Goal: Task Accomplishment & Management: Use online tool/utility

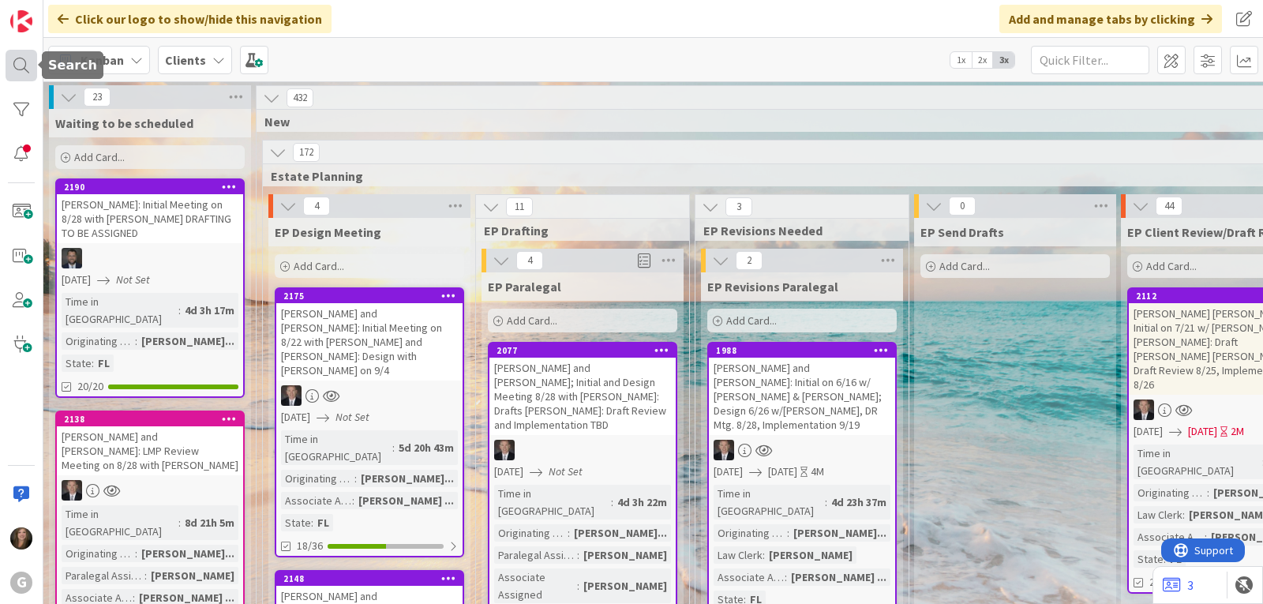
click at [21, 71] on div at bounding box center [22, 66] width 32 height 32
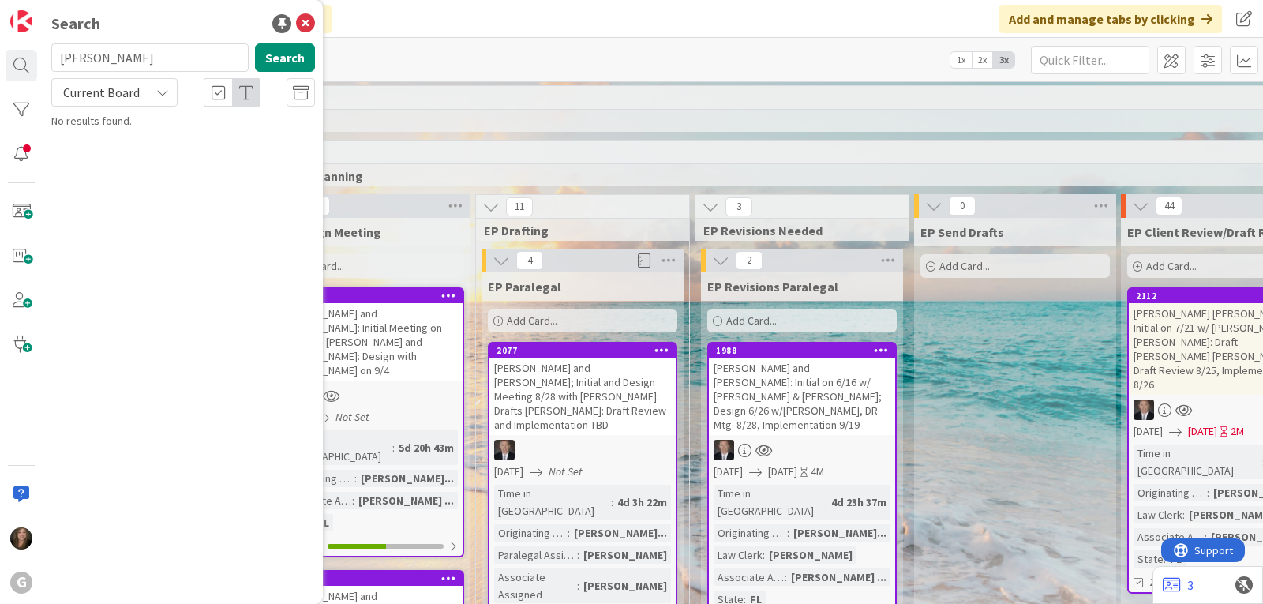
drag, startPoint x: 145, startPoint y: 65, endPoint x: 49, endPoint y: 62, distance: 96.3
click at [49, 62] on div "[PERSON_NAME] Search" at bounding box center [183, 60] width 283 height 35
type input "[PERSON_NAME]"
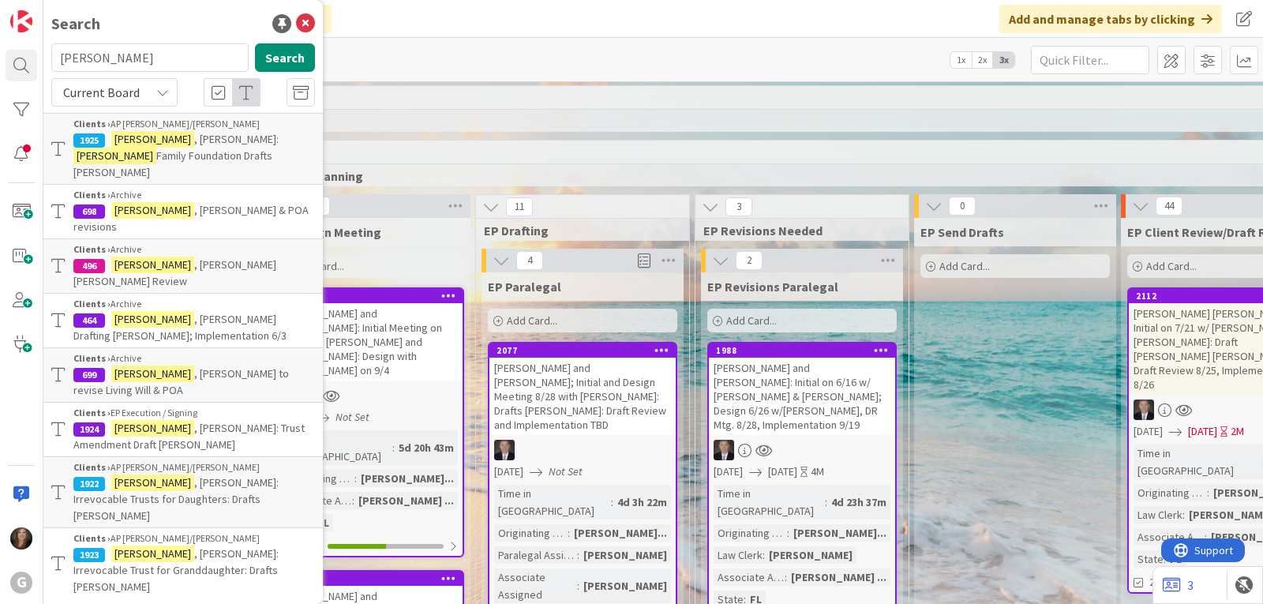
click at [189, 546] on span ", [PERSON_NAME]: Irrevocable Trust for Granddaughter: Drafts [PERSON_NAME]" at bounding box center [175, 569] width 205 height 47
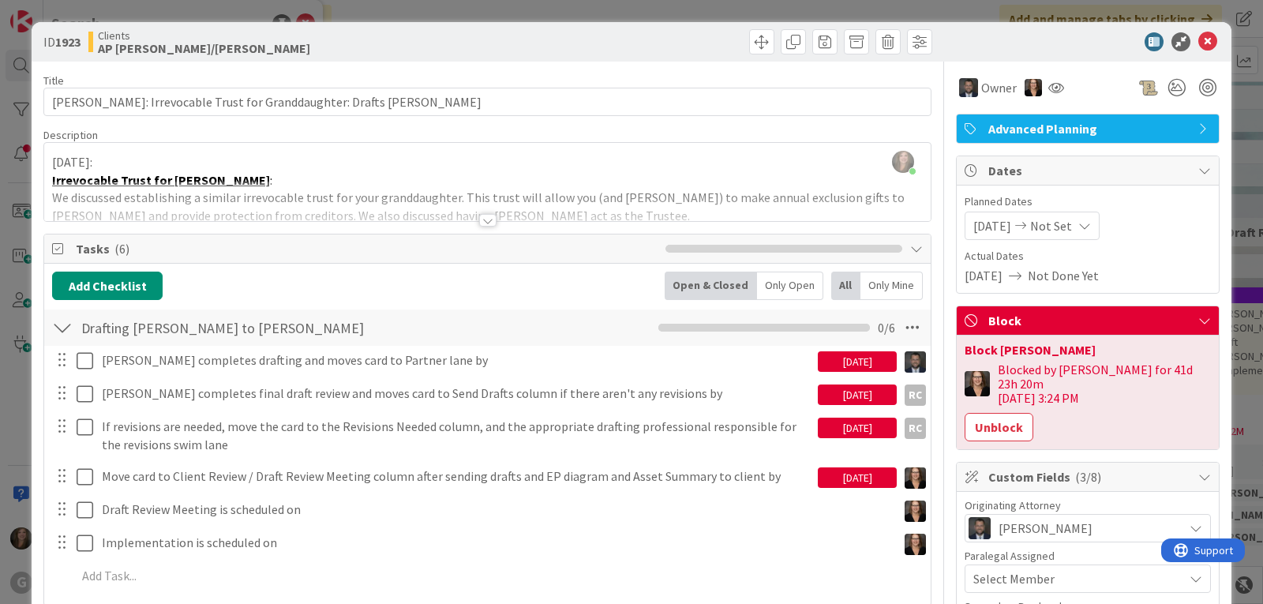
click at [844, 477] on div "[DATE]" at bounding box center [857, 477] width 79 height 21
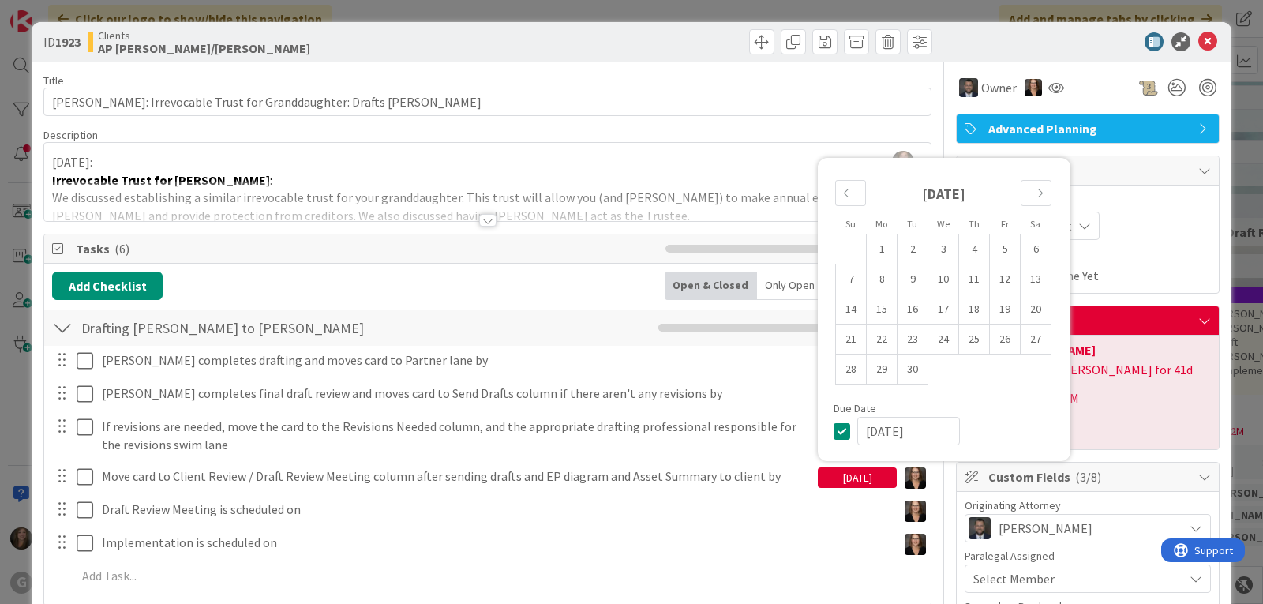
scroll to position [79, 0]
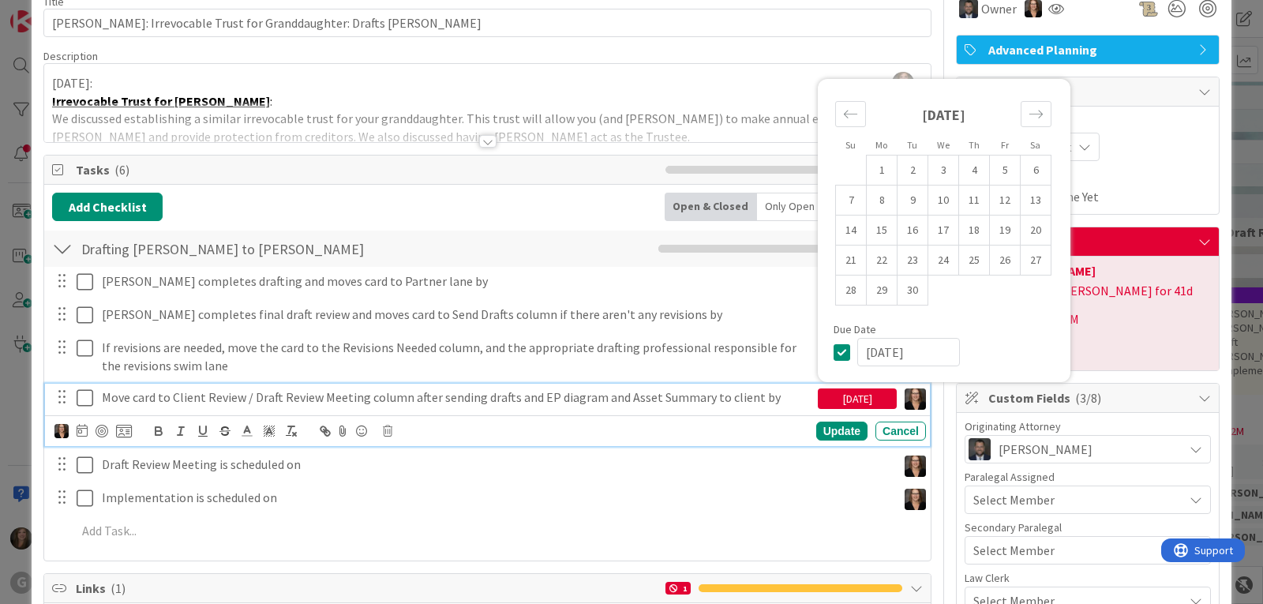
drag, startPoint x: 925, startPoint y: 351, endPoint x: 833, endPoint y: 353, distance: 92.3
click at [833, 353] on div "[DATE]" at bounding box center [943, 352] width 221 height 28
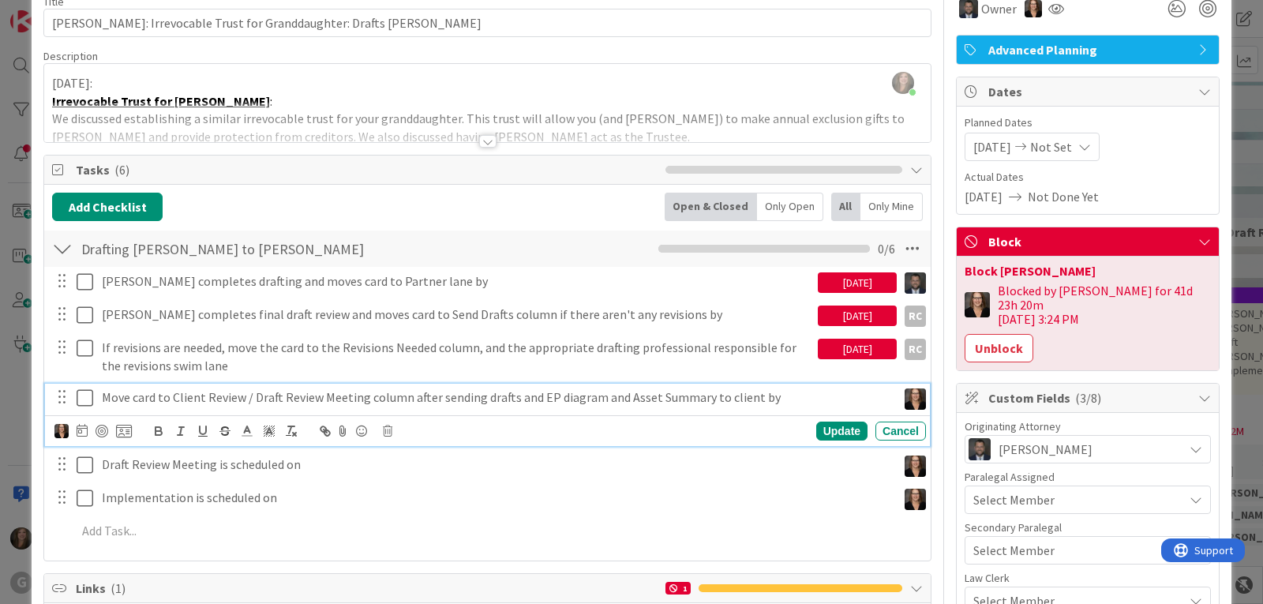
click at [870, 352] on div "[DATE]" at bounding box center [857, 349] width 79 height 21
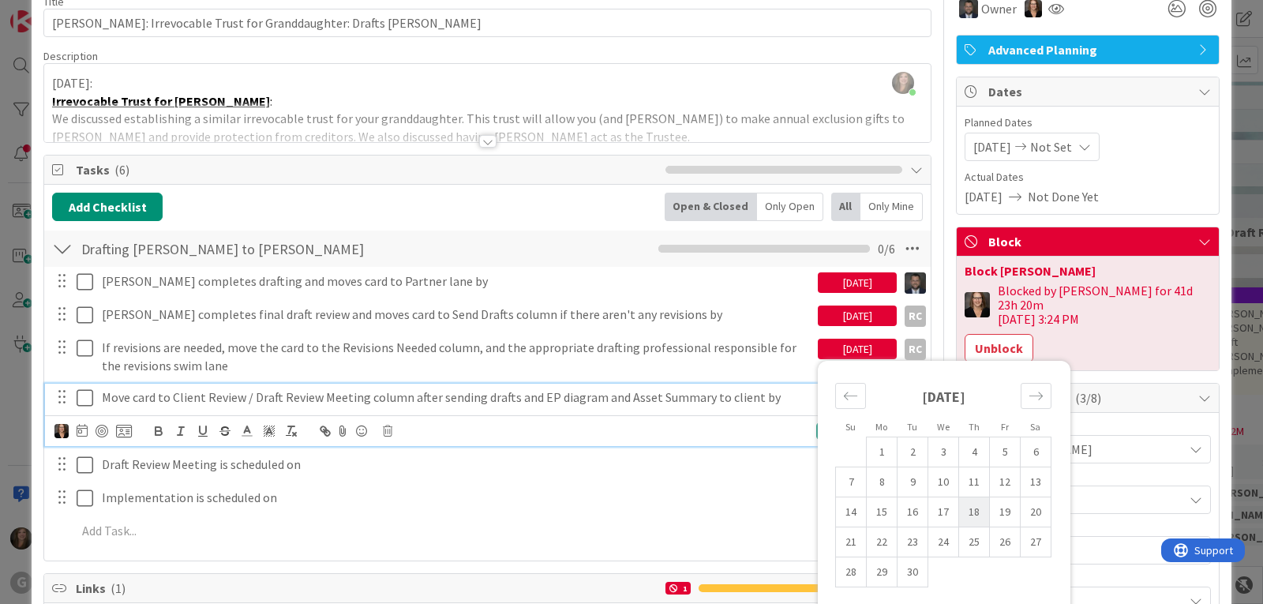
scroll to position [158, 0]
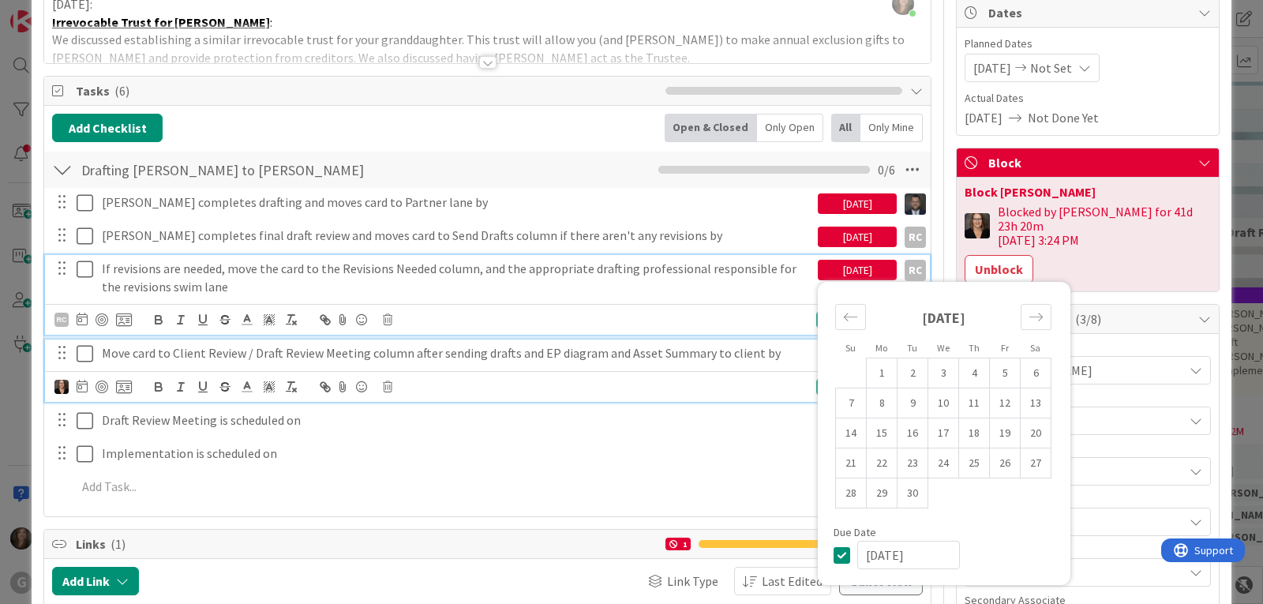
drag, startPoint x: 917, startPoint y: 555, endPoint x: 844, endPoint y: 554, distance: 72.6
click at [844, 554] on div "[DATE]" at bounding box center [943, 555] width 221 height 28
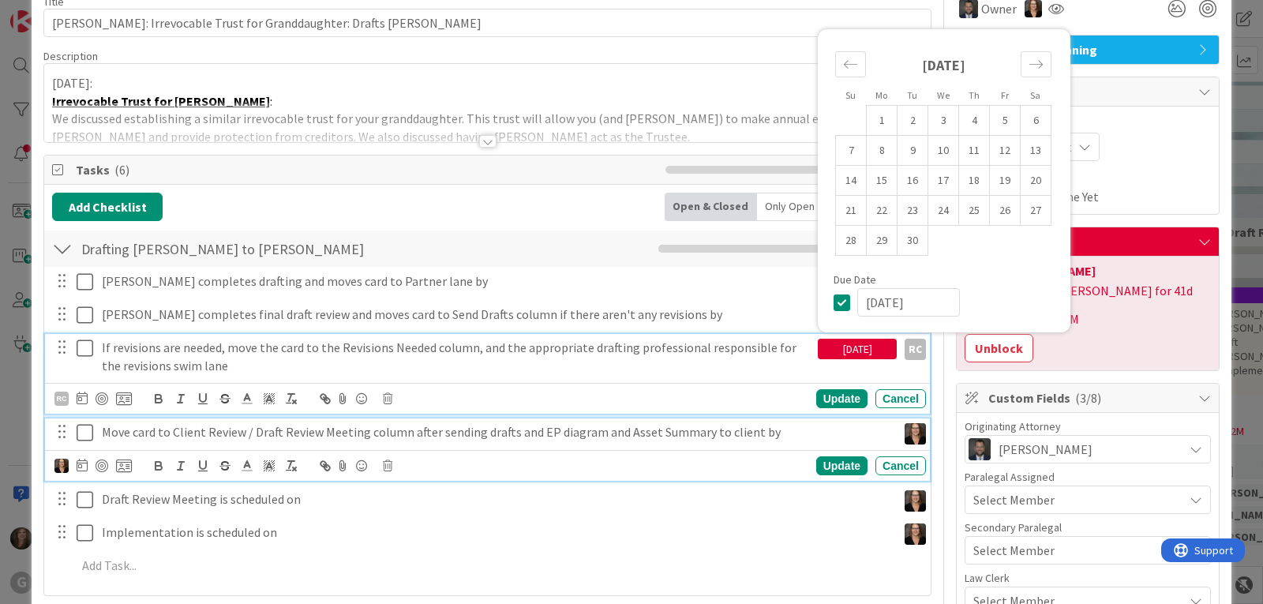
scroll to position [0, 0]
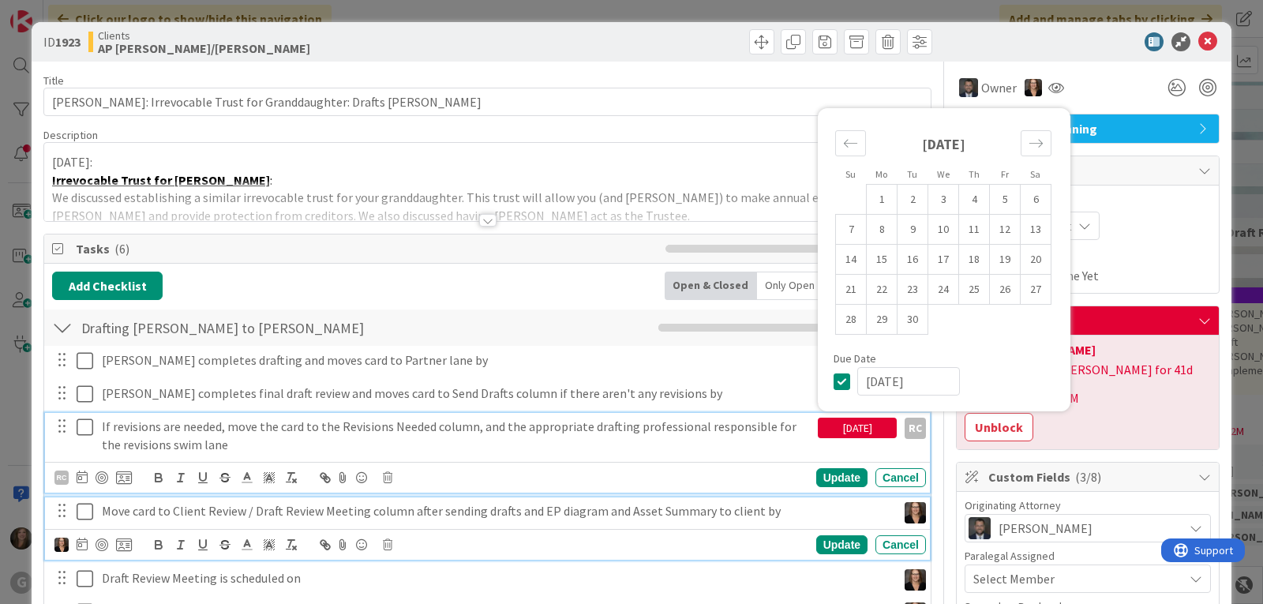
click at [939, 380] on input "[DATE]" at bounding box center [908, 381] width 103 height 28
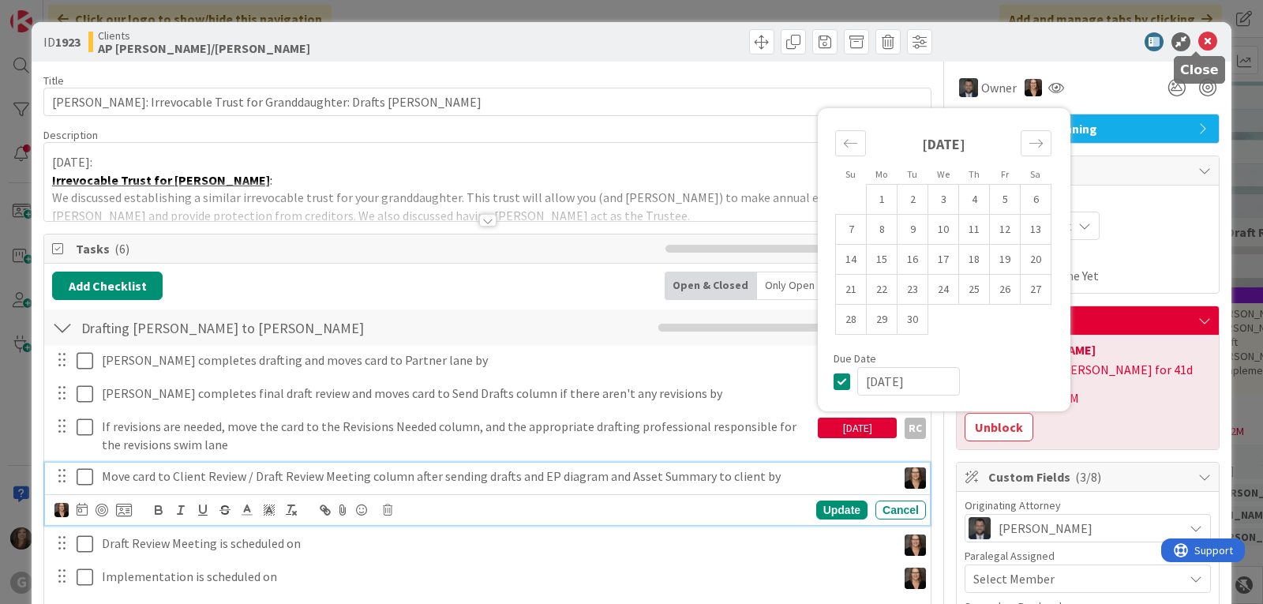
click at [1198, 39] on icon at bounding box center [1207, 41] width 19 height 19
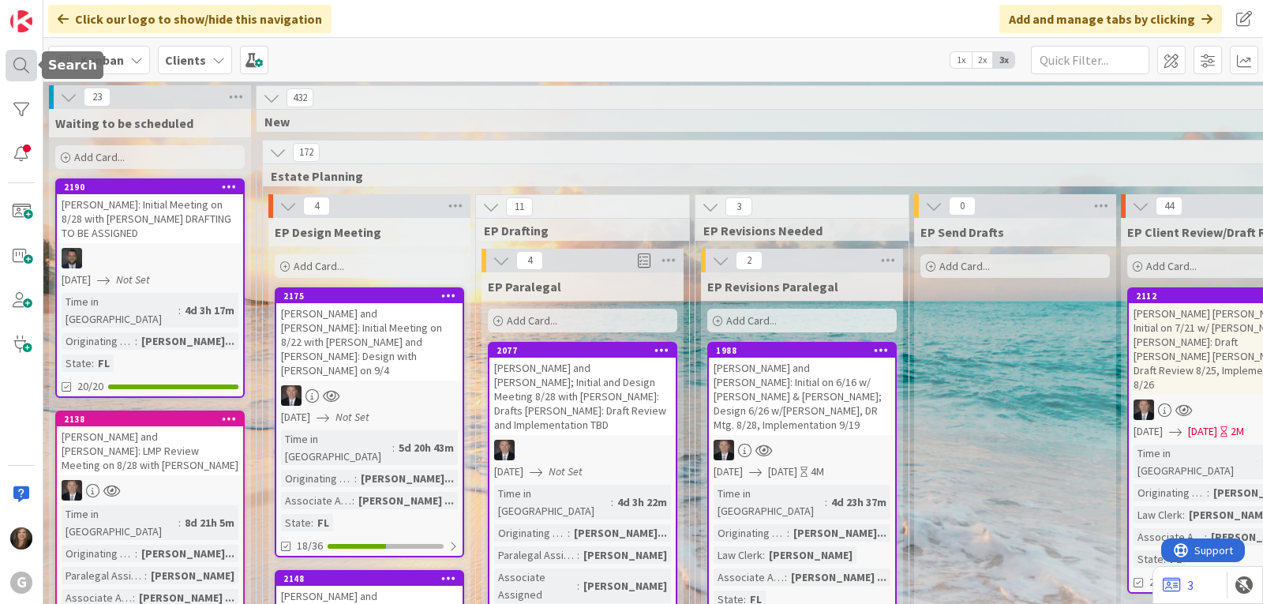
click at [27, 63] on div at bounding box center [22, 66] width 32 height 32
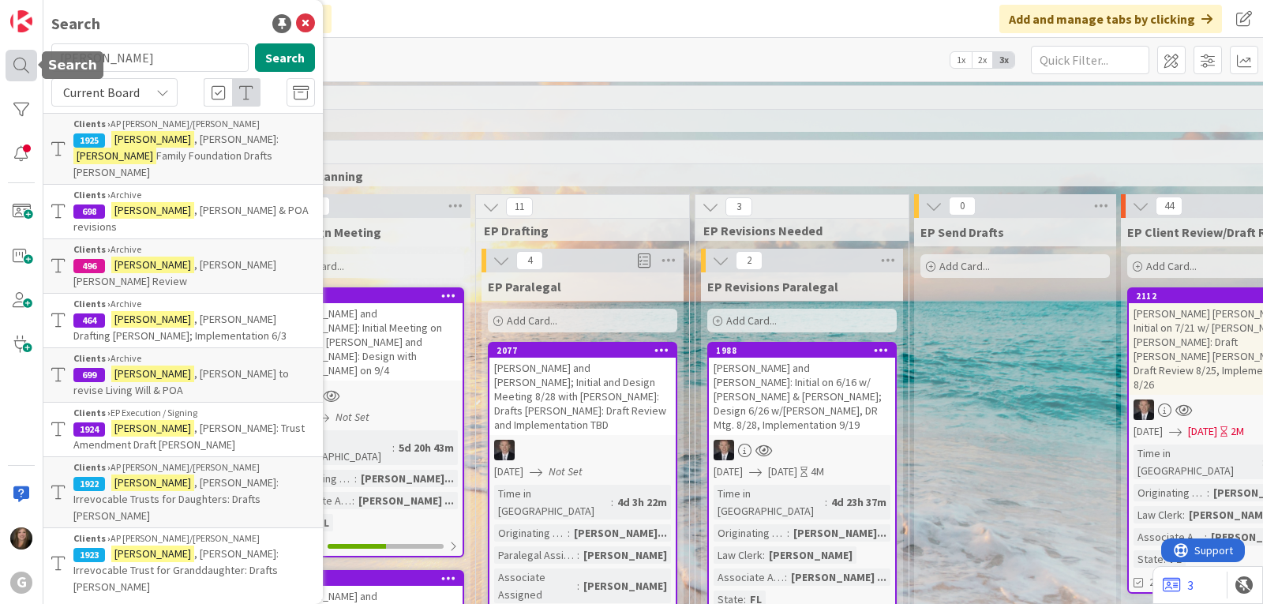
drag, startPoint x: 111, startPoint y: 61, endPoint x: 32, endPoint y: 60, distance: 79.7
click at [32, 60] on div "G Search [PERSON_NAME] Search Current Board Clients › AP [PERSON_NAME]/[PERSON_…" at bounding box center [21, 302] width 43 height 604
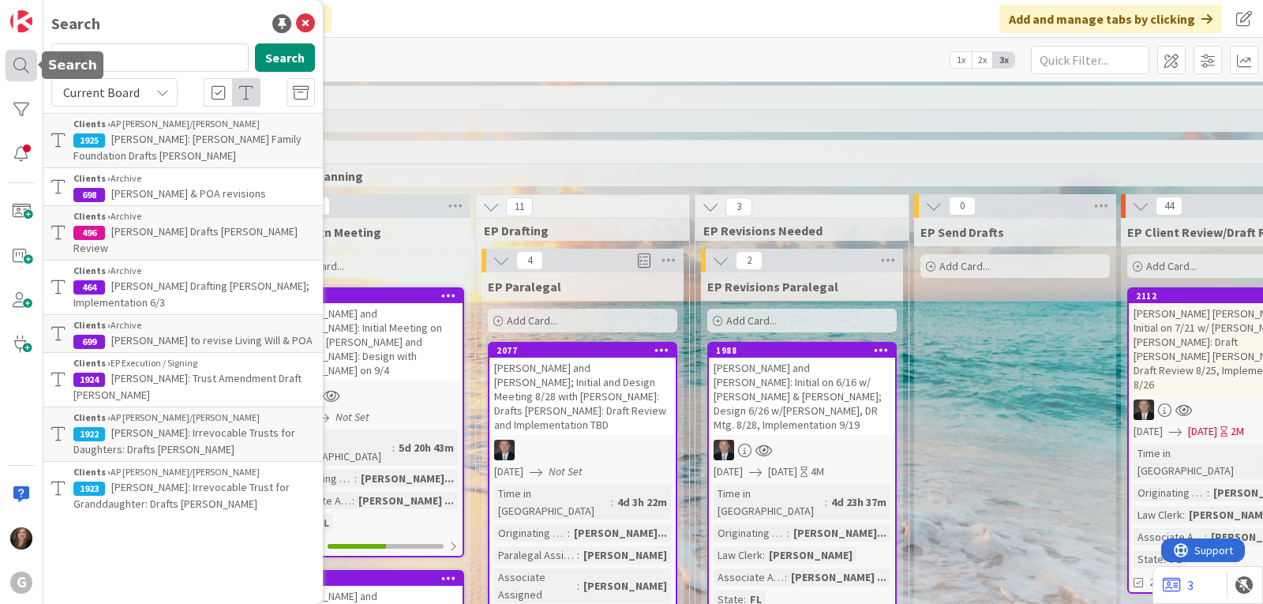
type input "1925"
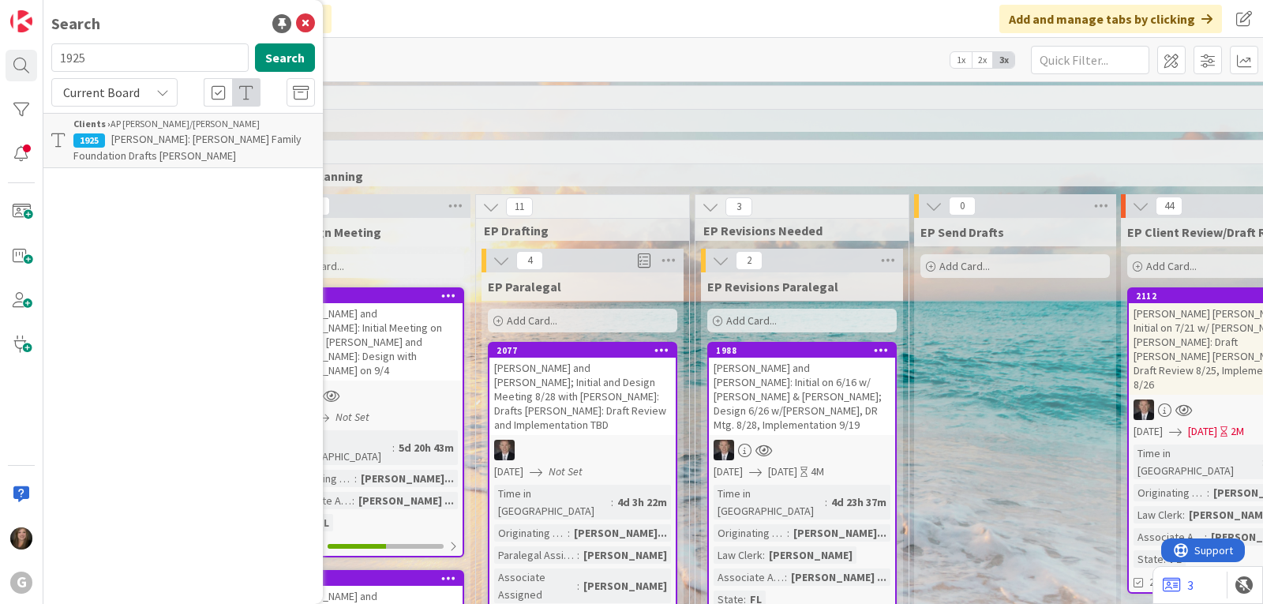
click at [123, 148] on span "[PERSON_NAME]: [PERSON_NAME] Family Foundation Drafts [PERSON_NAME]" at bounding box center [187, 147] width 228 height 31
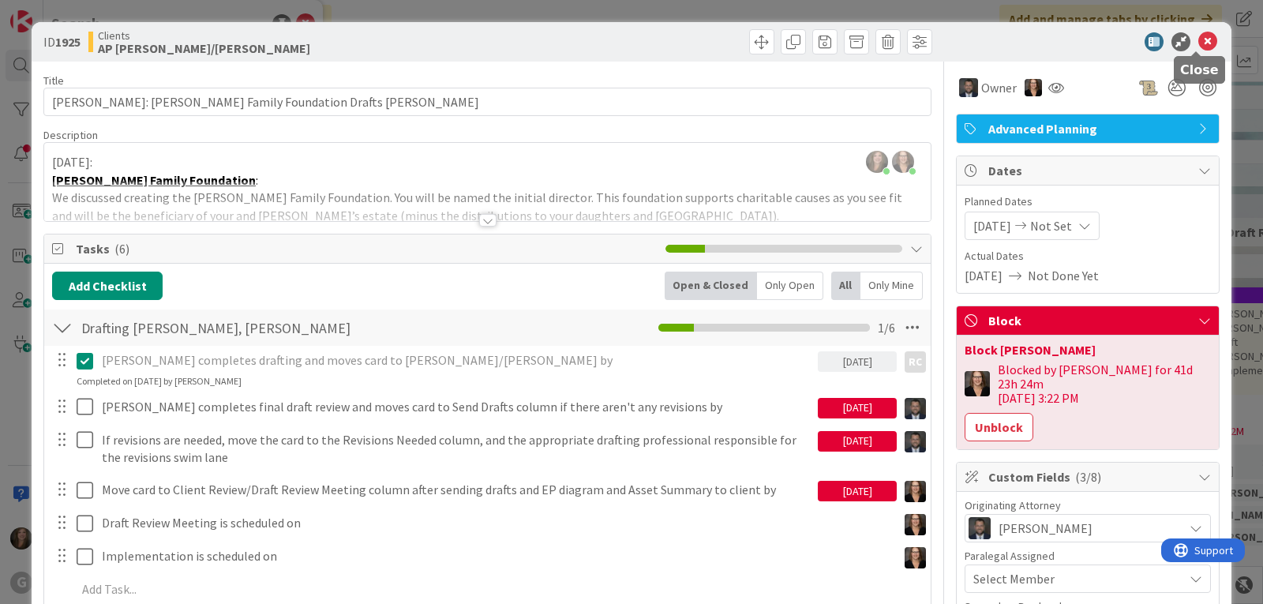
click at [1199, 37] on icon at bounding box center [1207, 41] width 19 height 19
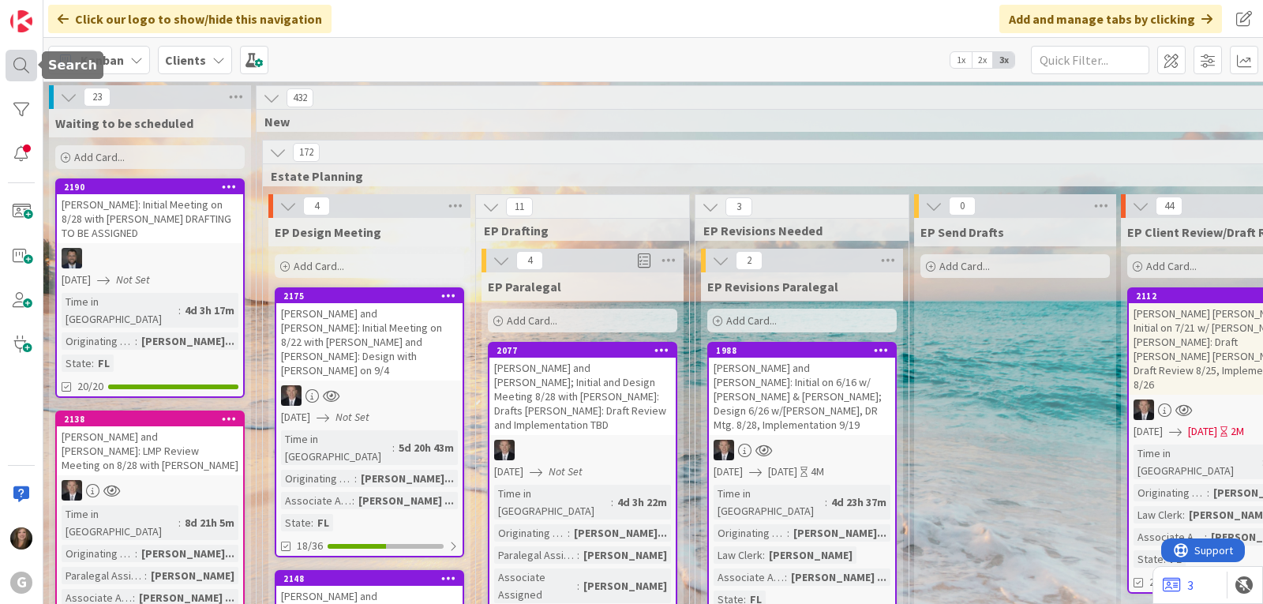
click at [15, 77] on div at bounding box center [22, 66] width 32 height 32
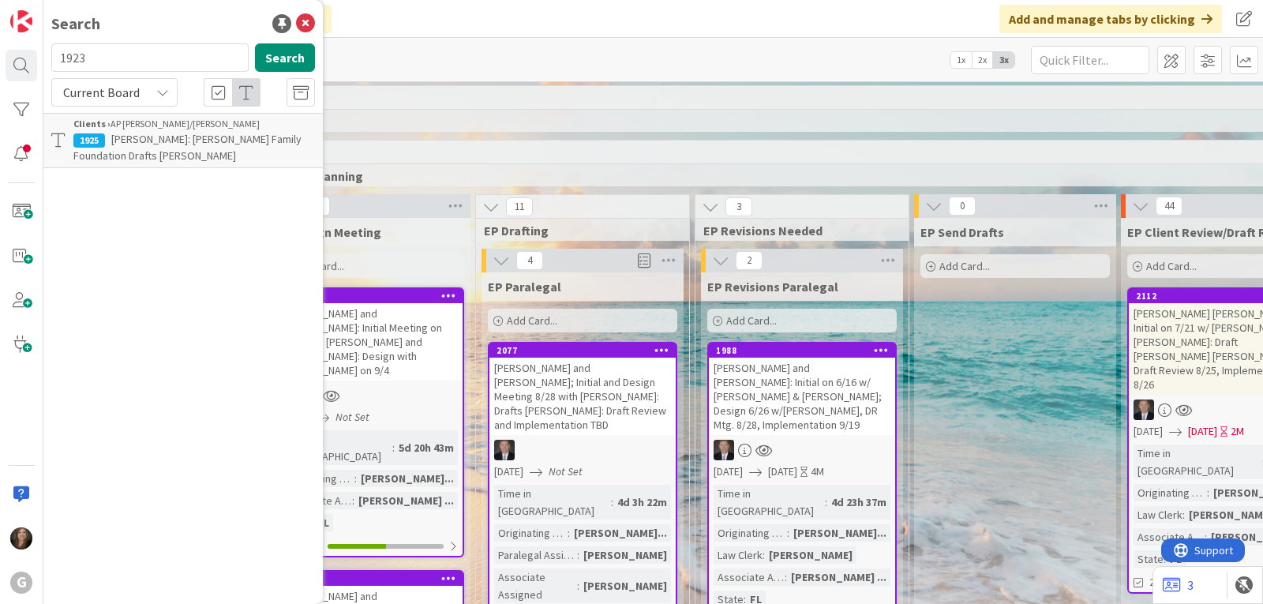
type input "1923"
click at [146, 129] on div "Clients › AP [PERSON_NAME]/[PERSON_NAME]" at bounding box center [193, 124] width 241 height 14
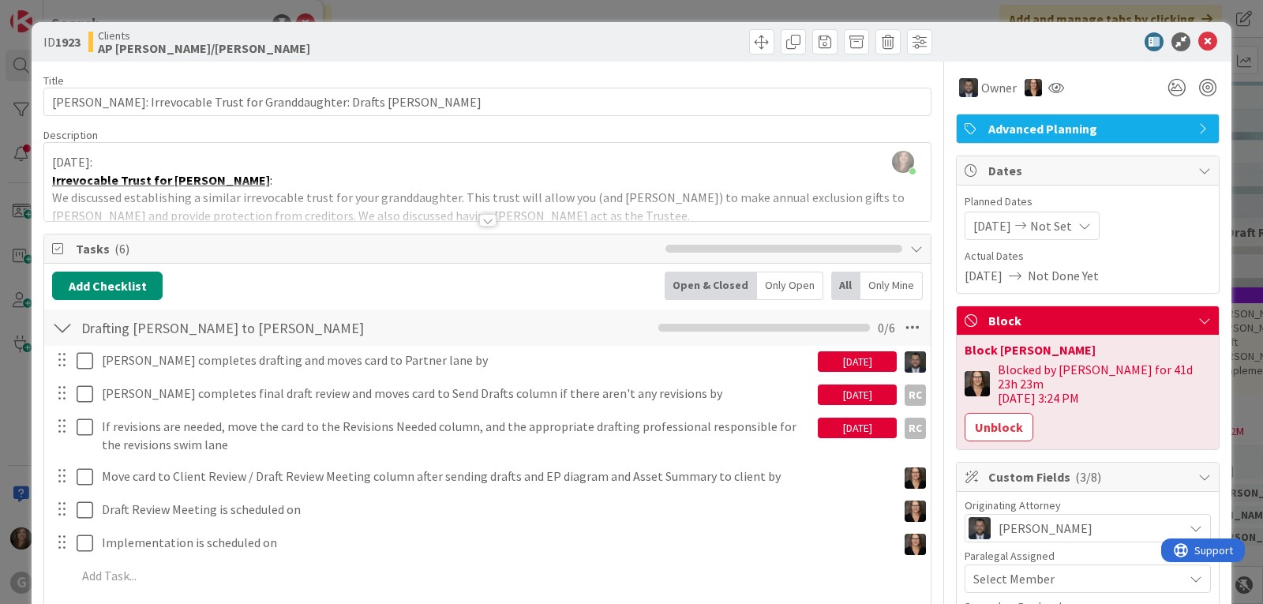
click at [870, 391] on div "[DATE]" at bounding box center [857, 394] width 79 height 21
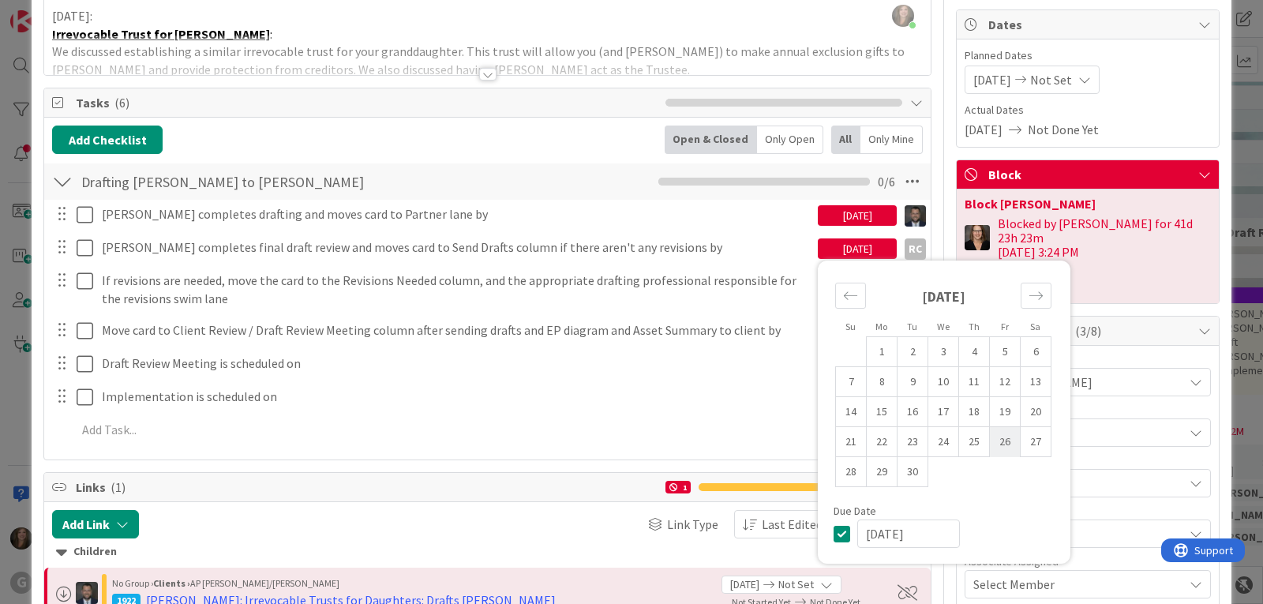
scroll to position [158, 0]
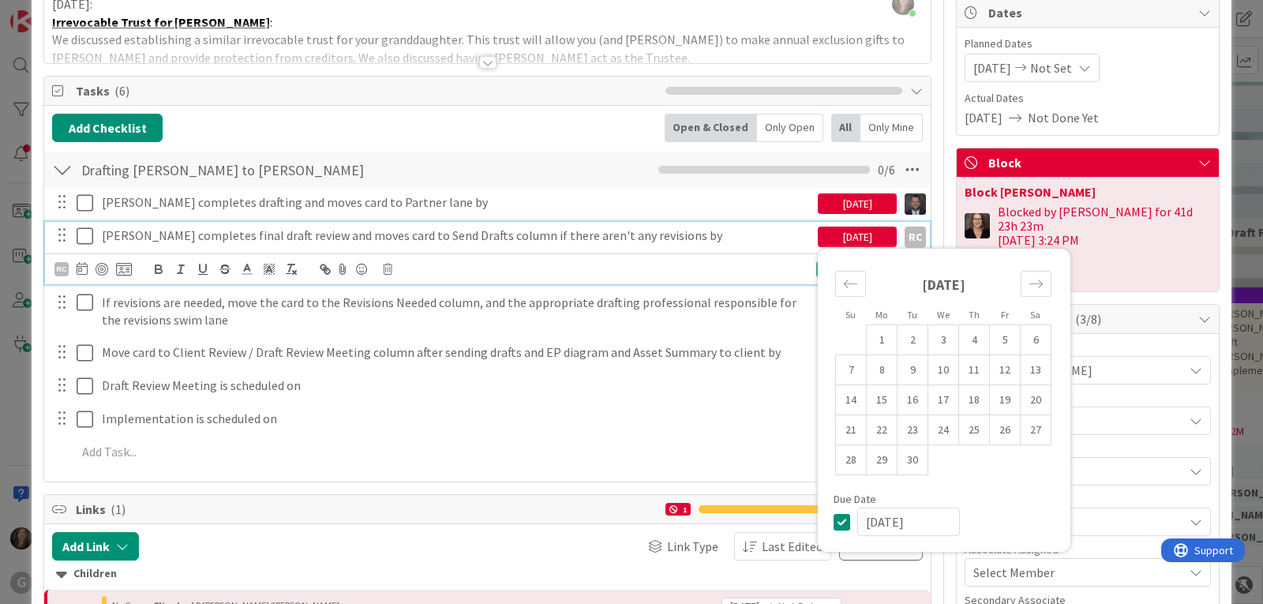
drag, startPoint x: 920, startPoint y: 522, endPoint x: 840, endPoint y: 514, distance: 80.8
click at [840, 516] on div "[DATE]" at bounding box center [943, 521] width 221 height 28
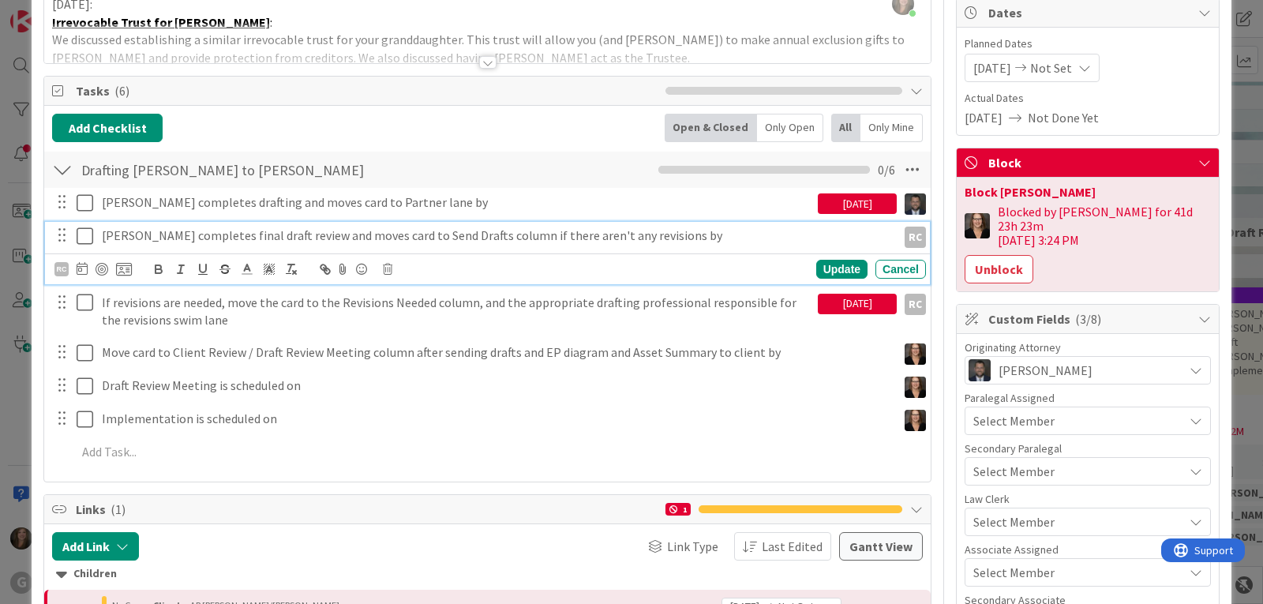
click at [860, 294] on div "[DATE]" at bounding box center [857, 304] width 79 height 21
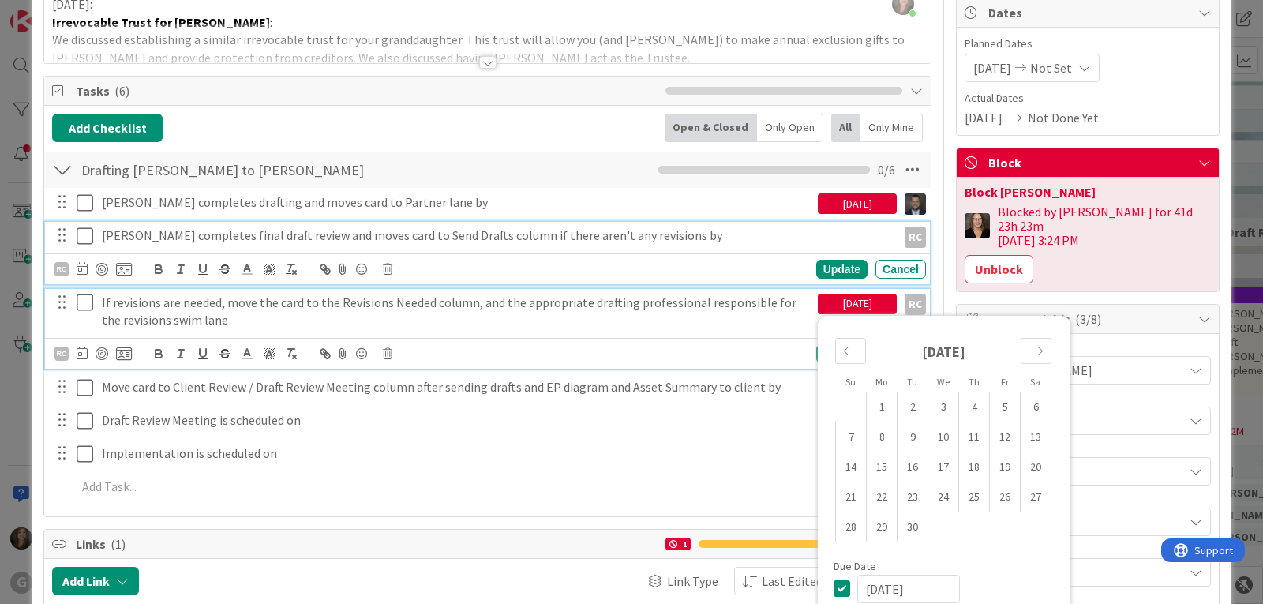
drag, startPoint x: 929, startPoint y: 558, endPoint x: 826, endPoint y: 556, distance: 102.6
click at [833, 574] on div "[DATE]" at bounding box center [943, 588] width 221 height 28
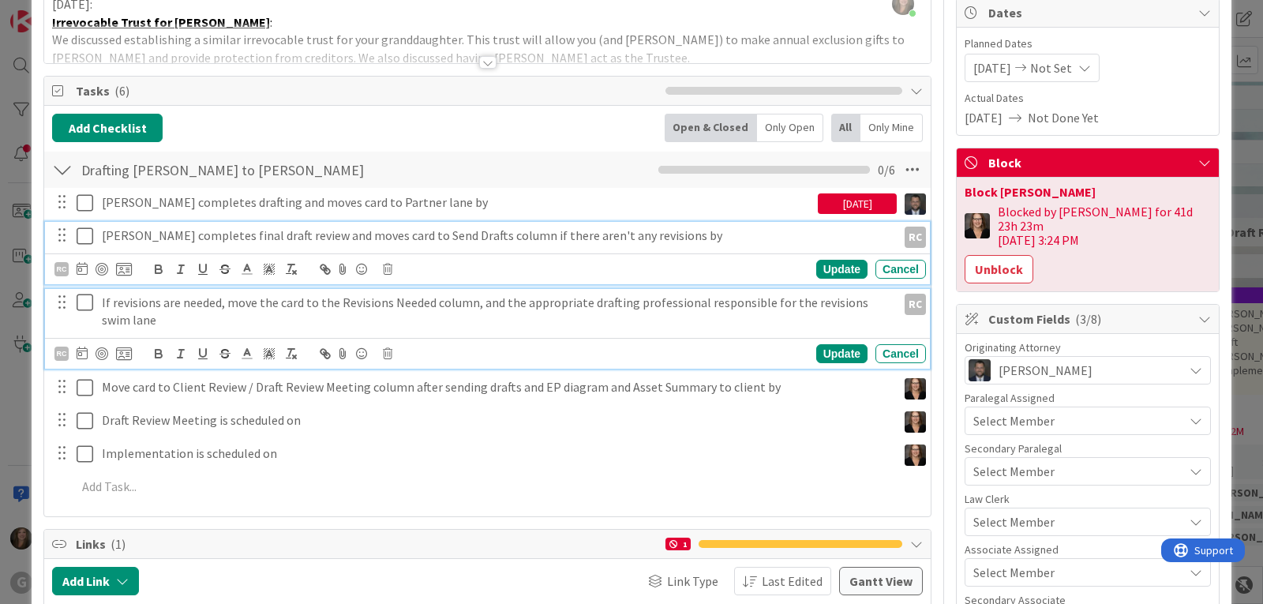
scroll to position [0, 0]
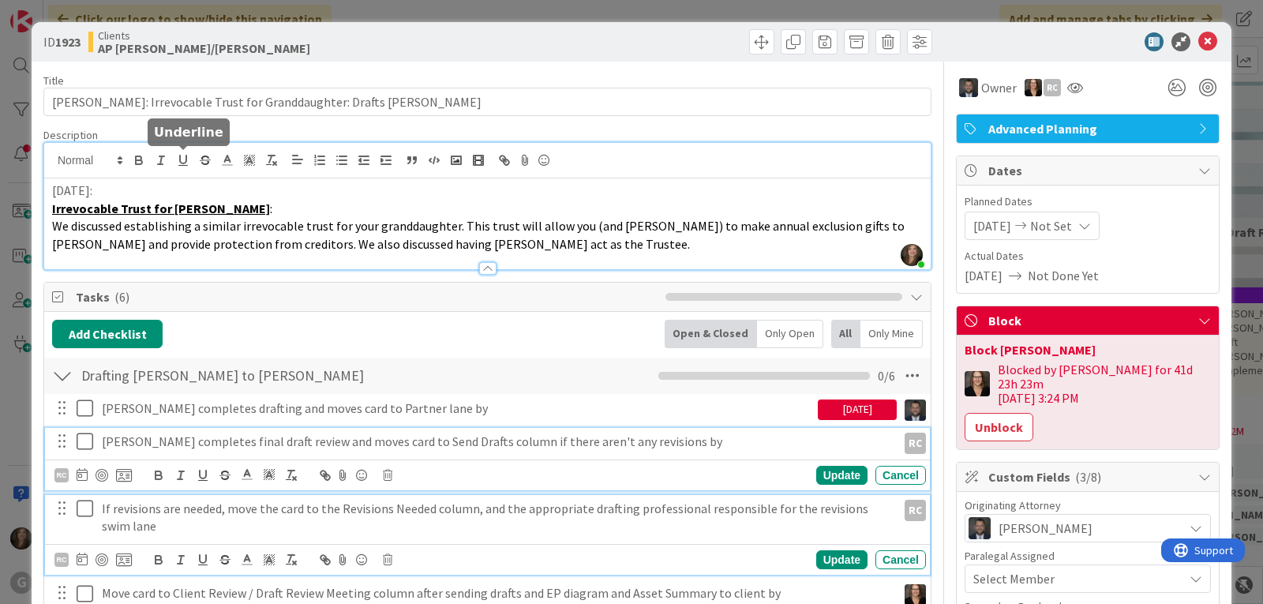
click at [191, 160] on div "[PERSON_NAME] just joined [DATE]: Irrevocable Trust for [PERSON_NAME] : We disc…" at bounding box center [487, 206] width 886 height 126
click at [52, 191] on p "[DATE]:" at bounding box center [487, 190] width 870 height 18
click at [1198, 37] on icon at bounding box center [1207, 41] width 19 height 19
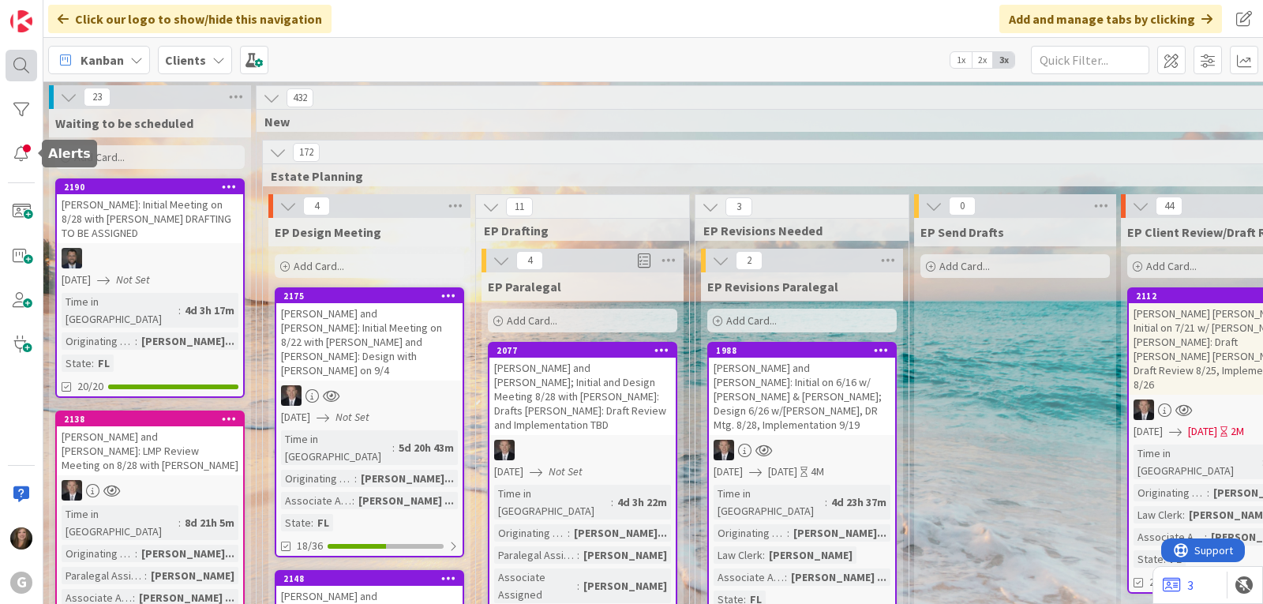
click at [20, 51] on div at bounding box center [22, 66] width 32 height 32
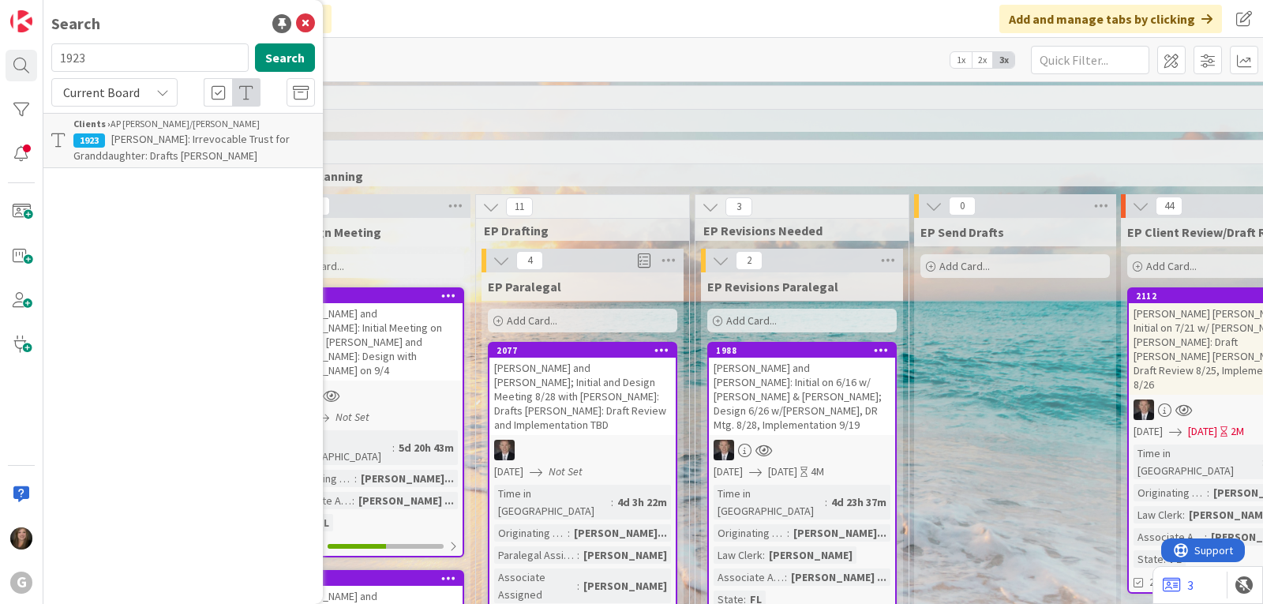
drag, startPoint x: 148, startPoint y: 65, endPoint x: 41, endPoint y: 64, distance: 107.3
click at [41, 64] on div "G Search 1923 Search Current Board Clients › AP [PERSON_NAME]/[PERSON_NAME] 192…" at bounding box center [21, 302] width 43 height 604
type input "[PERSON_NAME]"
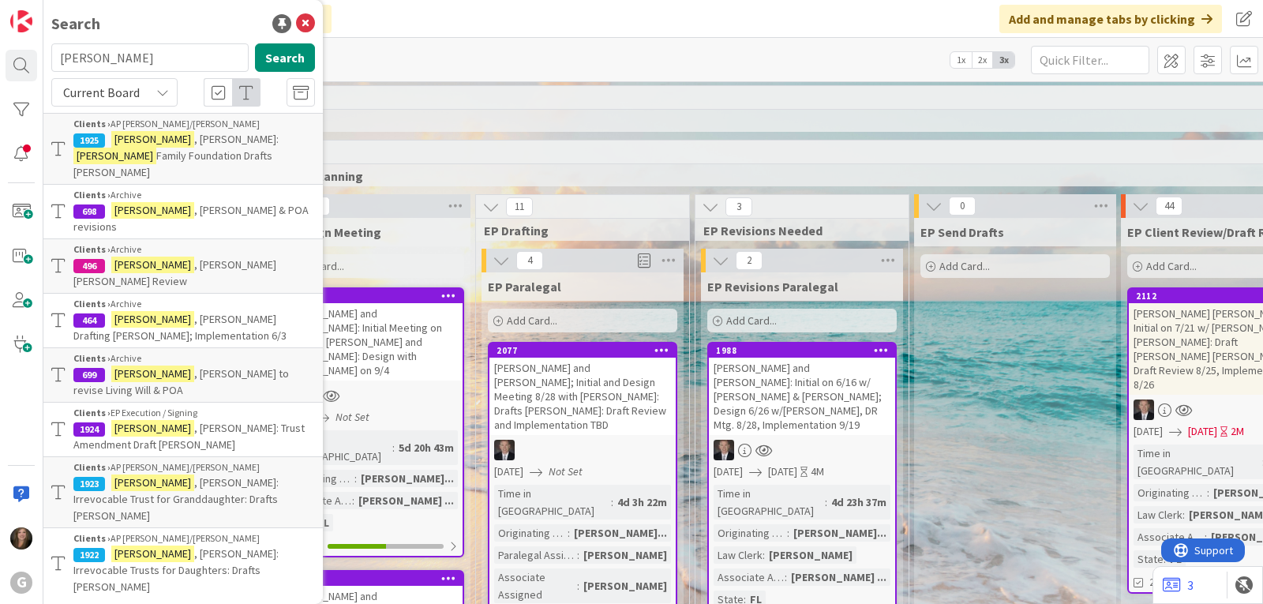
click at [139, 545] on mark "[PERSON_NAME]" at bounding box center [152, 553] width 83 height 17
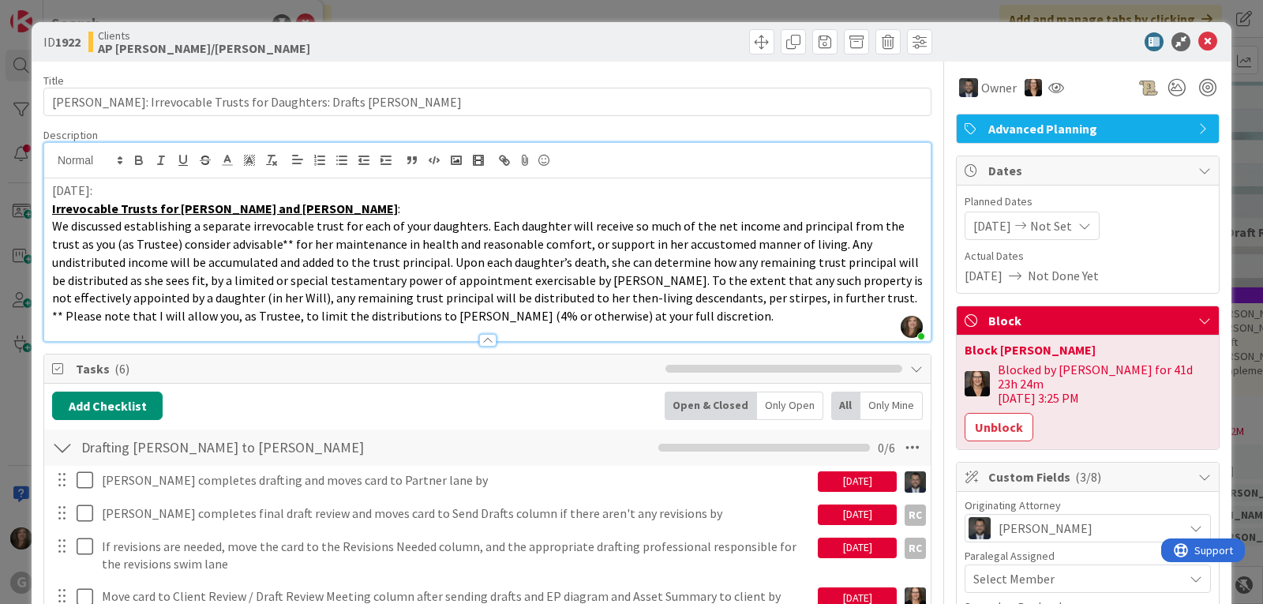
click at [47, 168] on div "[PERSON_NAME] just joined [DATE]: Irrevocable Trusts for [PERSON_NAME] and [PER…" at bounding box center [487, 242] width 886 height 198
click at [324, 203] on p "Irrevocable Trusts for [PERSON_NAME] and [PERSON_NAME] :" at bounding box center [487, 209] width 870 height 18
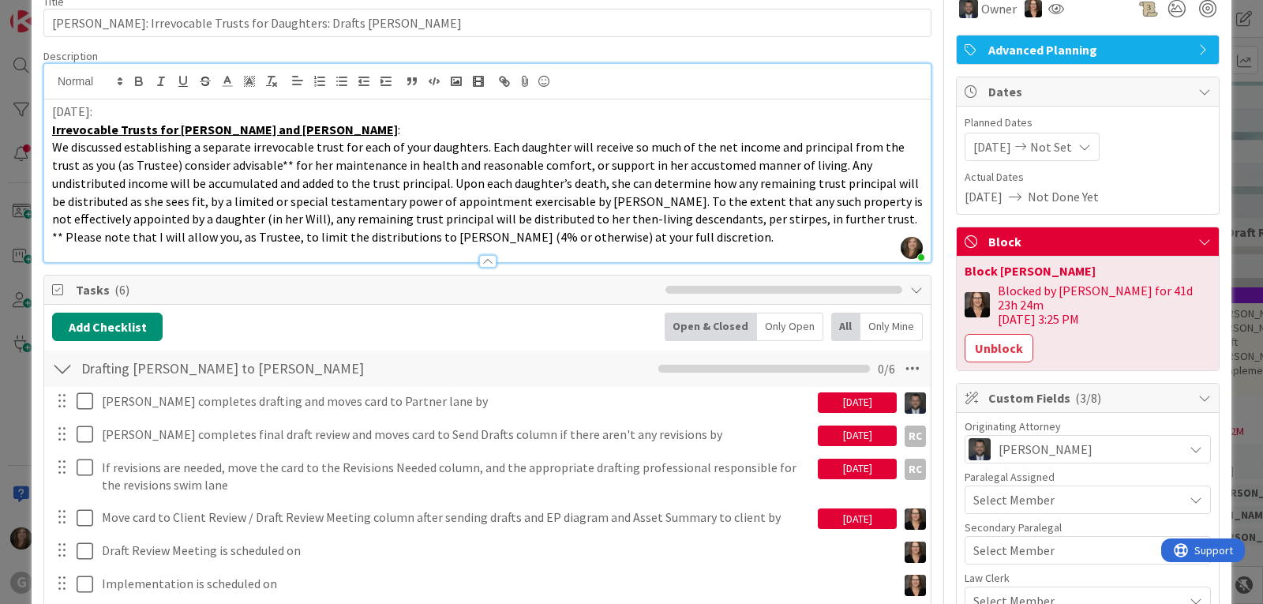
click at [864, 465] on div "[DATE]" at bounding box center [857, 468] width 79 height 21
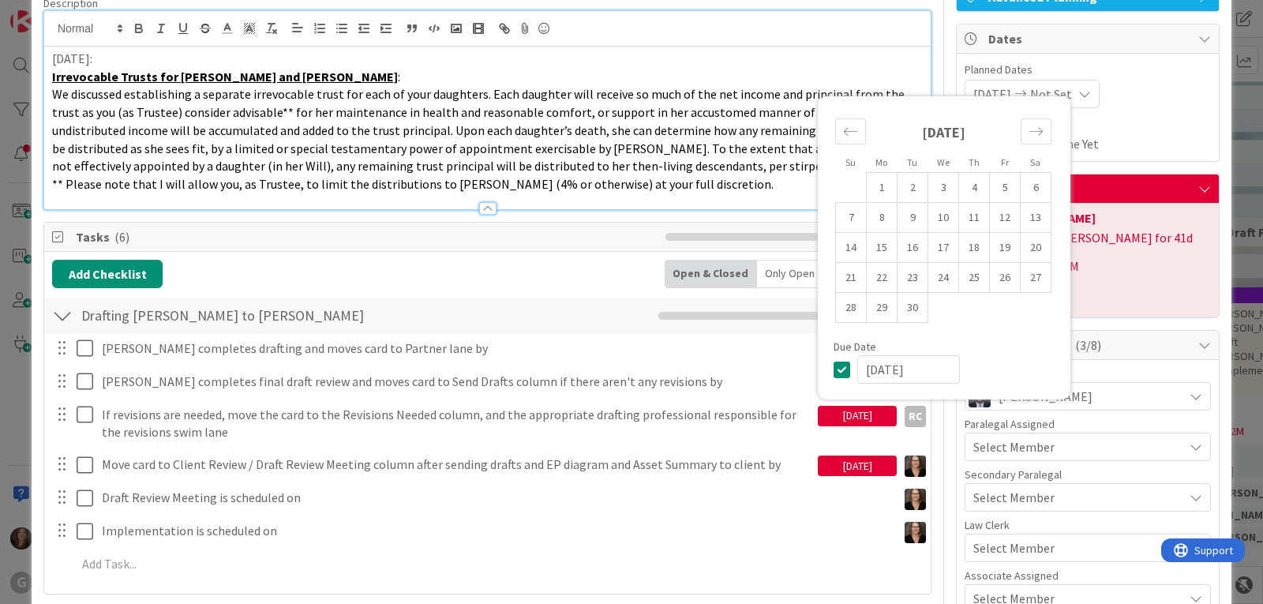
scroll to position [158, 0]
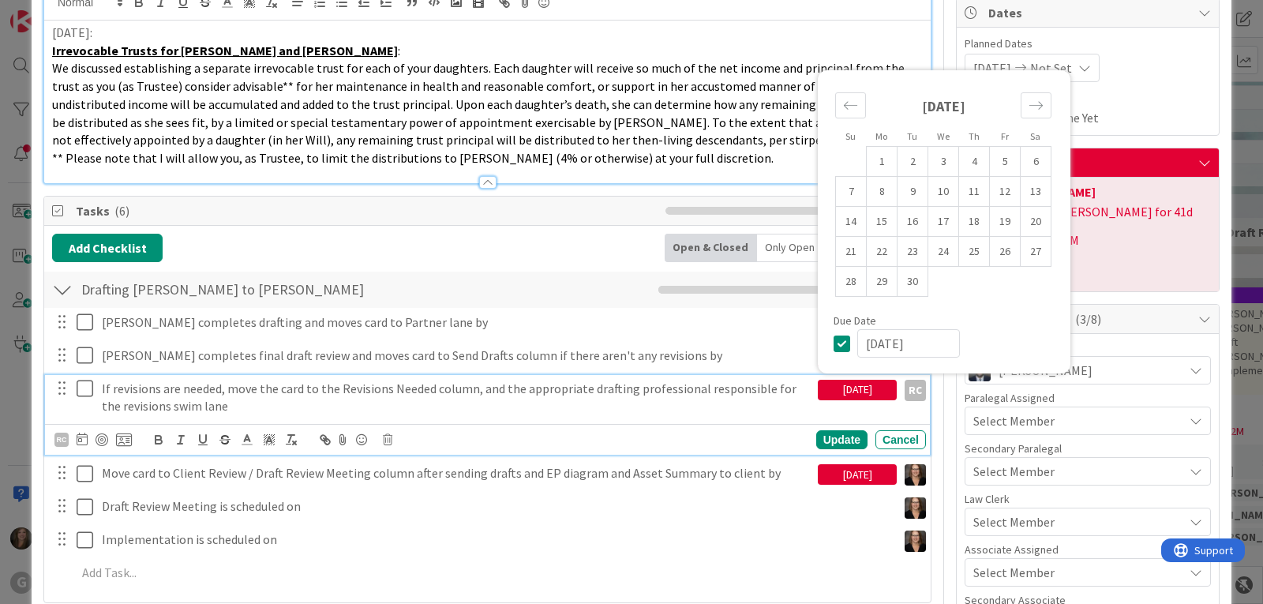
drag, startPoint x: 914, startPoint y: 343, endPoint x: 844, endPoint y: 341, distance: 70.3
click at [844, 341] on div "[DATE]" at bounding box center [943, 343] width 221 height 28
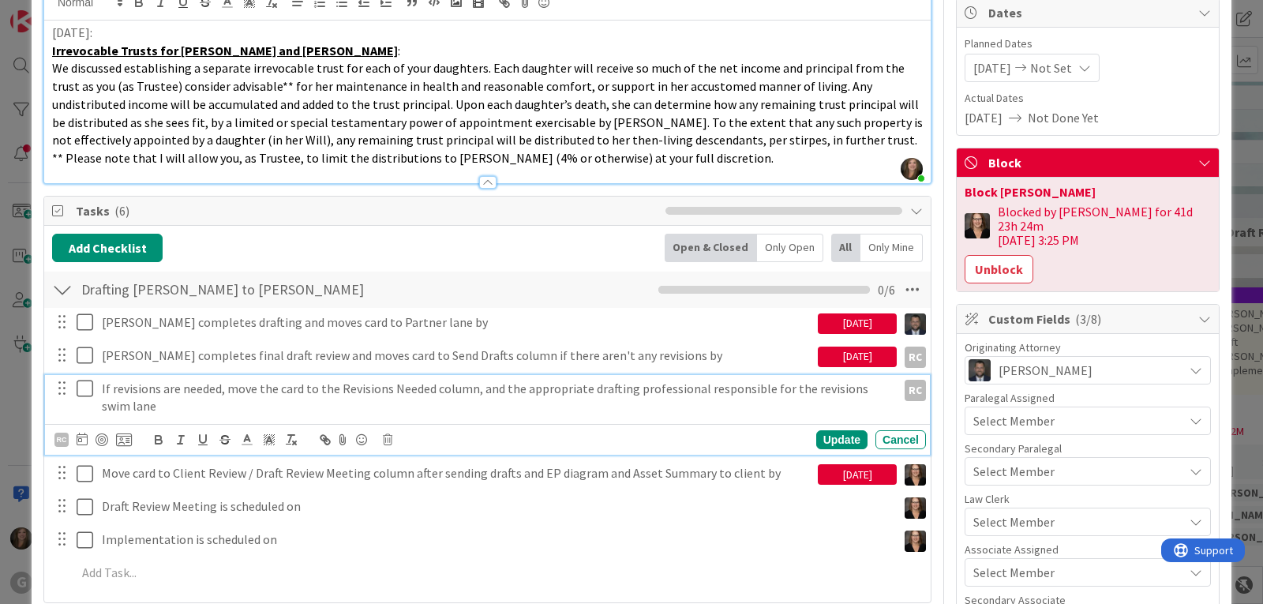
click at [835, 357] on div "[DATE]" at bounding box center [857, 356] width 79 height 21
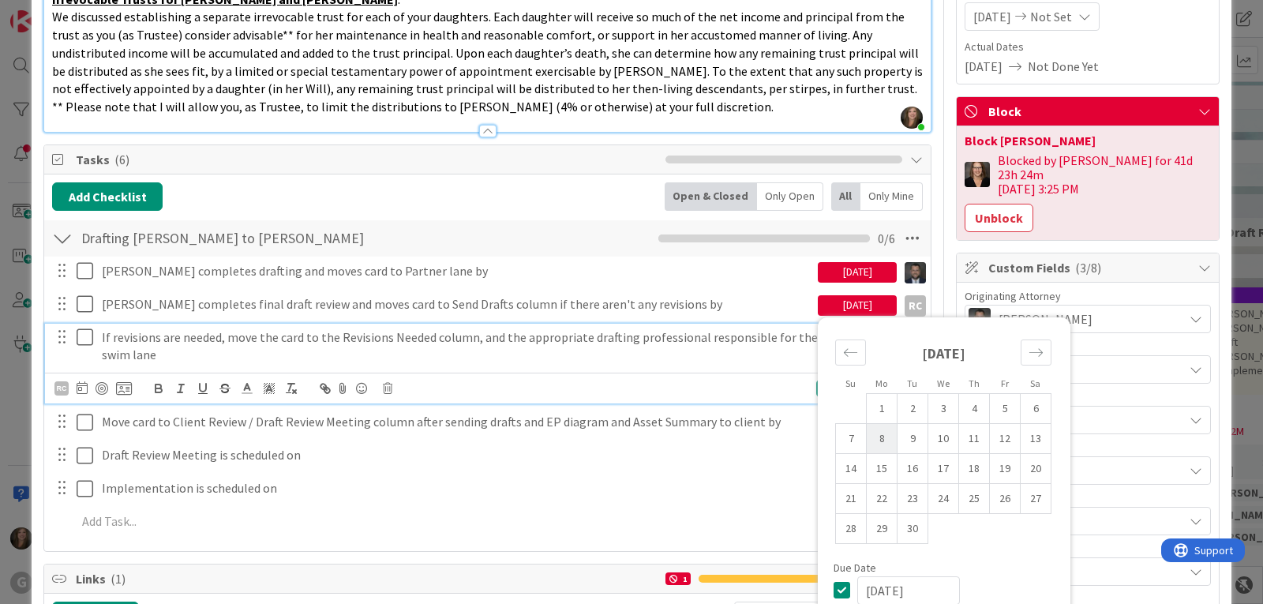
scroll to position [237, 0]
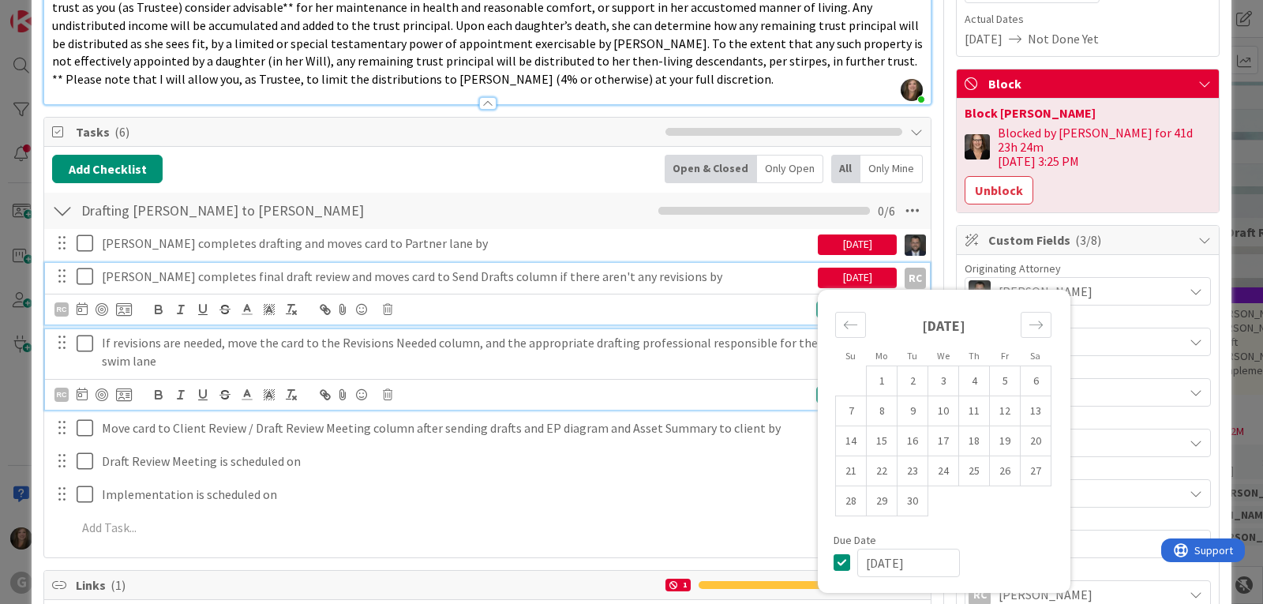
drag, startPoint x: 919, startPoint y: 567, endPoint x: 839, endPoint y: 558, distance: 80.2
click at [839, 558] on div "[DATE]" at bounding box center [943, 562] width 221 height 28
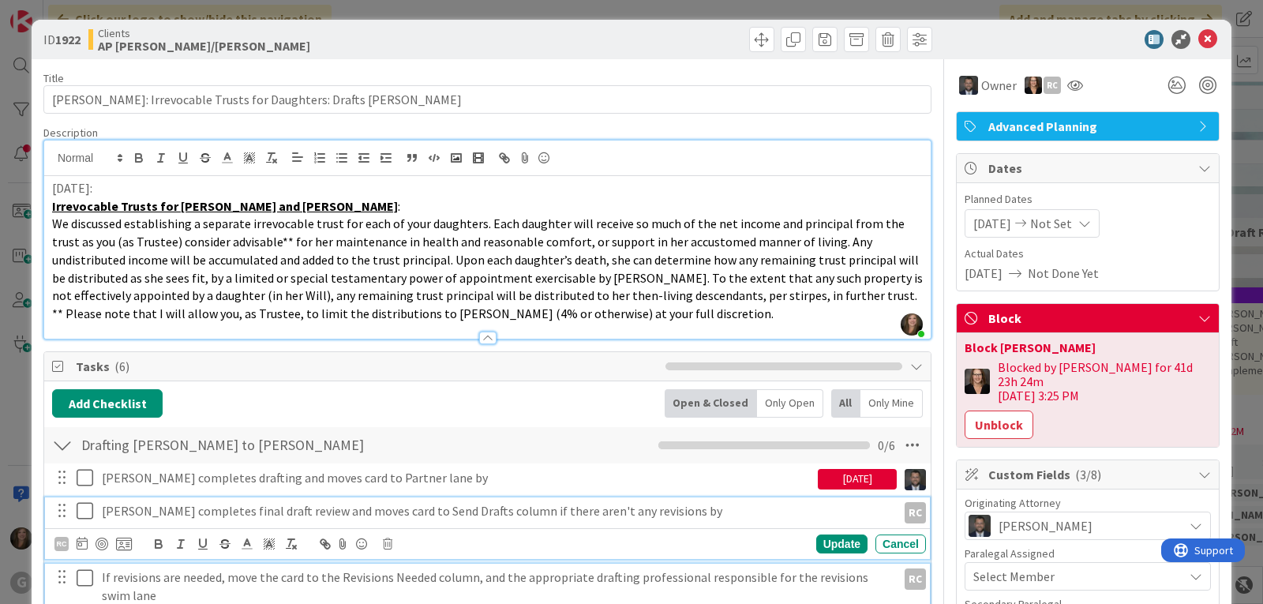
scroll to position [0, 0]
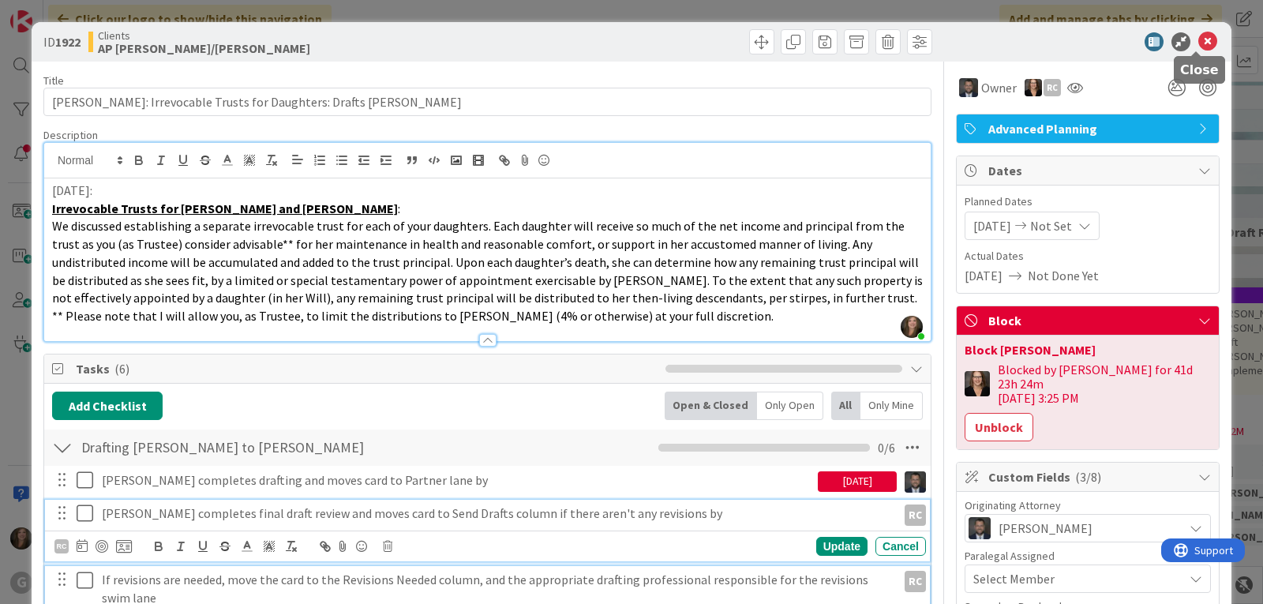
click at [1198, 36] on icon at bounding box center [1207, 41] width 19 height 19
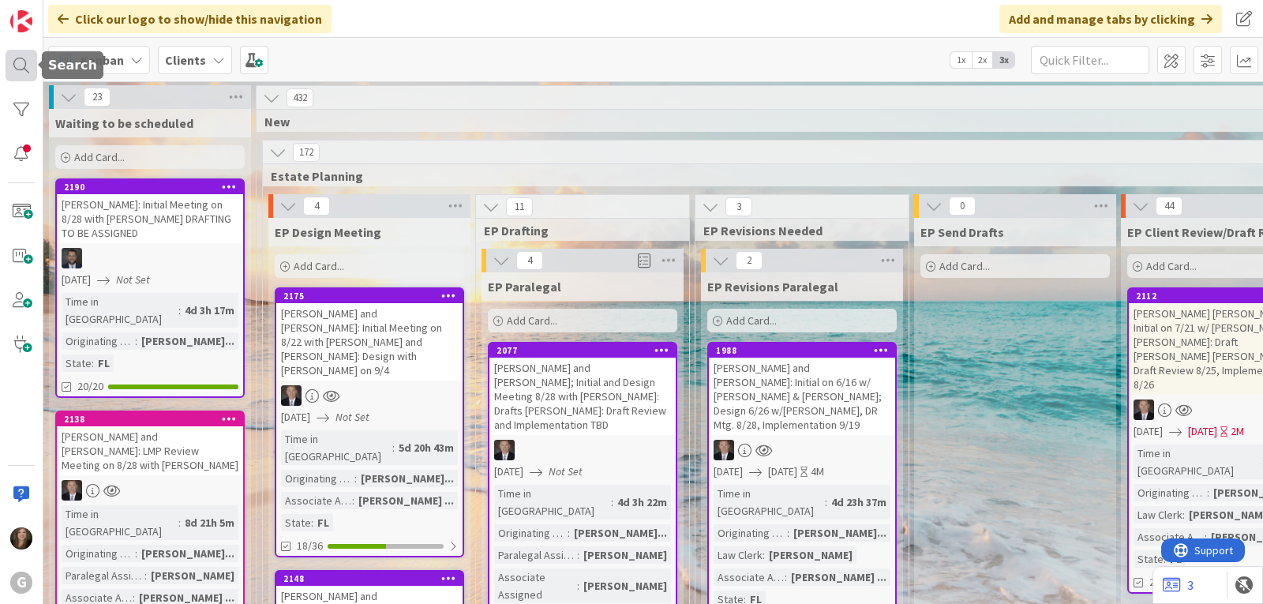
click at [30, 69] on div at bounding box center [22, 66] width 32 height 32
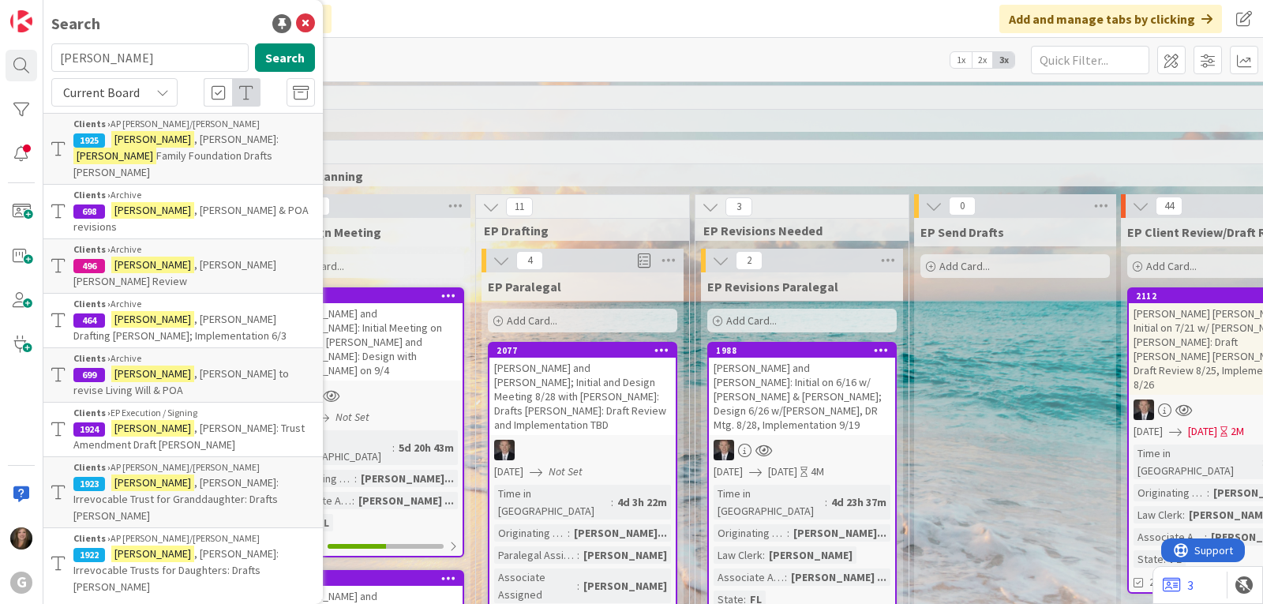
drag, startPoint x: 129, startPoint y: 64, endPoint x: 53, endPoint y: 64, distance: 76.5
click at [53, 64] on input "[PERSON_NAME]" at bounding box center [149, 57] width 197 height 28
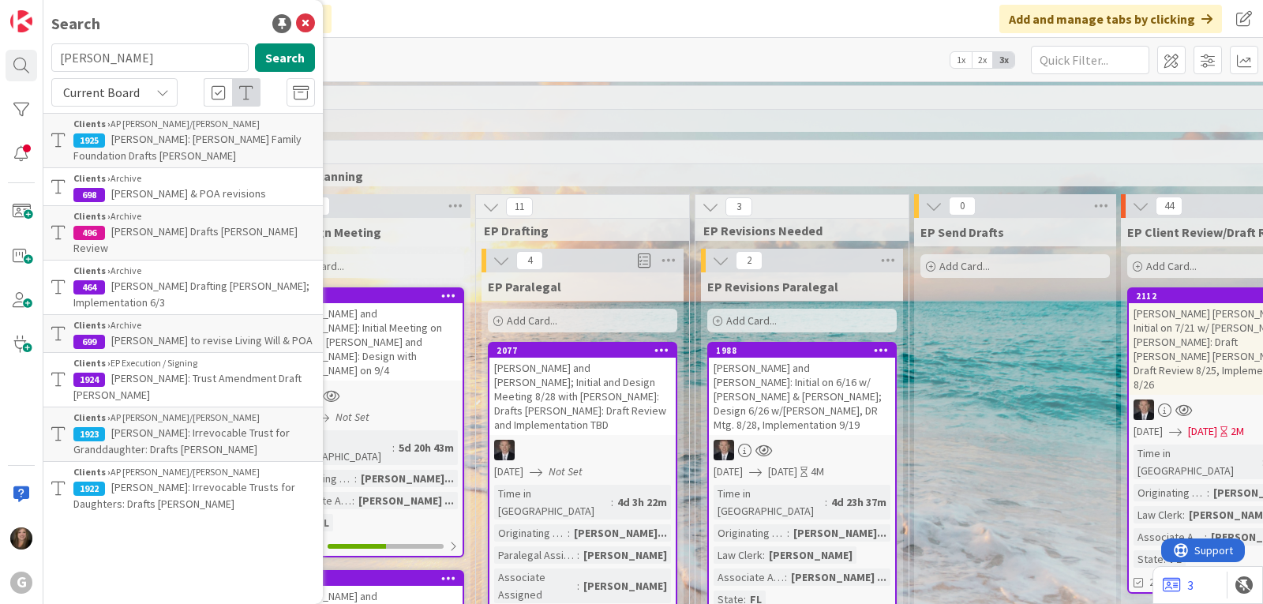
type input "[PERSON_NAME]"
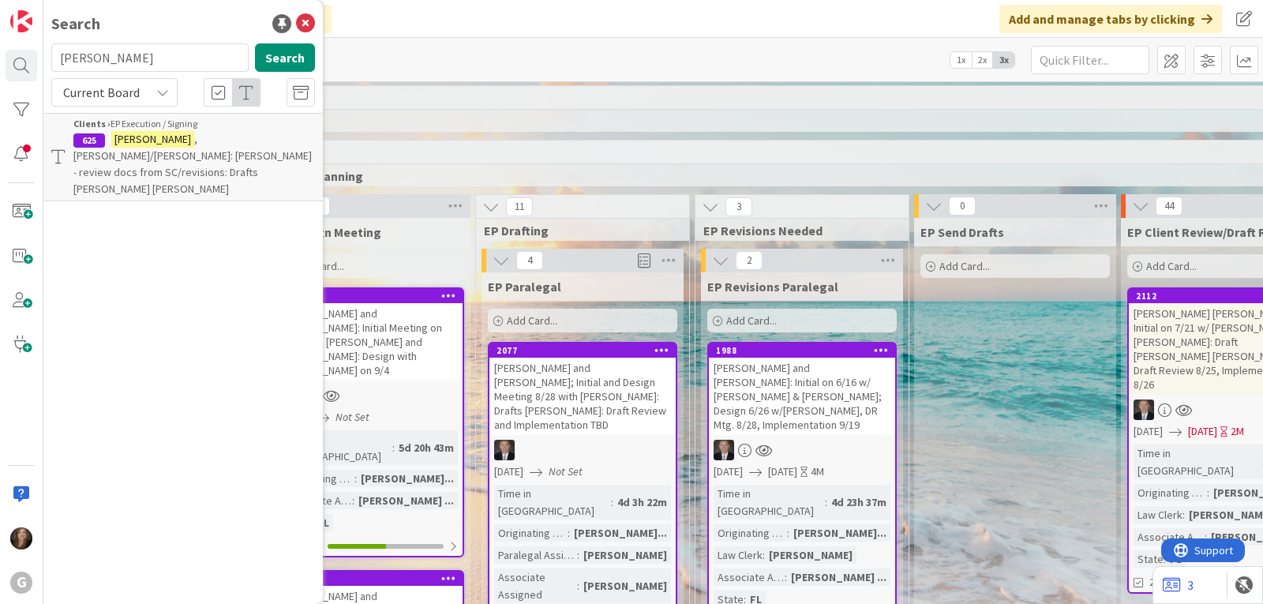
click at [143, 151] on span ", [PERSON_NAME]/[PERSON_NAME]: [PERSON_NAME] - review docs from SC/revisions: D…" at bounding box center [192, 164] width 238 height 64
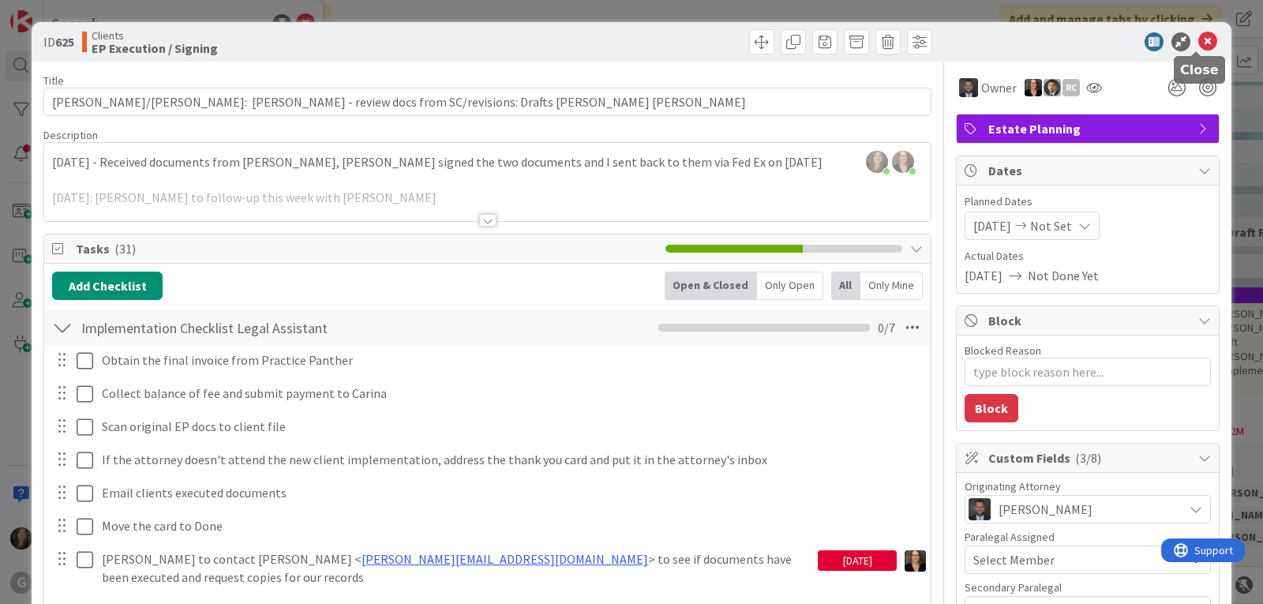
click at [1198, 38] on icon at bounding box center [1207, 41] width 19 height 19
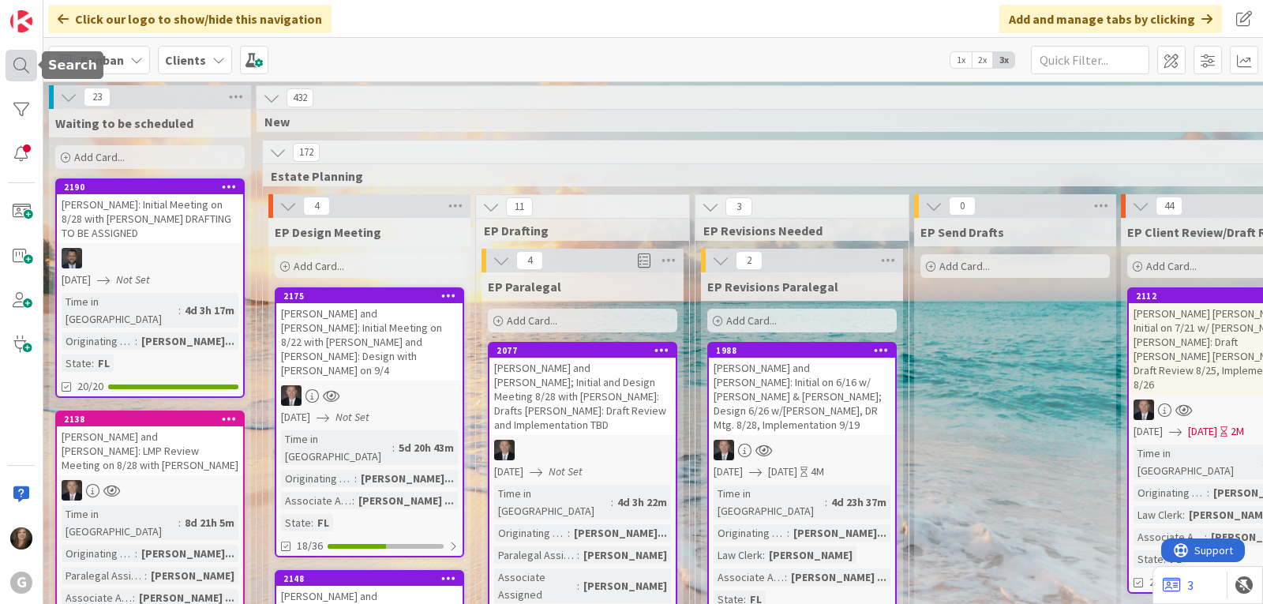
click at [13, 66] on div at bounding box center [22, 66] width 32 height 32
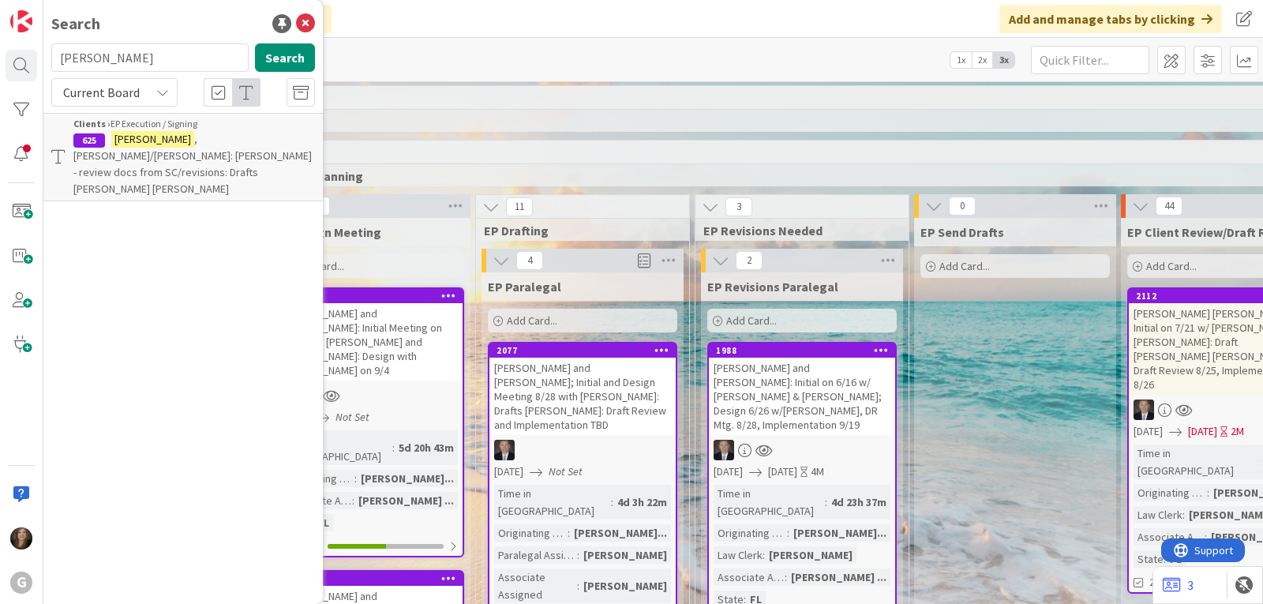
click at [174, 154] on span ", [PERSON_NAME]/[PERSON_NAME]: [PERSON_NAME] - review docs from SC/revisions: D…" at bounding box center [192, 164] width 238 height 64
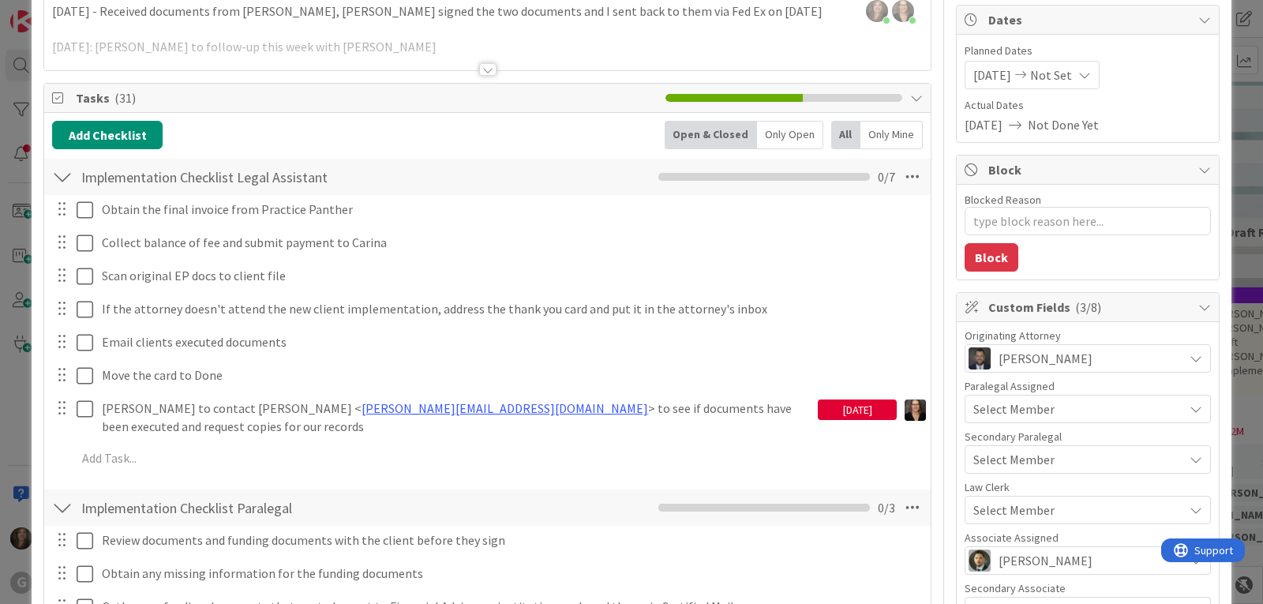
scroll to position [158, 0]
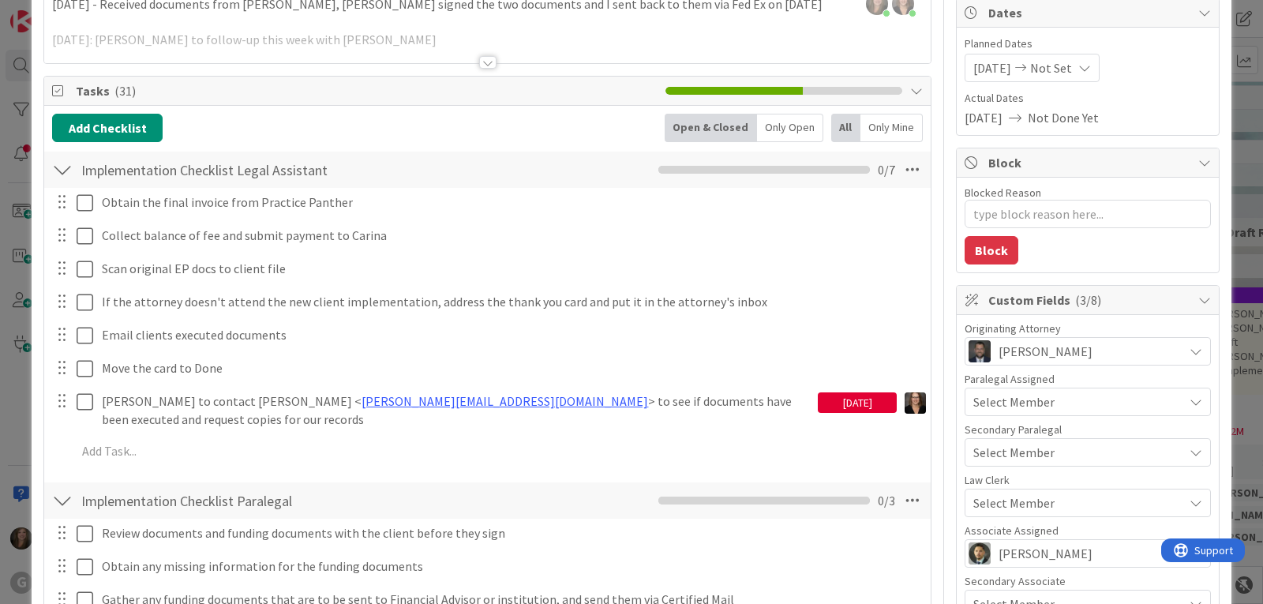
type textarea "x"
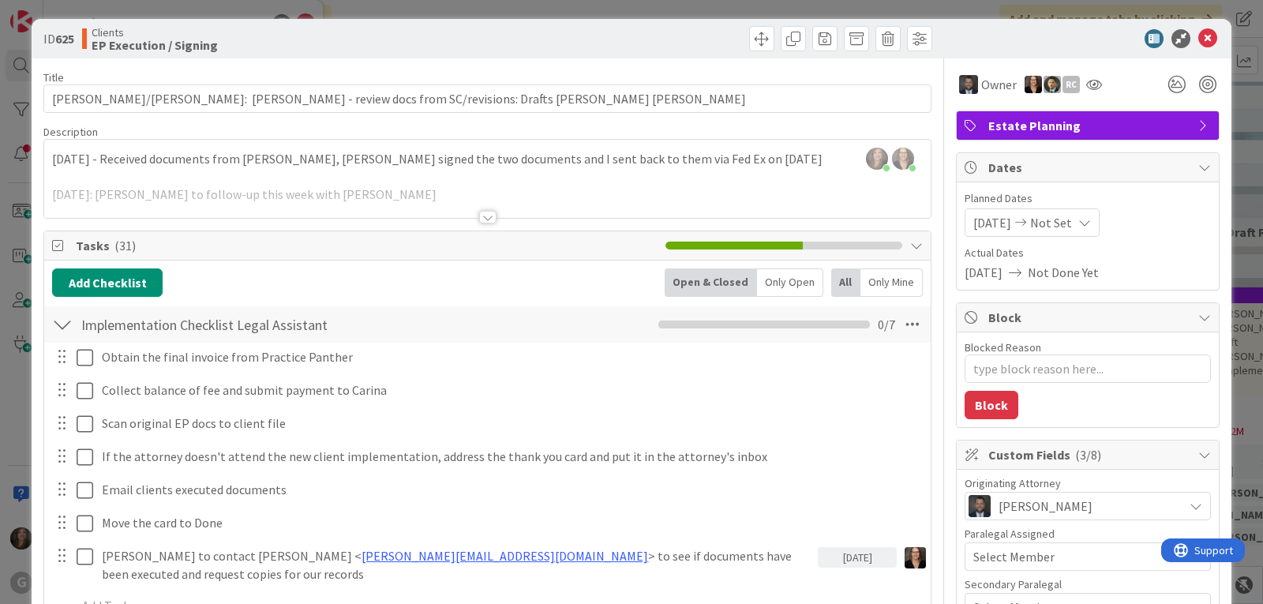
scroll to position [0, 0]
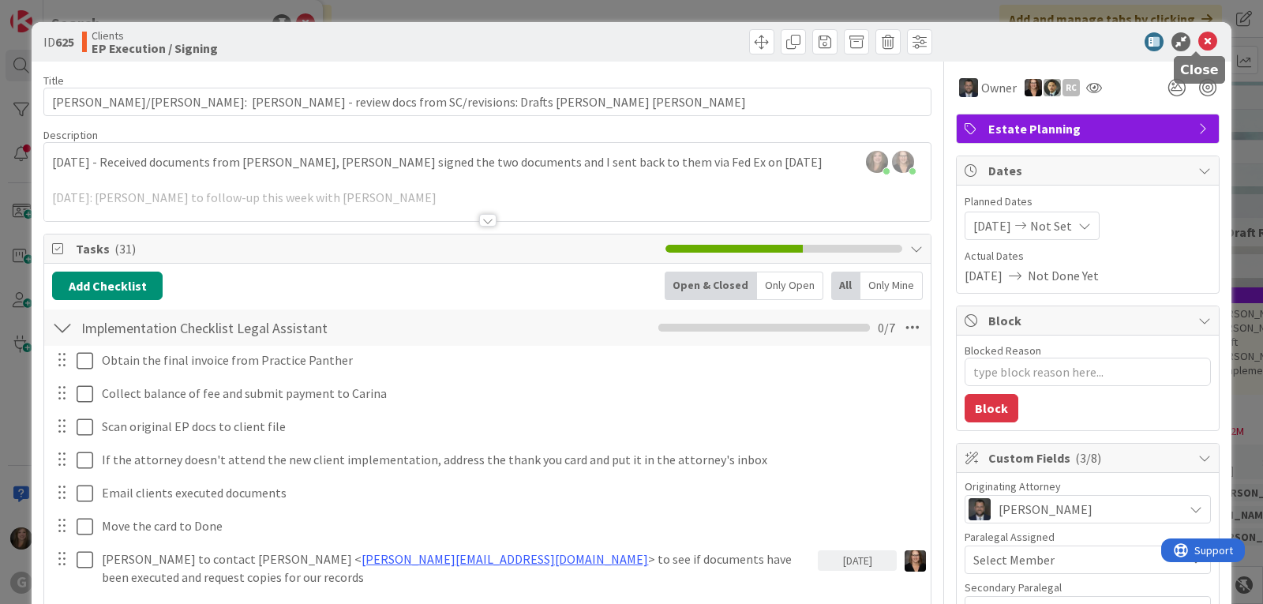
click at [1198, 43] on icon at bounding box center [1207, 41] width 19 height 19
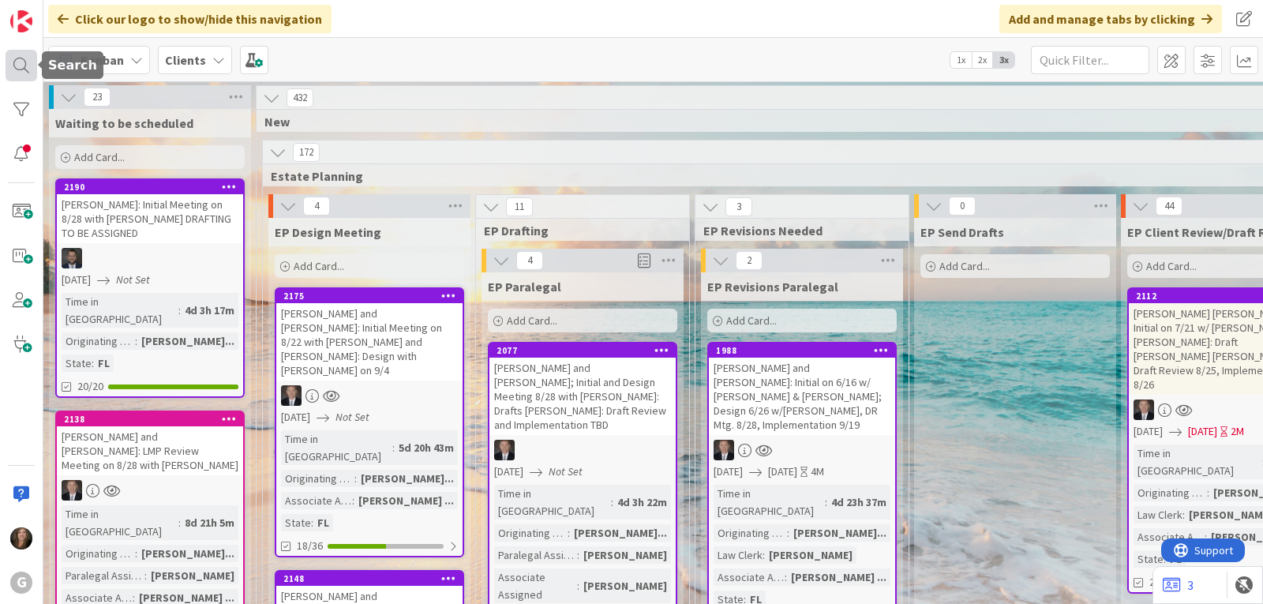
click at [24, 67] on div at bounding box center [22, 66] width 32 height 32
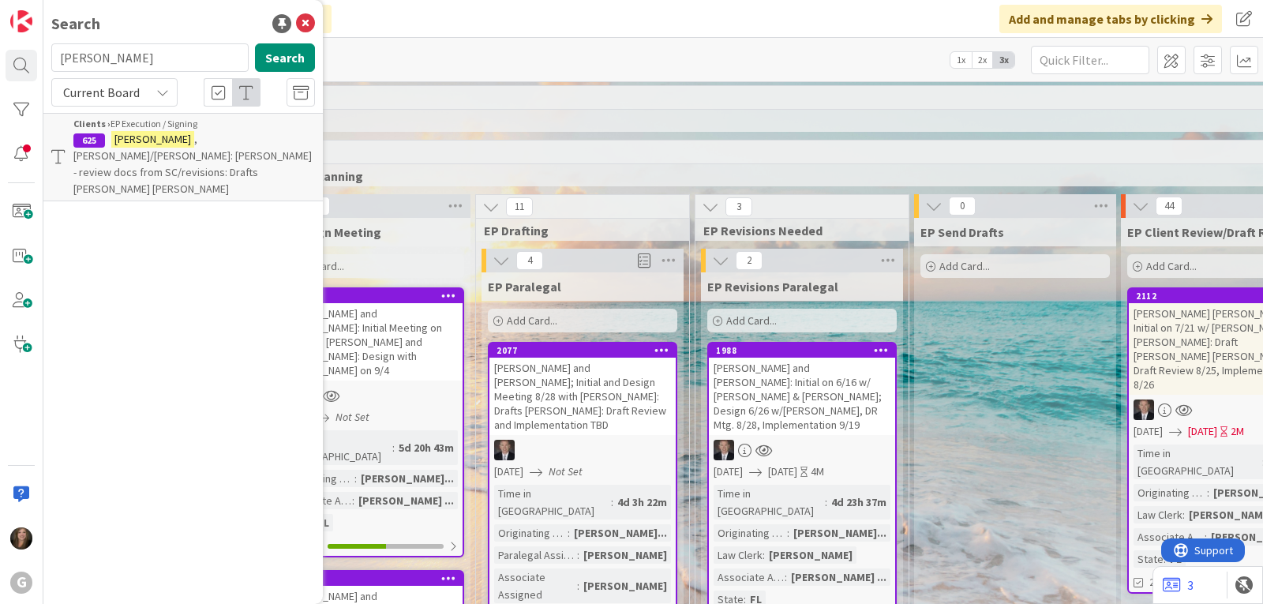
drag, startPoint x: 119, startPoint y: 58, endPoint x: -12, endPoint y: 58, distance: 131.0
click at [0, 58] on html "G Search [PERSON_NAME] Search Current Board Clients › EP Execution / Signing 62…" at bounding box center [631, 302] width 1263 height 604
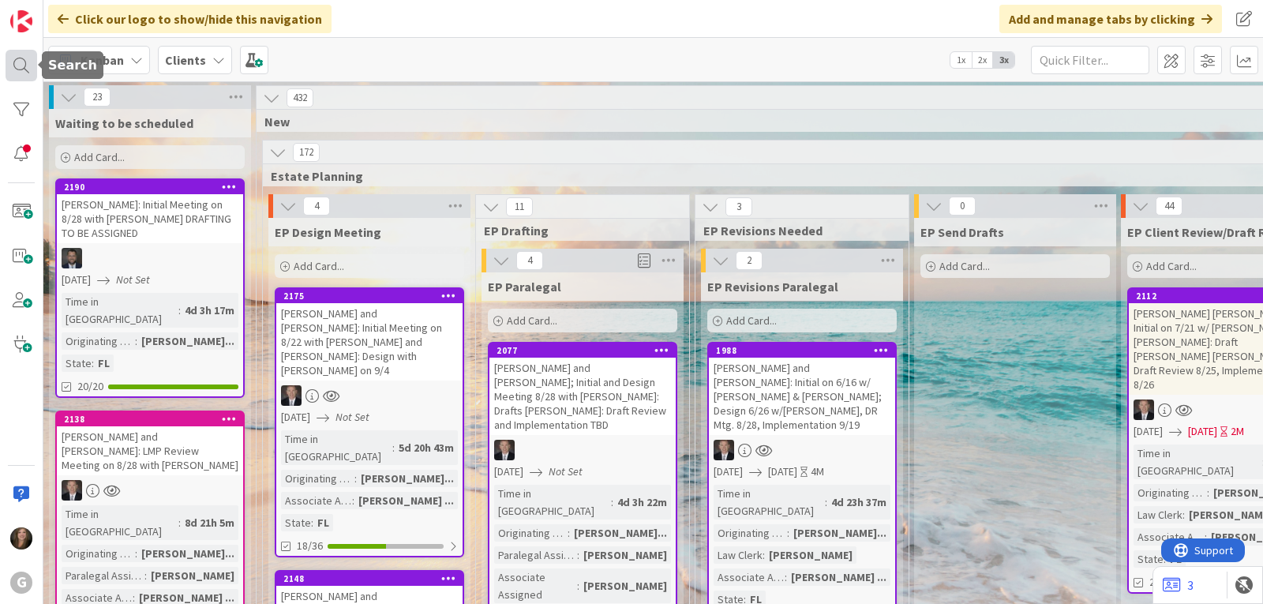
click at [21, 69] on div at bounding box center [22, 66] width 32 height 32
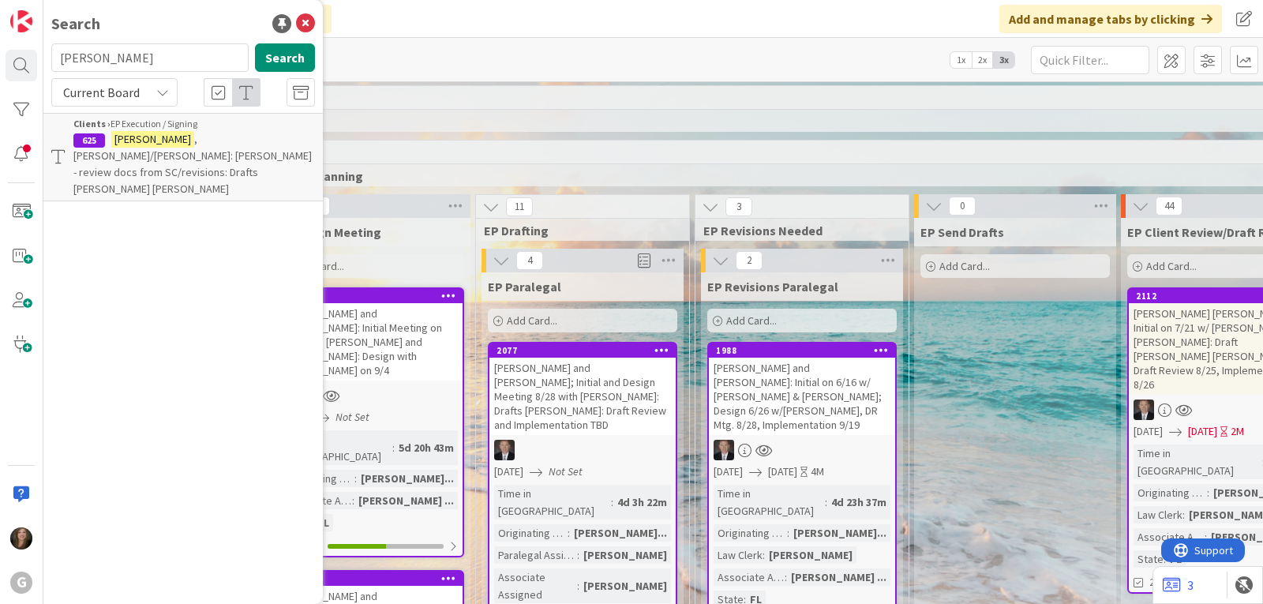
drag, startPoint x: 125, startPoint y: 57, endPoint x: 60, endPoint y: 56, distance: 65.5
click at [60, 56] on input "[PERSON_NAME]" at bounding box center [149, 57] width 197 height 28
type input "[PERSON_NAME]"
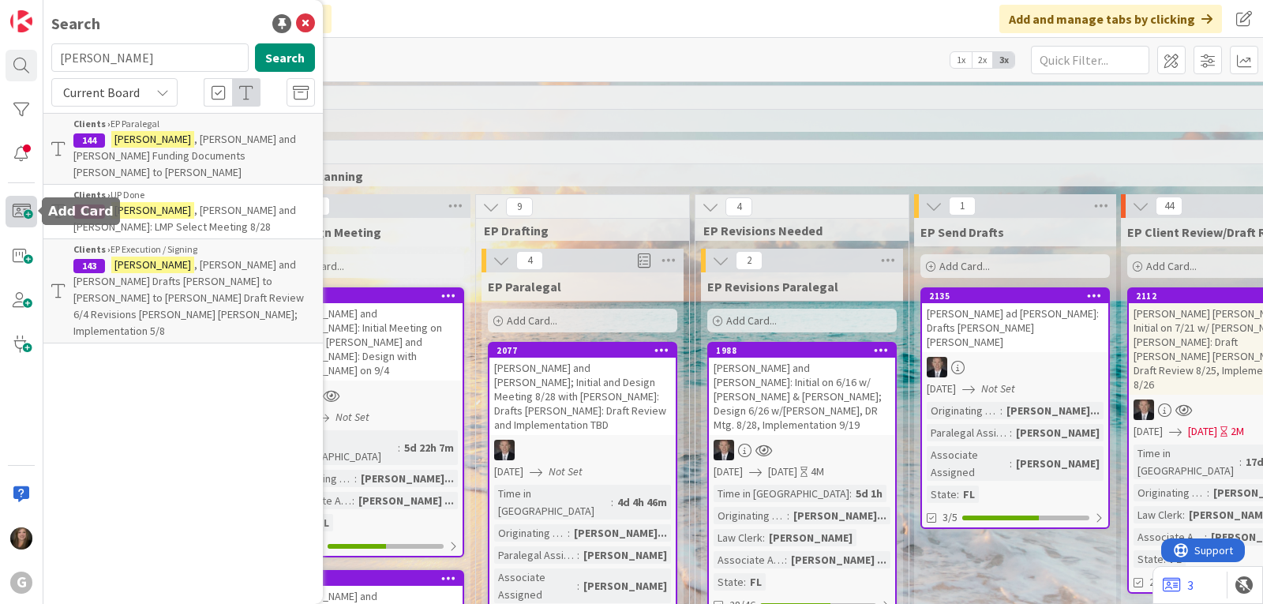
click at [22, 213] on span at bounding box center [22, 212] width 32 height 32
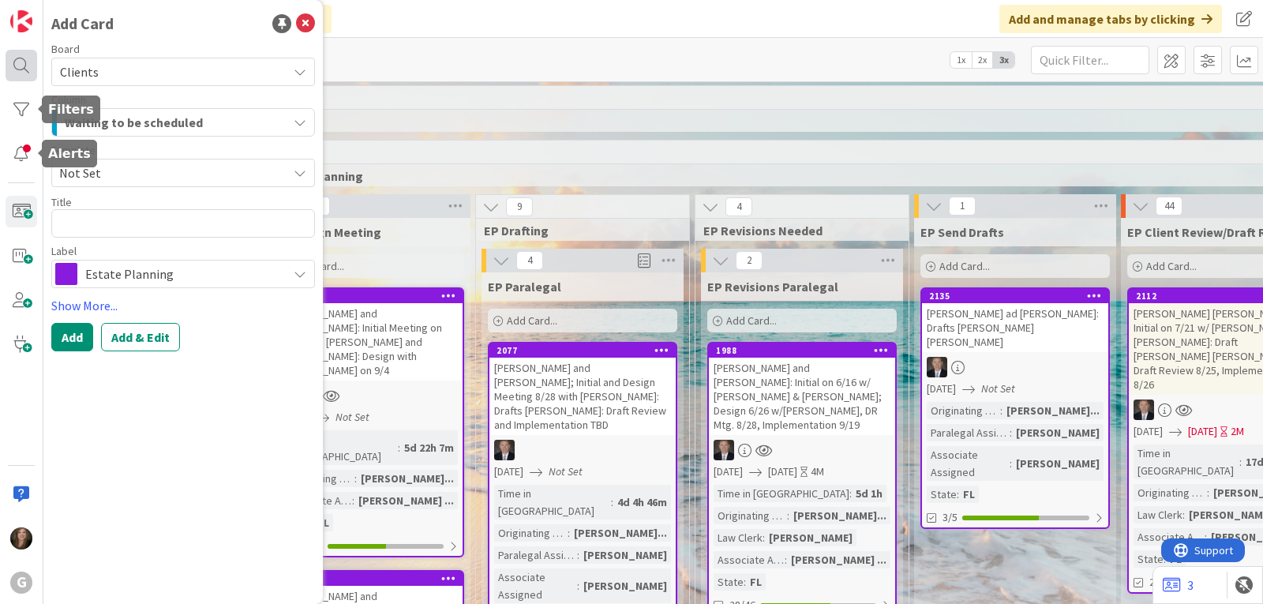
click at [23, 54] on div at bounding box center [22, 66] width 32 height 32
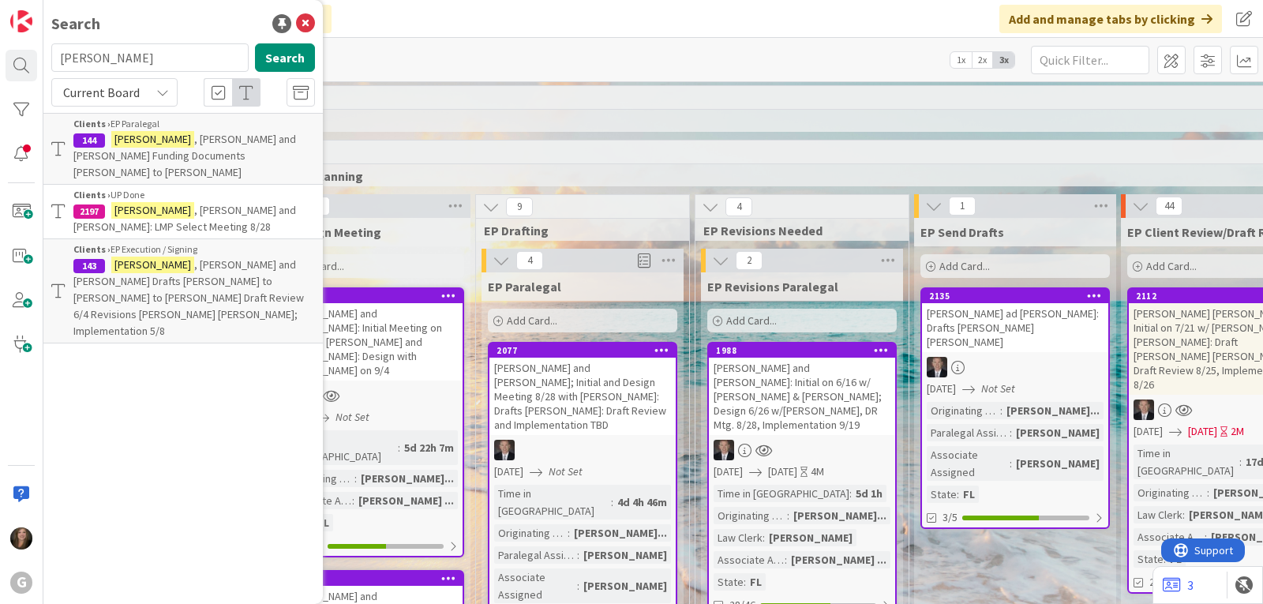
click at [111, 54] on input "[PERSON_NAME]" at bounding box center [149, 57] width 197 height 28
drag, startPoint x: 111, startPoint y: 54, endPoint x: 34, endPoint y: 53, distance: 77.3
click at [34, 53] on div "G Search [PERSON_NAME] Search Current Board Clients › EP Paralegal 144 [PERSON_…" at bounding box center [21, 302] width 43 height 604
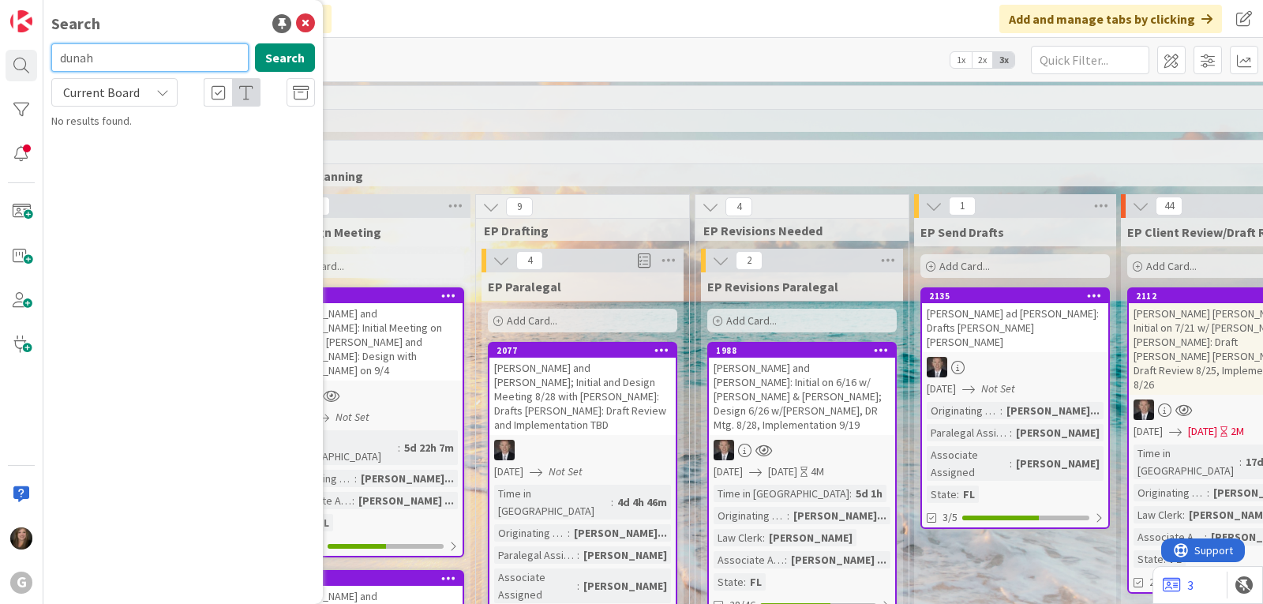
click at [77, 63] on input "dunah" at bounding box center [149, 57] width 197 height 28
type input "[PERSON_NAME]"
click at [270, 54] on button "Search" at bounding box center [285, 57] width 60 height 28
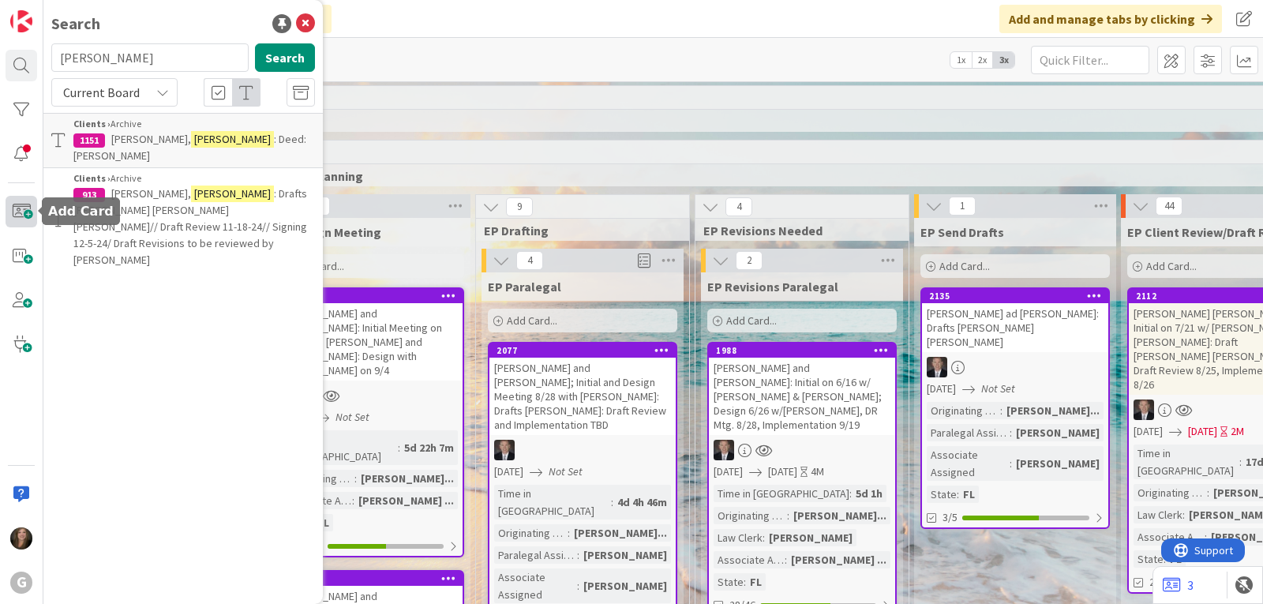
click at [21, 215] on span at bounding box center [22, 212] width 32 height 32
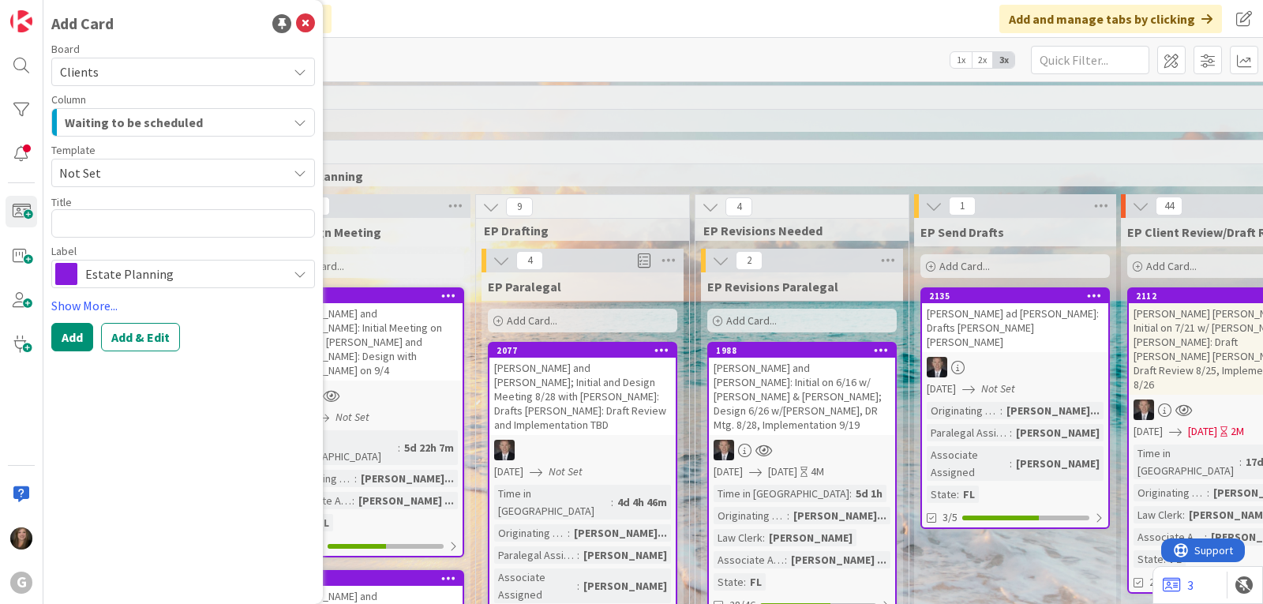
click at [287, 279] on div "Estate Planning" at bounding box center [183, 274] width 264 height 28
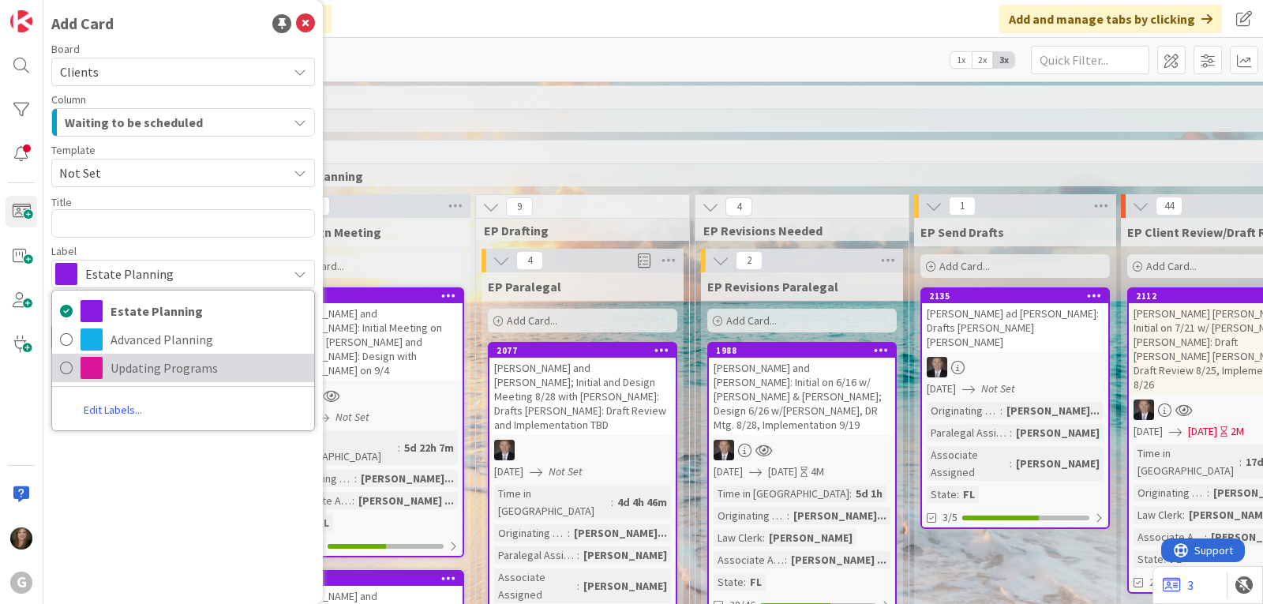
click at [191, 372] on span "Updating Programs" at bounding box center [208, 368] width 196 height 24
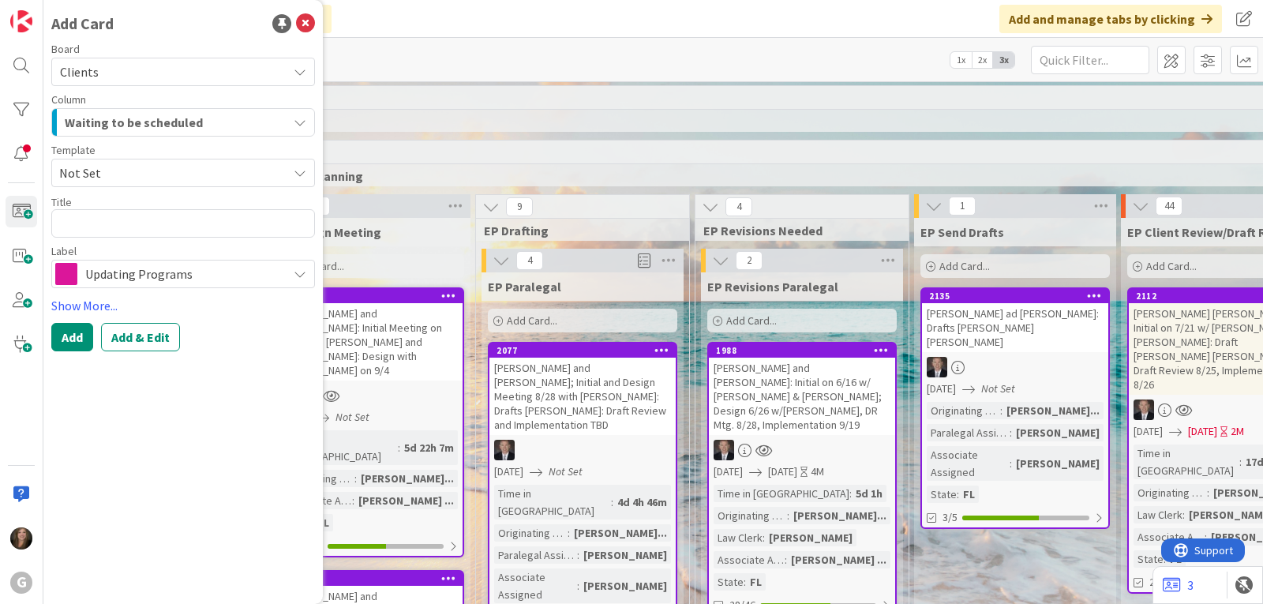
click at [251, 130] on div "Waiting to be scheduled" at bounding box center [174, 122] width 226 height 25
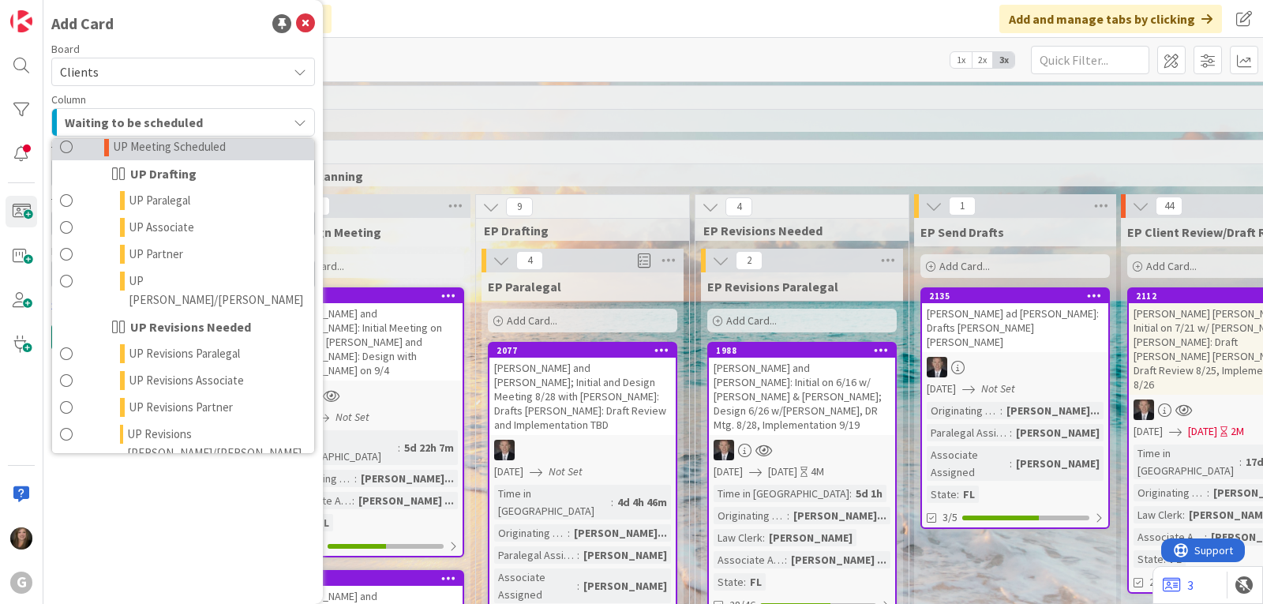
scroll to position [1184, 0]
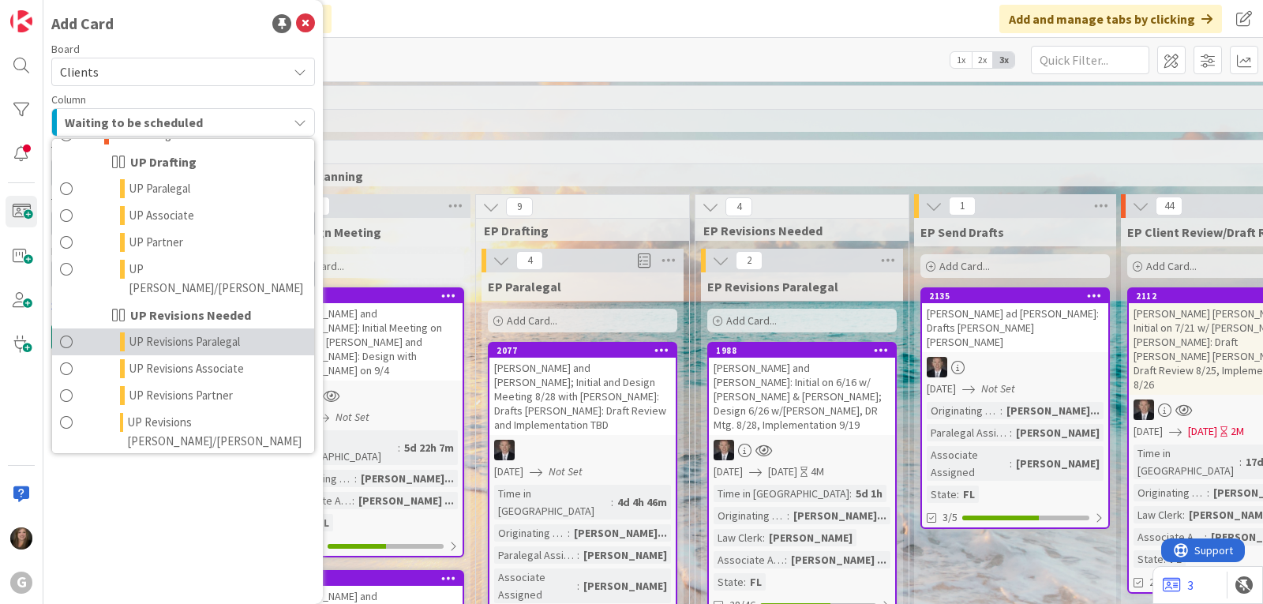
click at [181, 332] on span "UP Revisions Paralegal" at bounding box center [184, 341] width 111 height 19
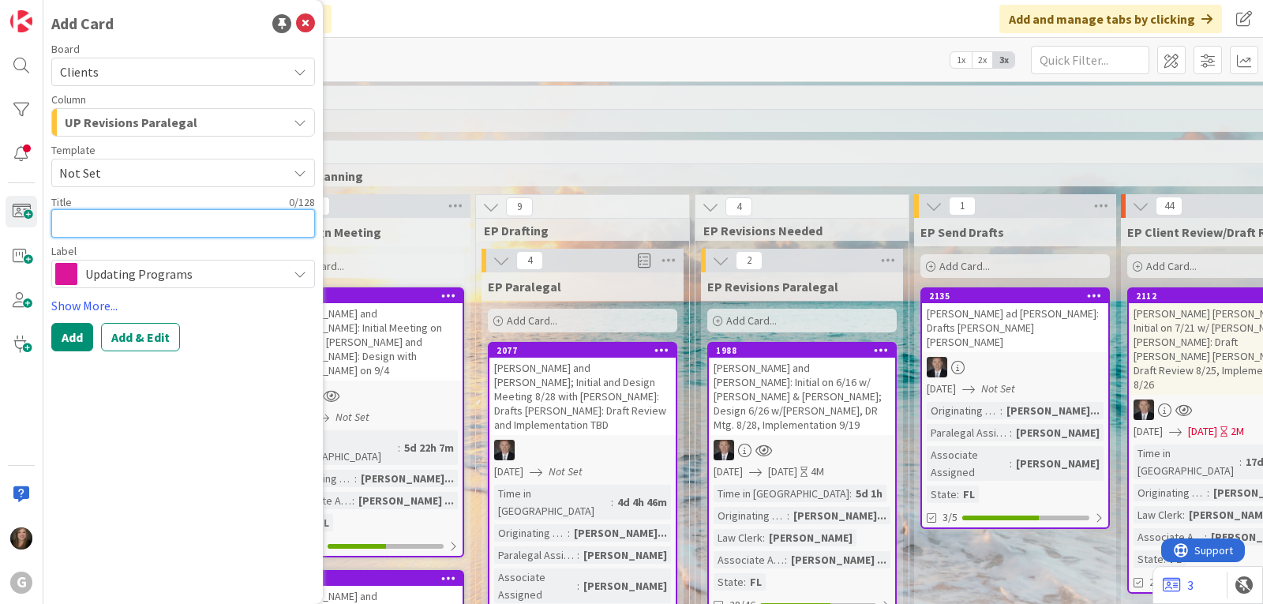
click at [125, 226] on textarea at bounding box center [183, 223] width 264 height 28
type textarea "x"
type textarea "W"
type textarea "x"
type textarea "Wri"
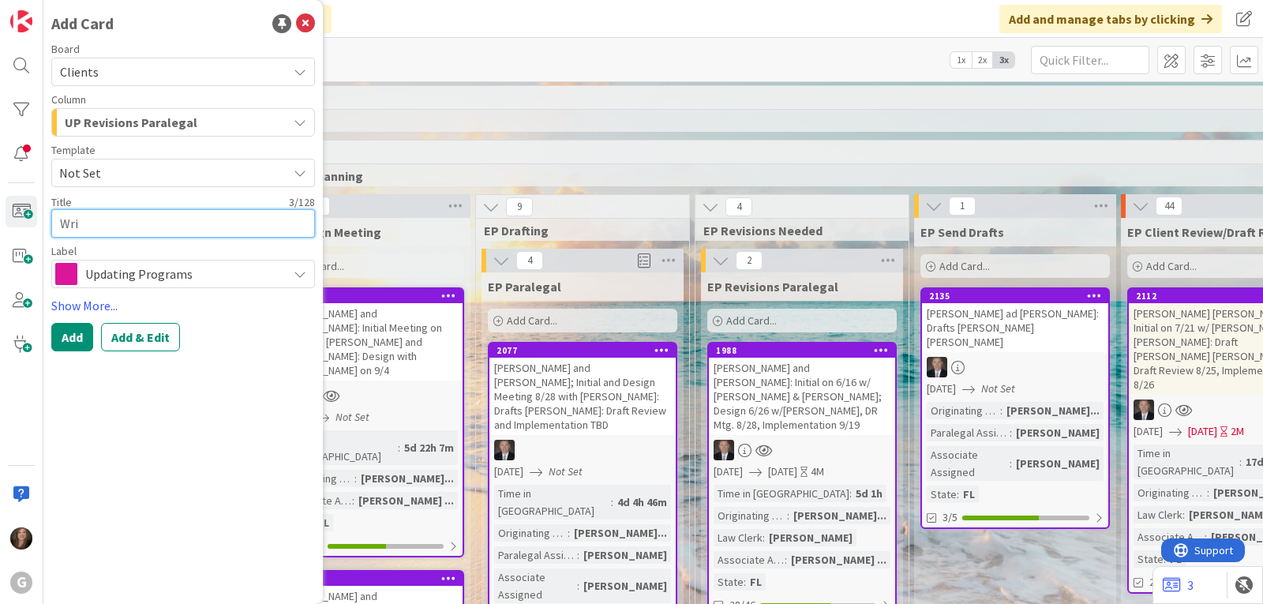
type textarea "x"
type textarea "Wrigh"
type textarea "x"
type textarea "[PERSON_NAME]"
type textarea "x"
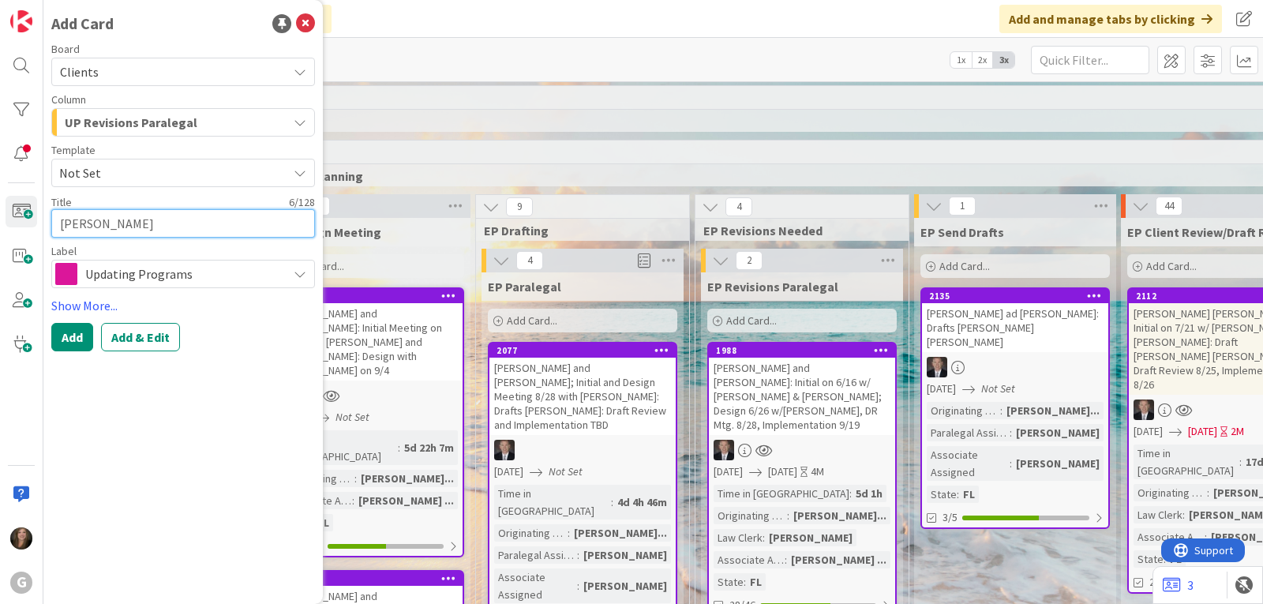
type textarea "[PERSON_NAME],"
type textarea "x"
type textarea "[PERSON_NAME],"
type textarea "x"
type textarea "[PERSON_NAME], D"
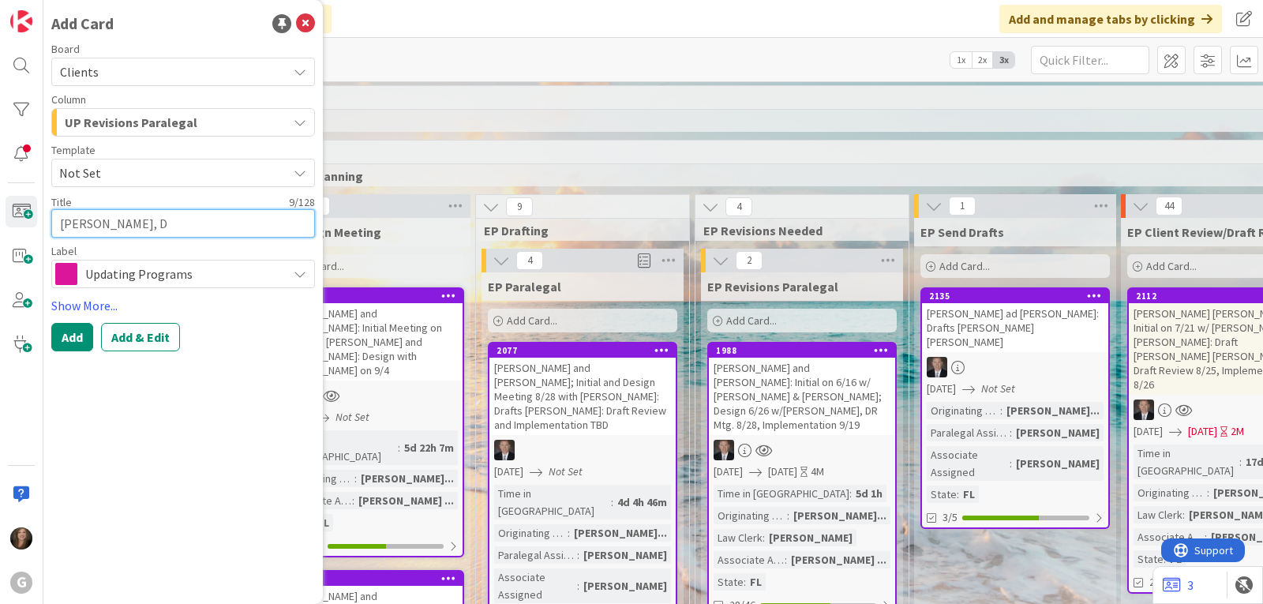
type textarea "x"
type textarea "[PERSON_NAME], Di"
type textarea "x"
type textarea "[PERSON_NAME], Din"
type textarea "x"
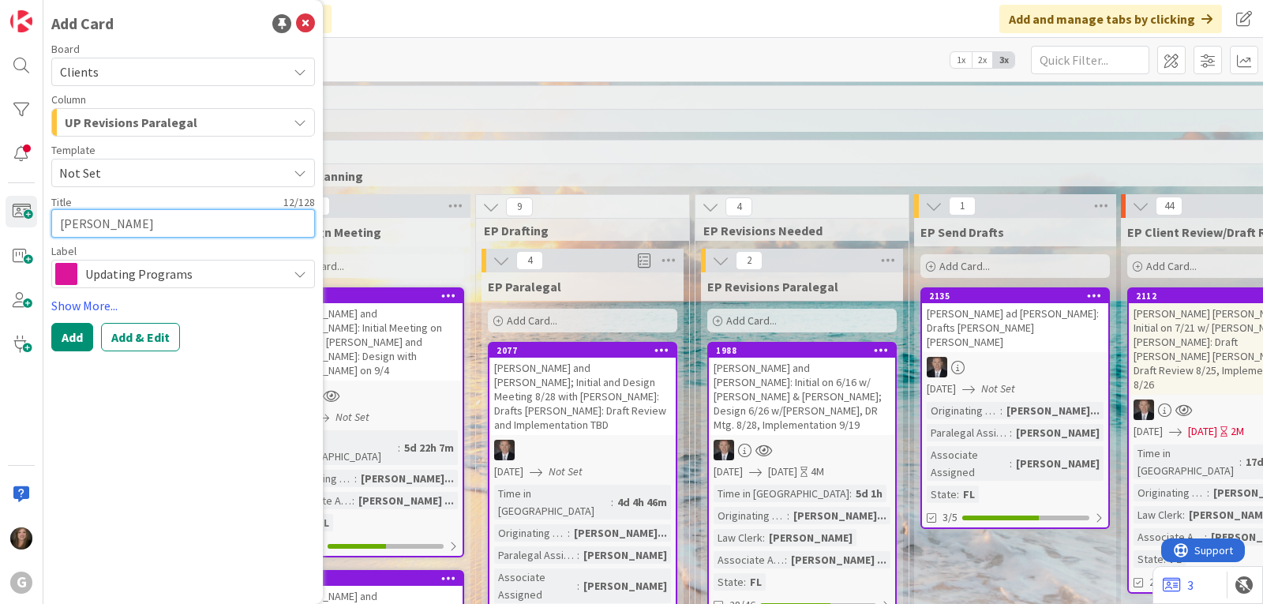
type textarea "[PERSON_NAME]"
type textarea "x"
type textarea "[PERSON_NAME][GEOGRAPHIC_DATA]:"
type textarea "x"
type textarea "[PERSON_NAME][GEOGRAPHIC_DATA]:"
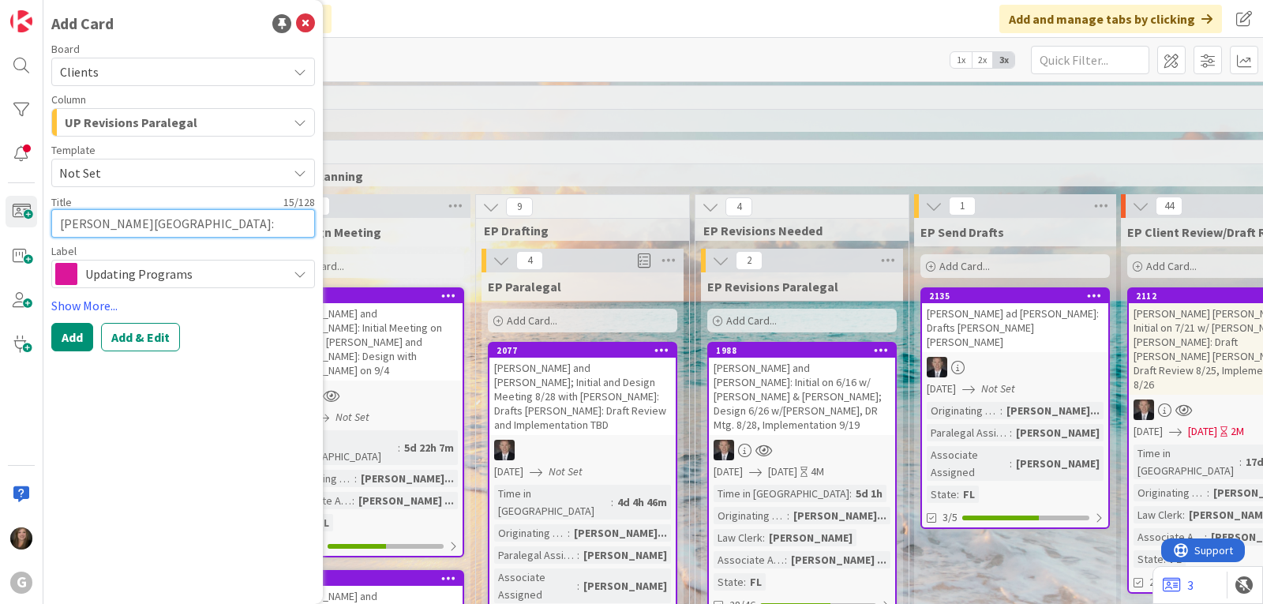
type textarea "x"
type textarea "[PERSON_NAME]: D"
type textarea "x"
type textarea "[PERSON_NAME]: Dr"
type textarea "x"
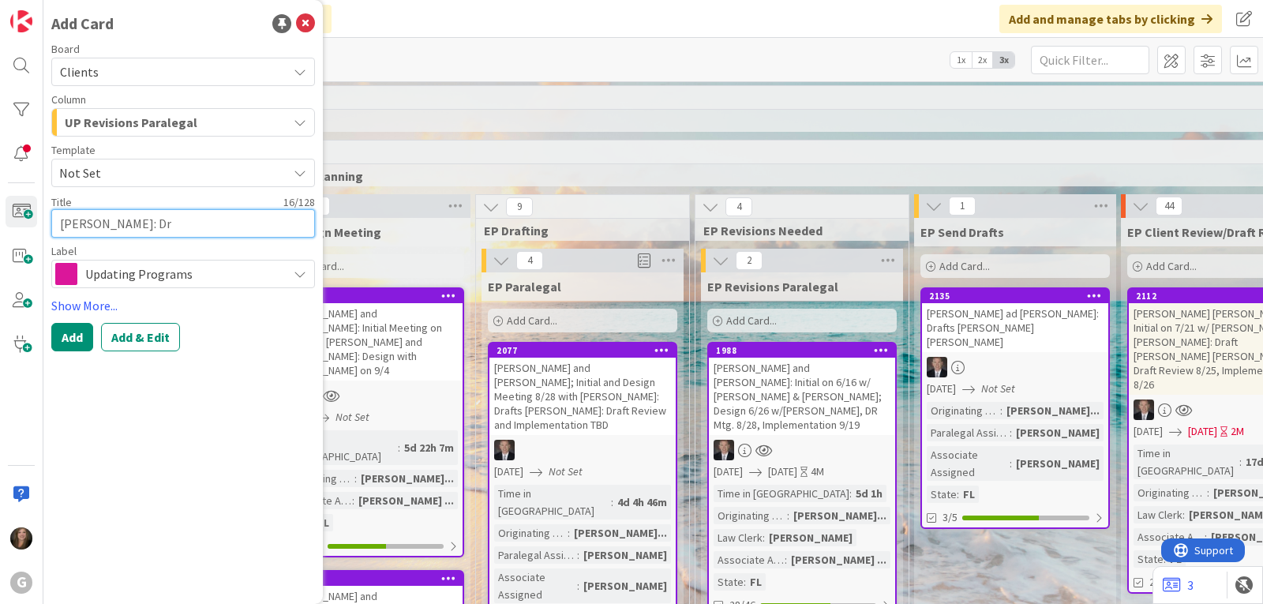
type textarea "[PERSON_NAME]: Dra"
type textarea "x"
type textarea "[PERSON_NAME]: Draf"
type textarea "x"
type textarea "[PERSON_NAME]: Draft"
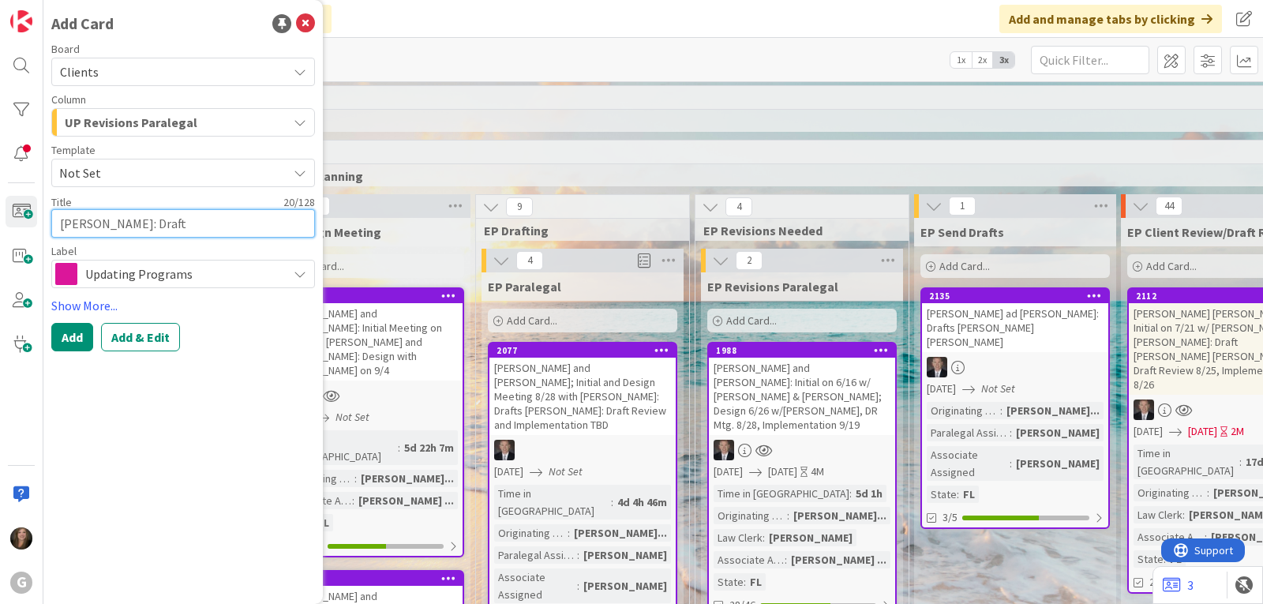
type textarea "x"
type textarea "[PERSON_NAME]: Drafts"
type textarea "x"
type textarea "[PERSON_NAME]: Drafts"
type textarea "x"
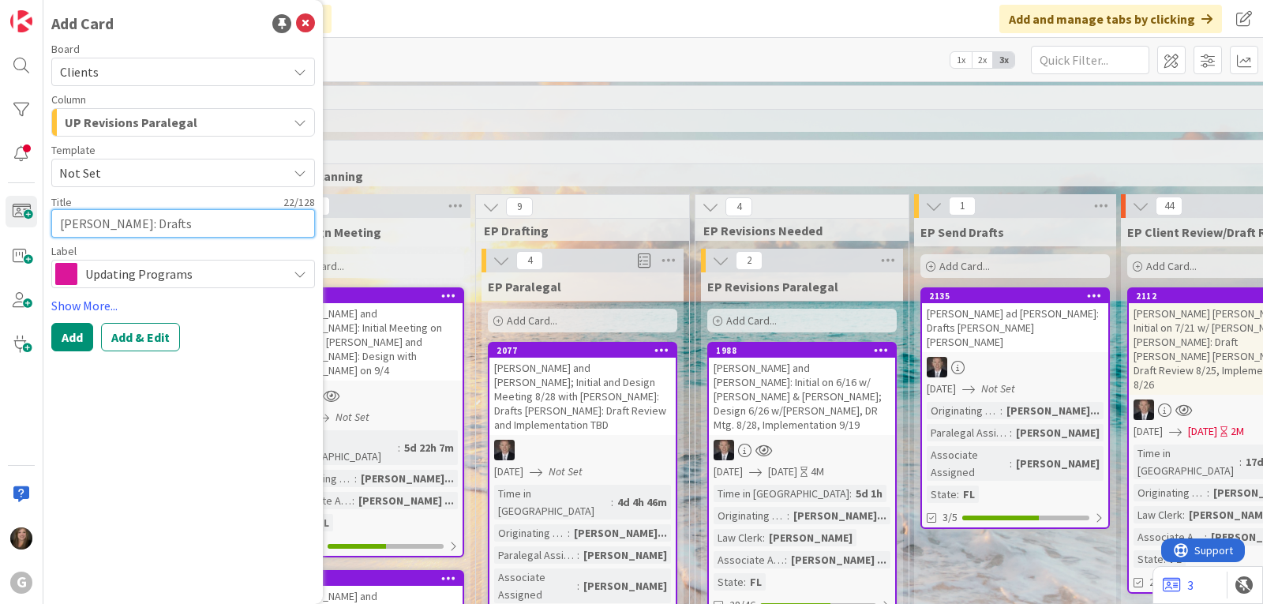
type textarea "[PERSON_NAME]: Drafts P"
type textarea "x"
type textarea "[PERSON_NAME]: Drafts Pau"
type textarea "x"
type textarea "[PERSON_NAME]: Drafts [PERSON_NAME]"
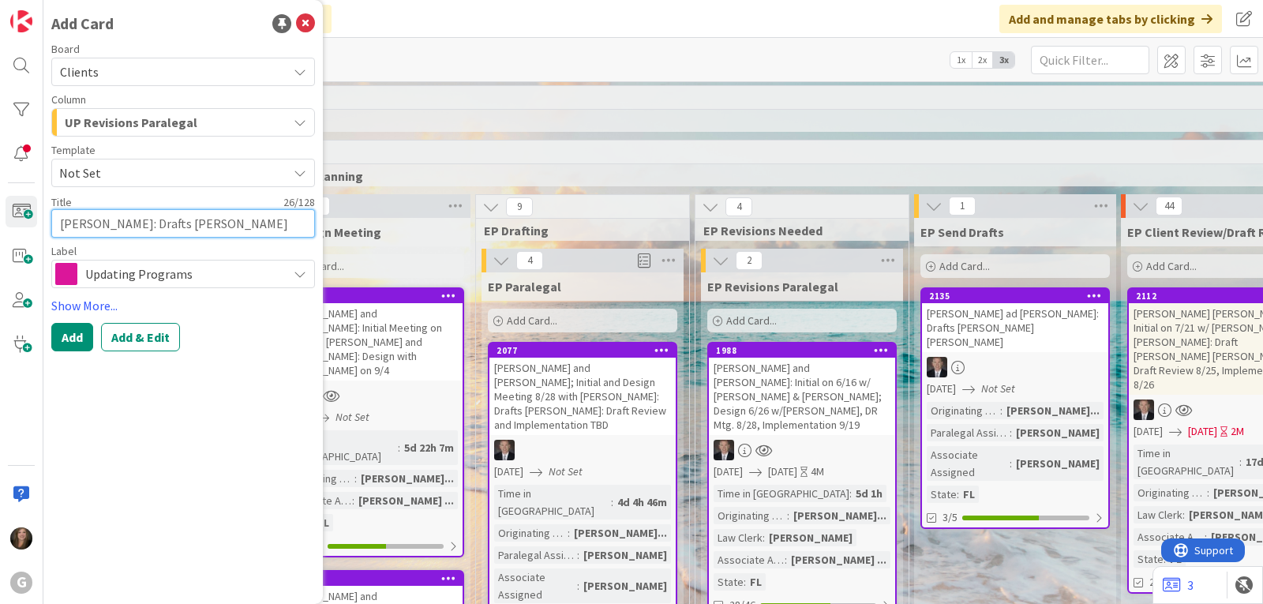
type textarea "x"
type textarea "[PERSON_NAME]: Drafts [PERSON_NAME]"
type textarea "x"
type textarea "[PERSON_NAME]: Drafts [PERSON_NAME]"
type textarea "x"
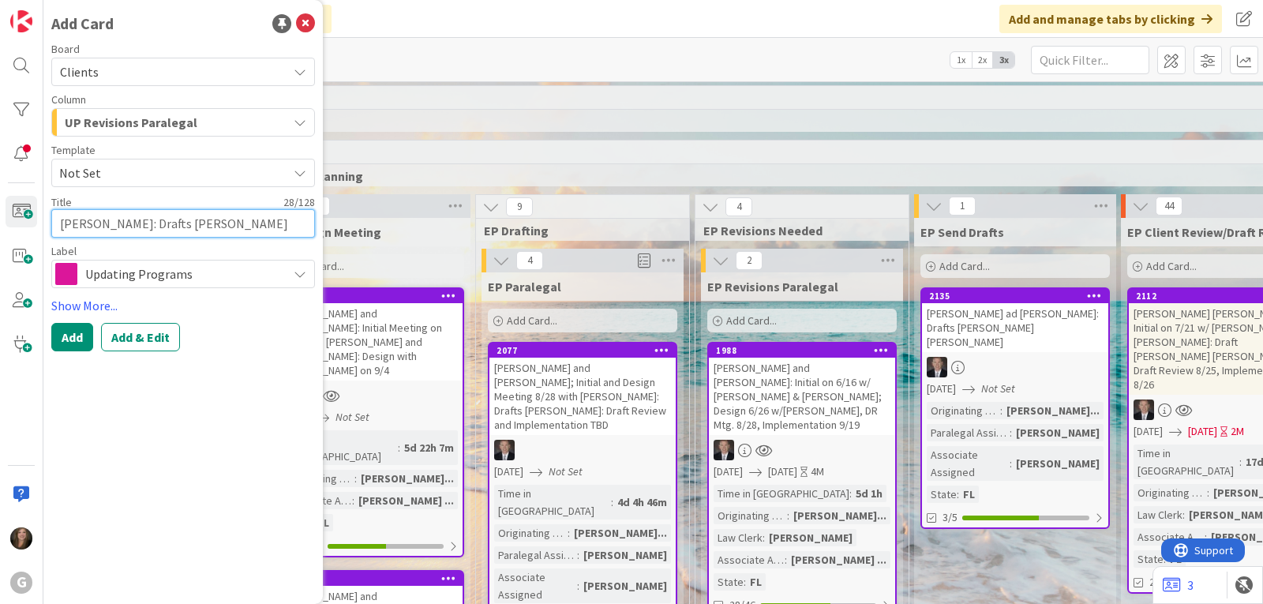
type textarea "[PERSON_NAME]: Drafts [PERSON_NAME]"
type textarea "x"
type textarea "[PERSON_NAME]: Drafts [PERSON_NAME]"
type textarea "x"
type textarea "[PERSON_NAME]: Drafts [PERSON_NAME]"
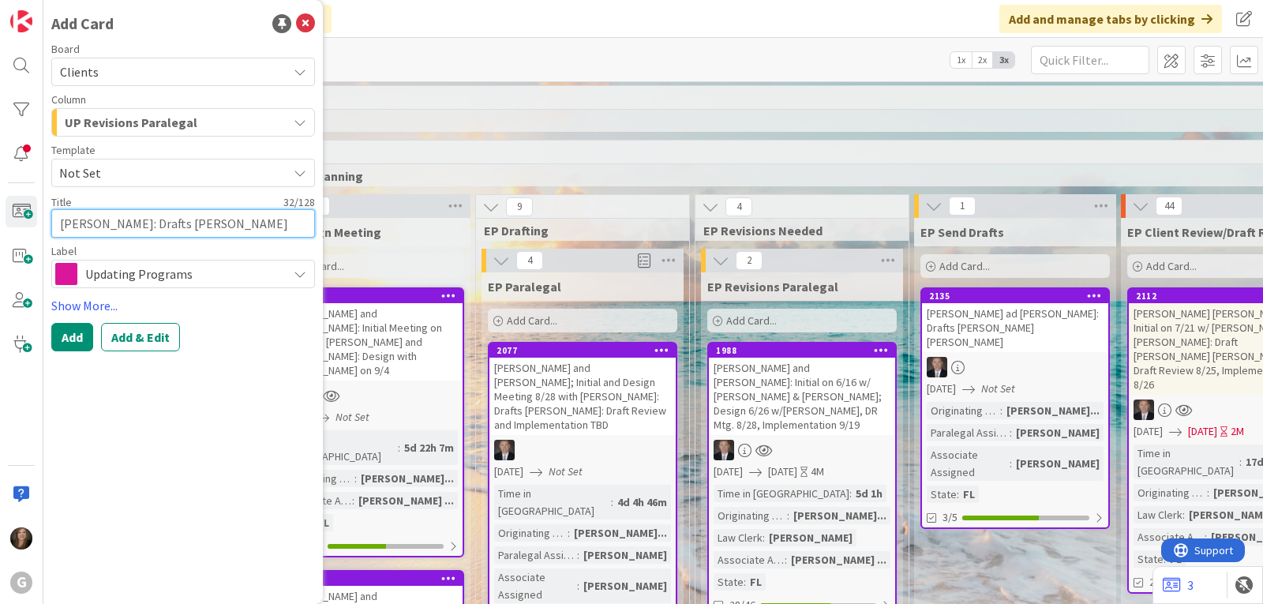
type textarea "x"
type textarea "[PERSON_NAME]: Drafts [PERSON_NAME]:"
type textarea "x"
type textarea "[PERSON_NAME]: Drafts [PERSON_NAME]:"
type textarea "x"
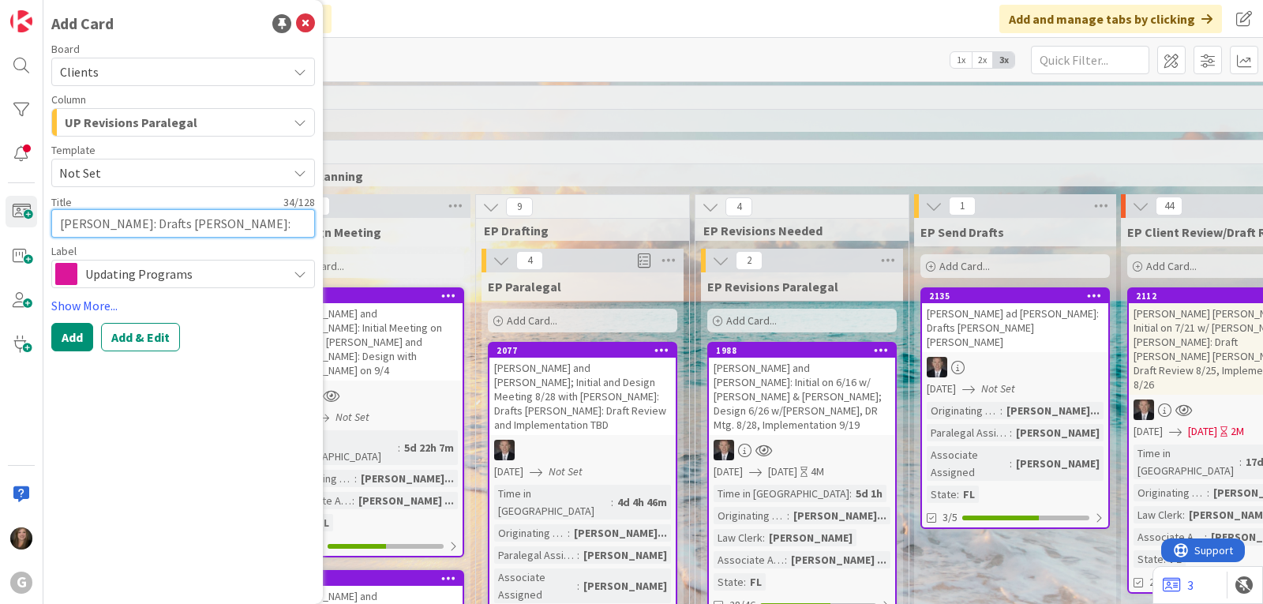
type textarea "[PERSON_NAME]: Drafts [PERSON_NAME]: S"
type textarea "x"
type textarea "[PERSON_NAME]: Drafts [PERSON_NAME]: Si"
type textarea "x"
type textarea "[PERSON_NAME]: Drafts [PERSON_NAME]: Sig"
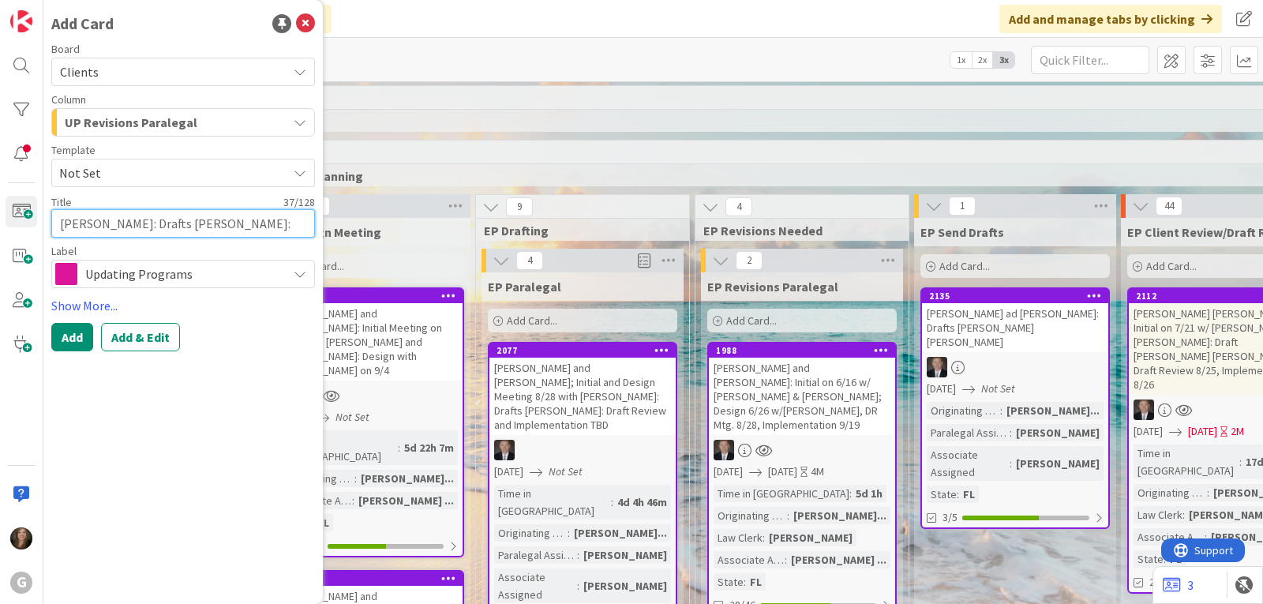
type textarea "x"
type textarea "[PERSON_NAME]: Drafts [PERSON_NAME]: Sign"
type textarea "x"
type textarea "[PERSON_NAME]: Drafts [PERSON_NAME]: Signi"
type textarea "x"
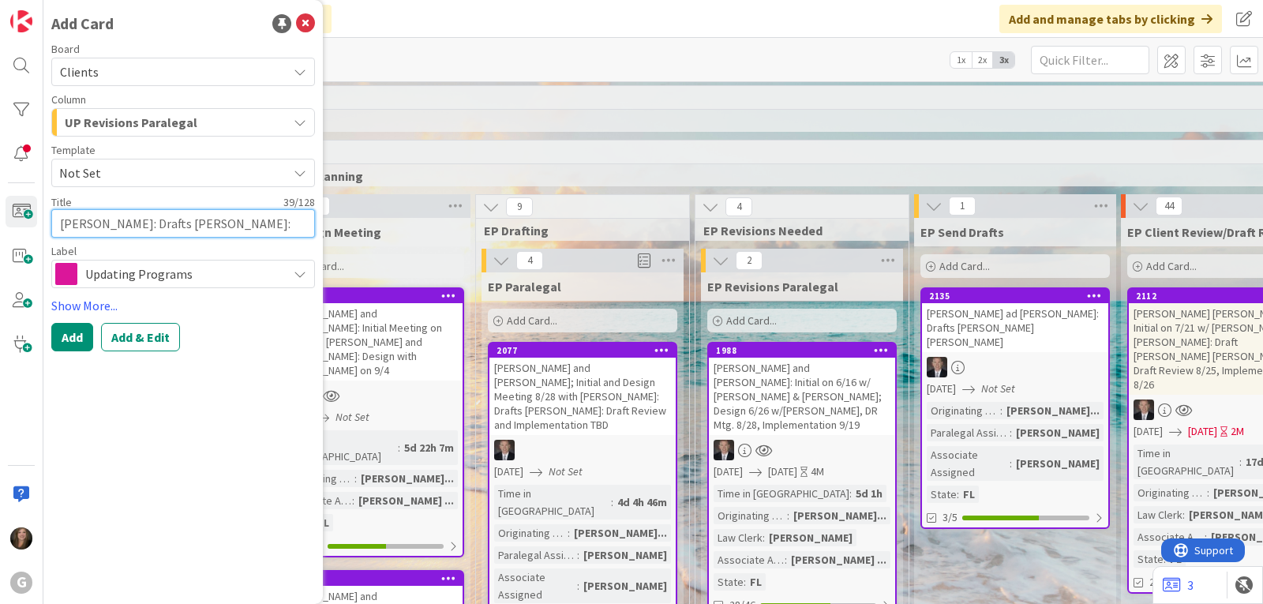
type textarea "[PERSON_NAME]: Drafts [PERSON_NAME]: Signin"
type textarea "x"
type textarea "[PERSON_NAME]: Drafts [PERSON_NAME]: Signing"
type textarea "x"
type textarea "[PERSON_NAME]: Drafts [PERSON_NAME]: Signing"
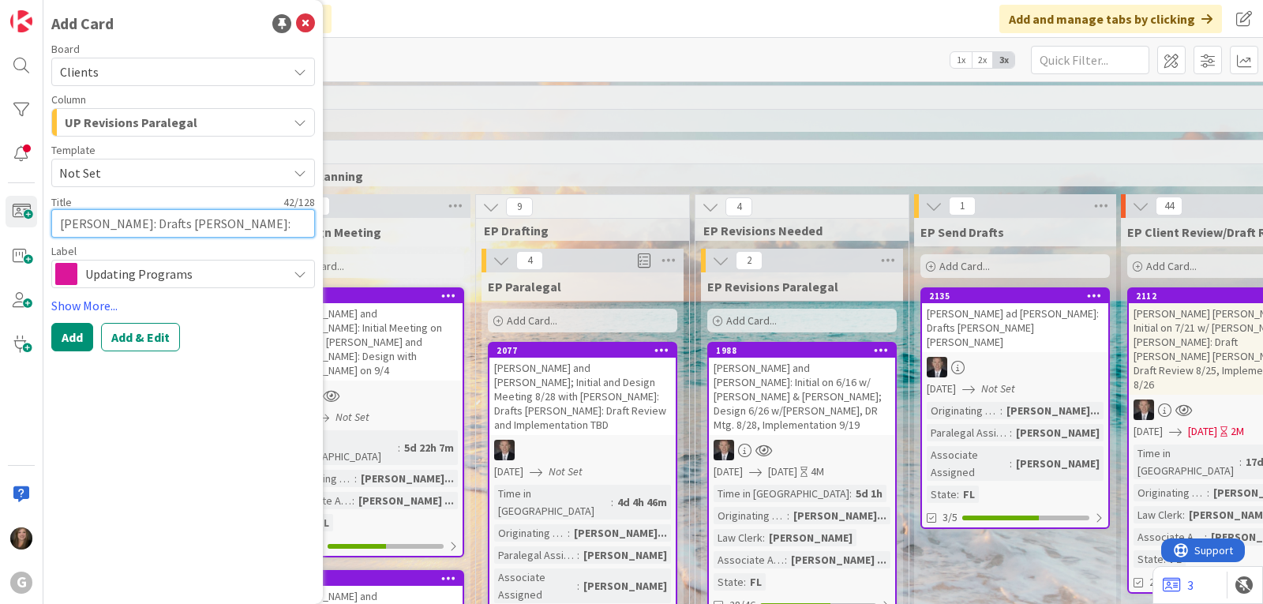
type textarea "x"
type textarea "[PERSON_NAME]: Drafts [PERSON_NAME]: Signing T"
type textarea "x"
type textarea "[PERSON_NAME]: Drafts [PERSON_NAME]: Signing TB"
type textarea "x"
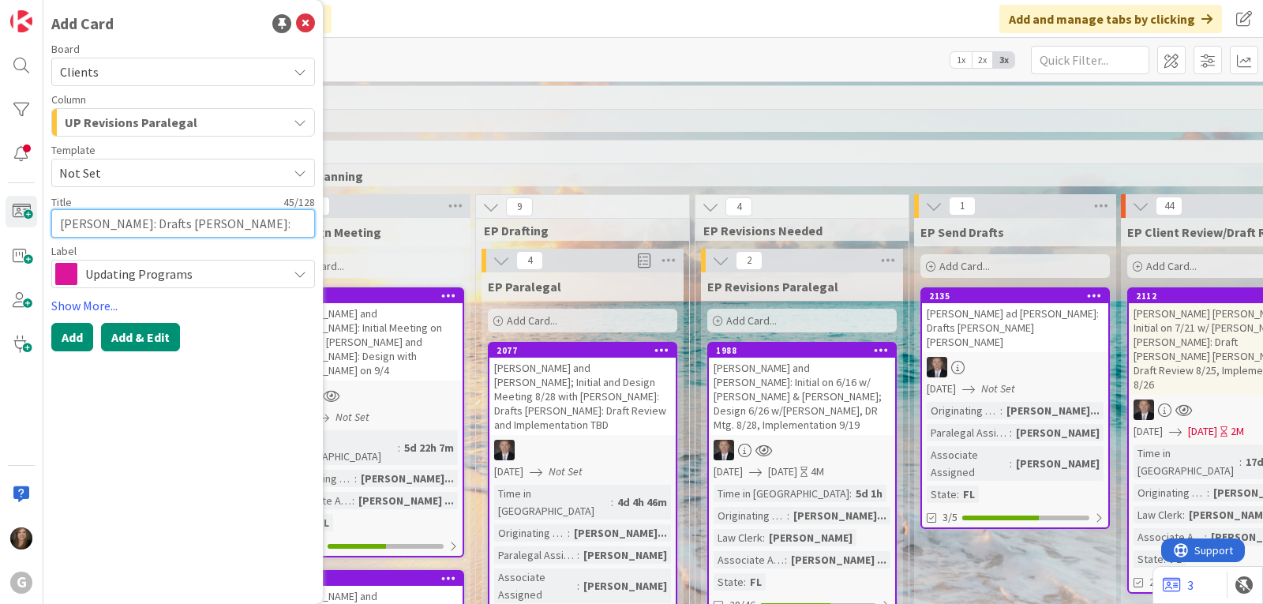
type textarea "[PERSON_NAME]: Drafts [PERSON_NAME]: Signing TBD"
click at [137, 338] on button "Add & Edit" at bounding box center [140, 337] width 79 height 28
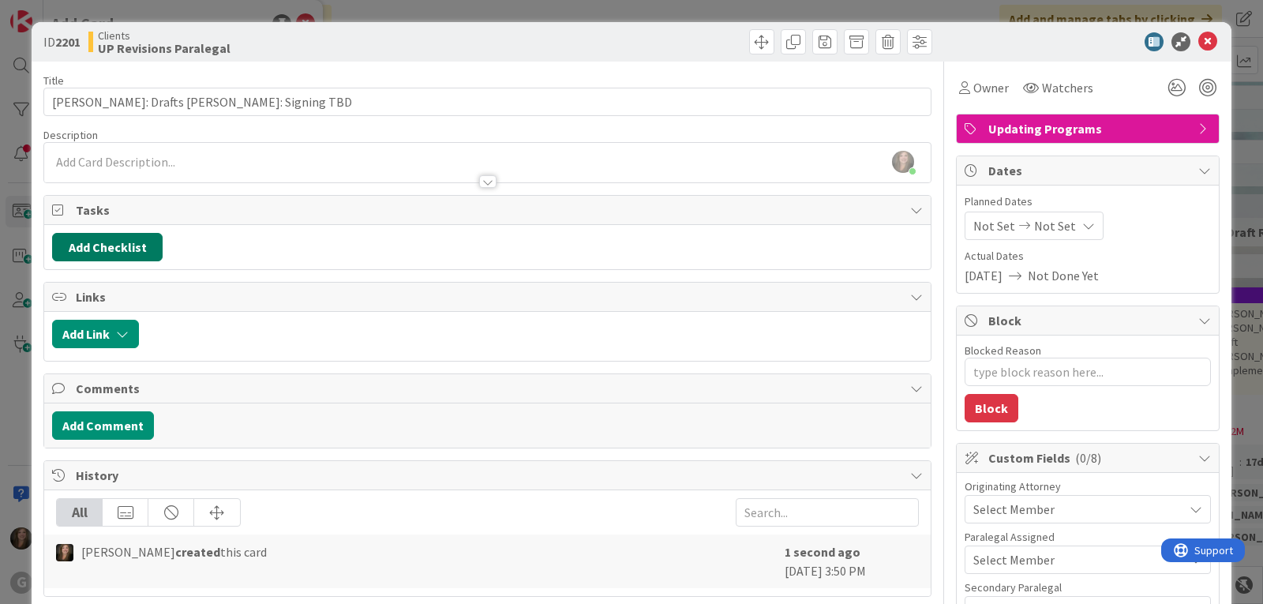
click at [133, 255] on button "Add Checklist" at bounding box center [107, 247] width 110 height 28
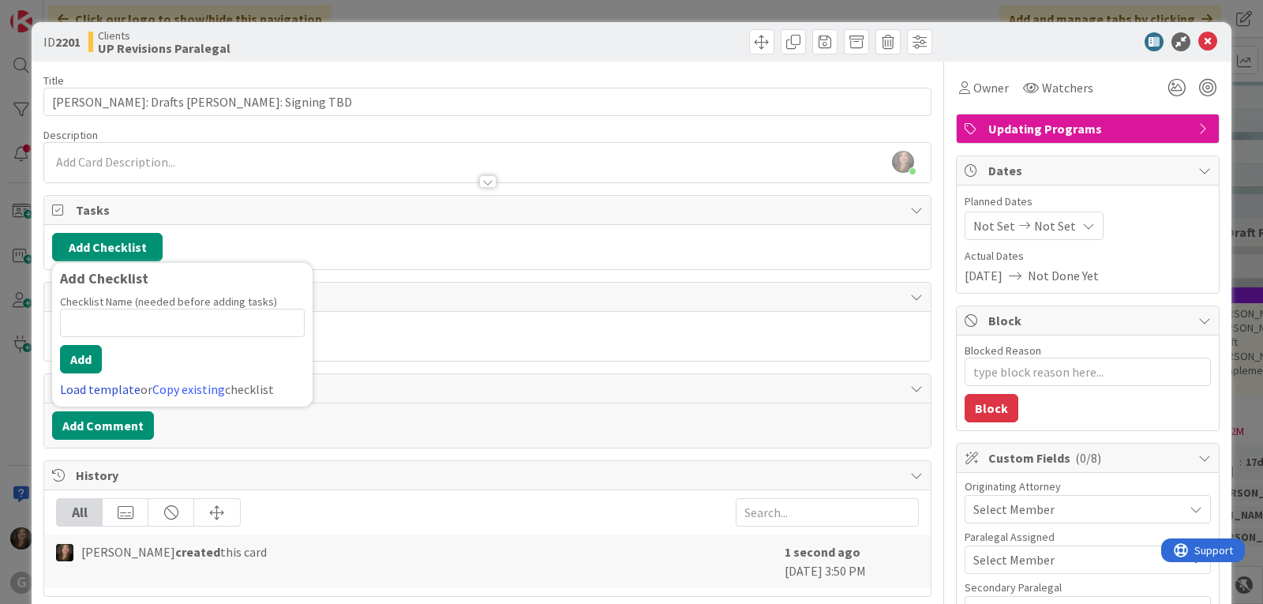
click at [99, 388] on link "Load template" at bounding box center [100, 389] width 80 height 16
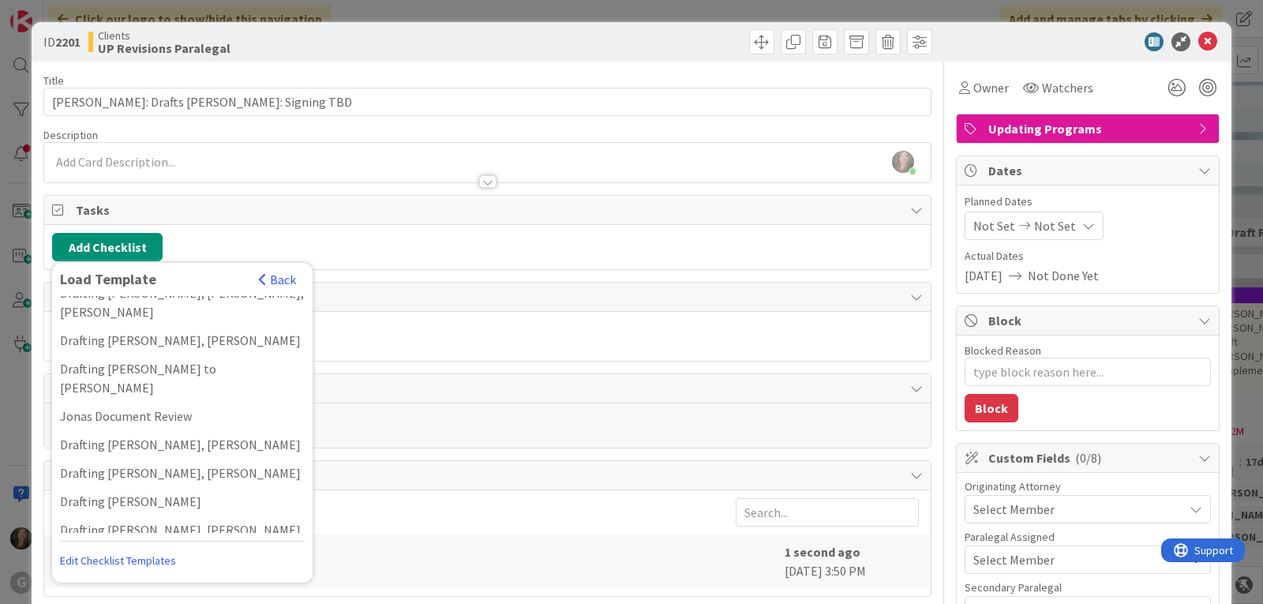
scroll to position [1105, 0]
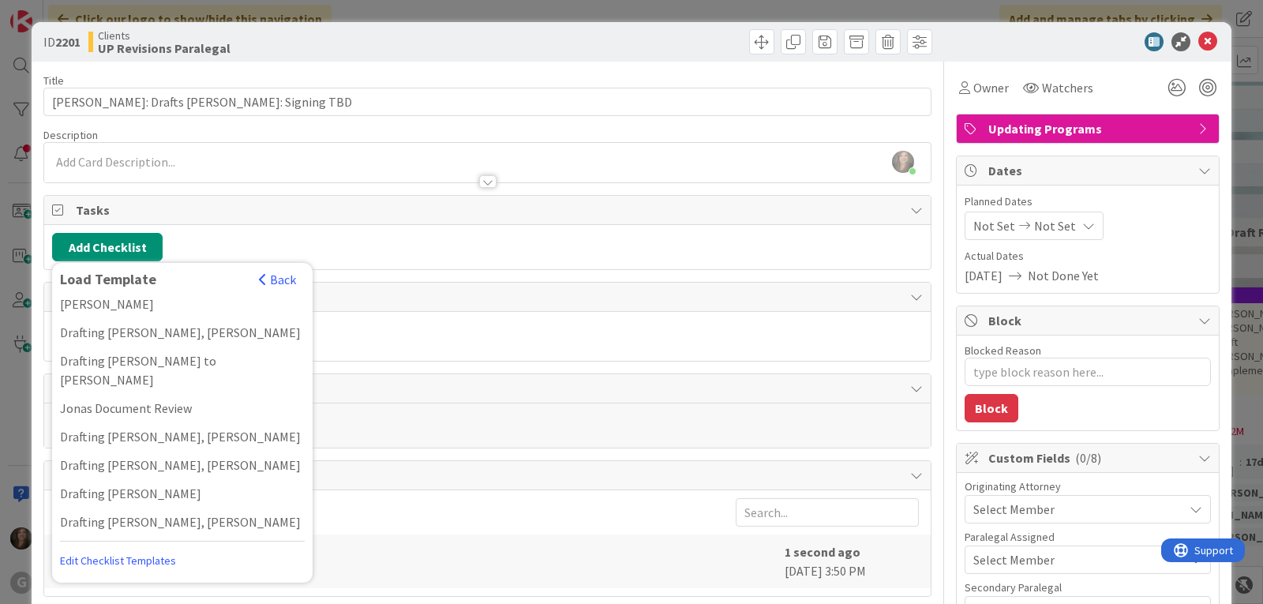
click at [114, 593] on div "Drafting [PERSON_NAME]" at bounding box center [182, 607] width 260 height 28
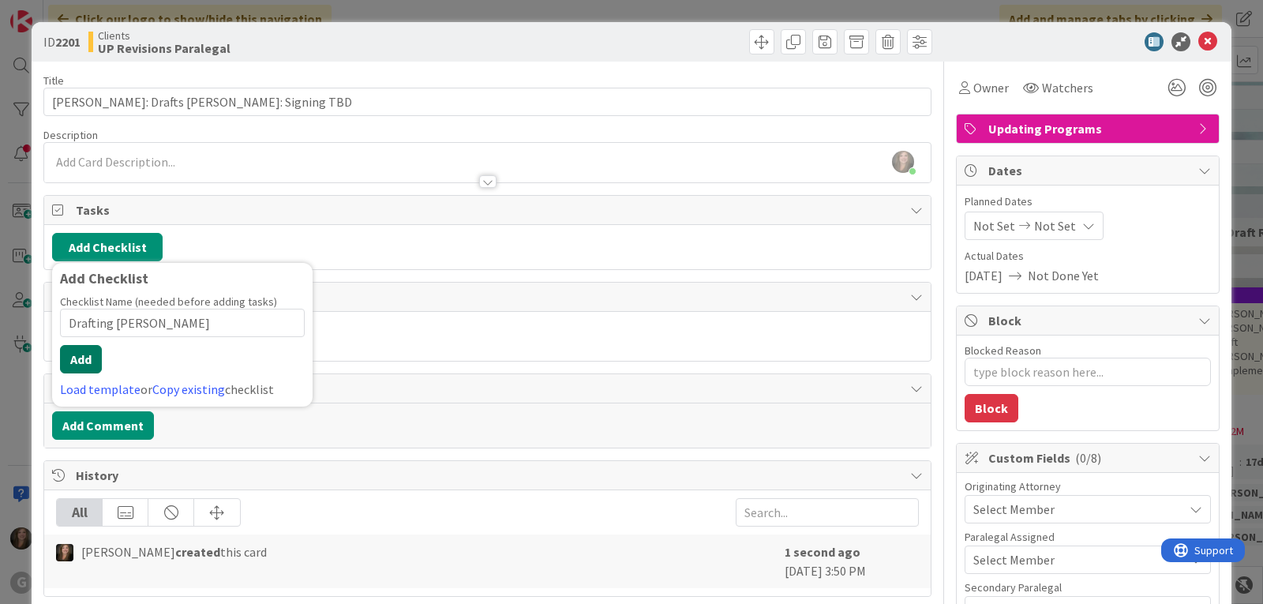
click at [90, 361] on button "Add" at bounding box center [81, 359] width 42 height 28
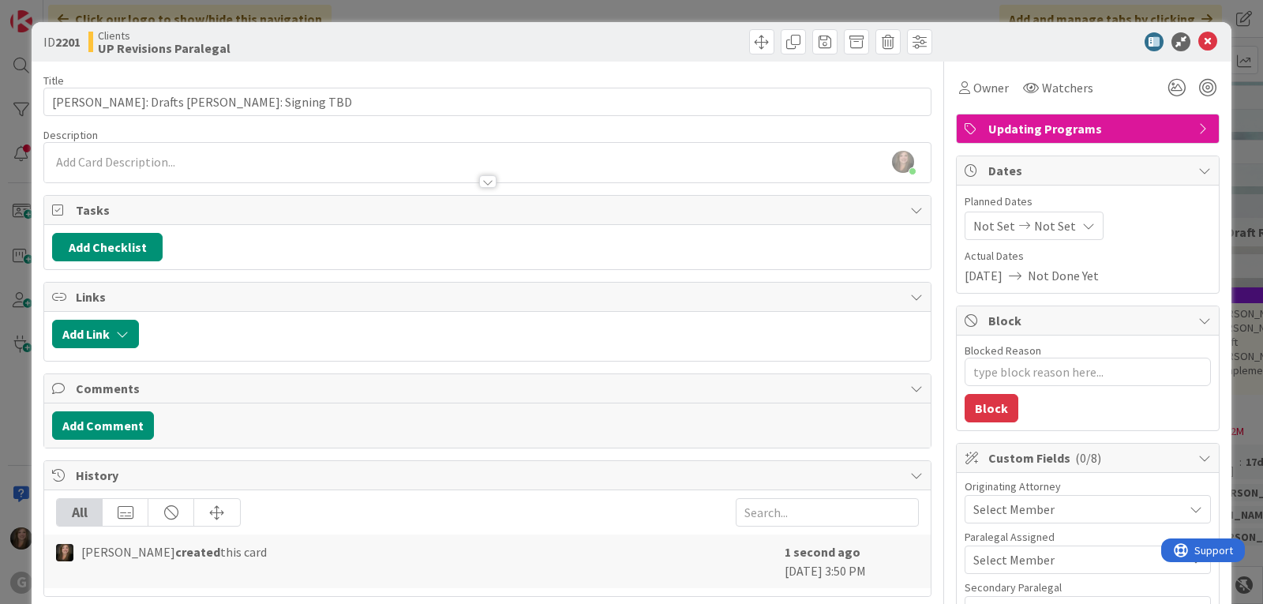
type textarea "x"
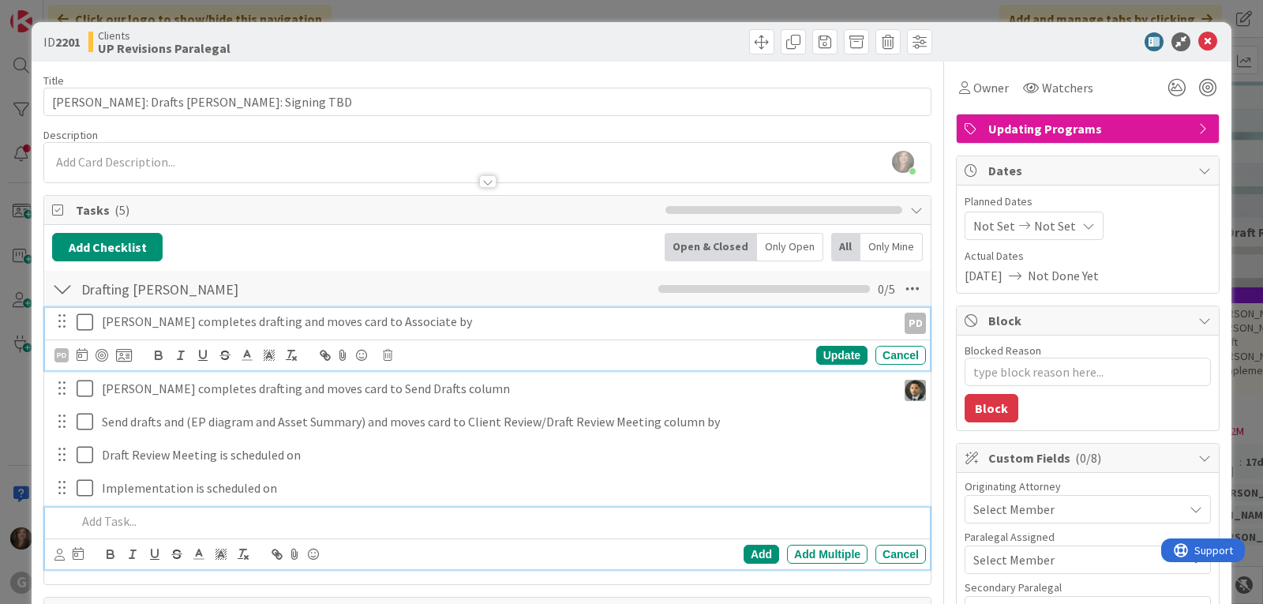
click at [190, 314] on p "[PERSON_NAME] completes drafting and moves card to Associate by" at bounding box center [496, 321] width 788 height 18
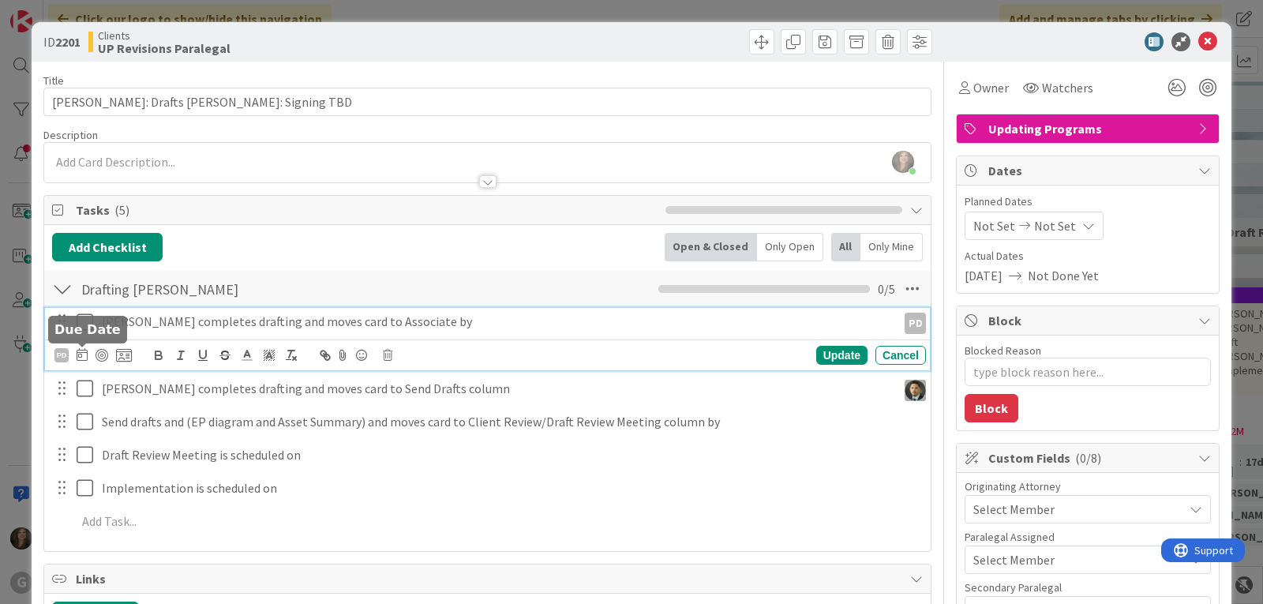
click at [82, 354] on icon at bounding box center [82, 354] width 11 height 13
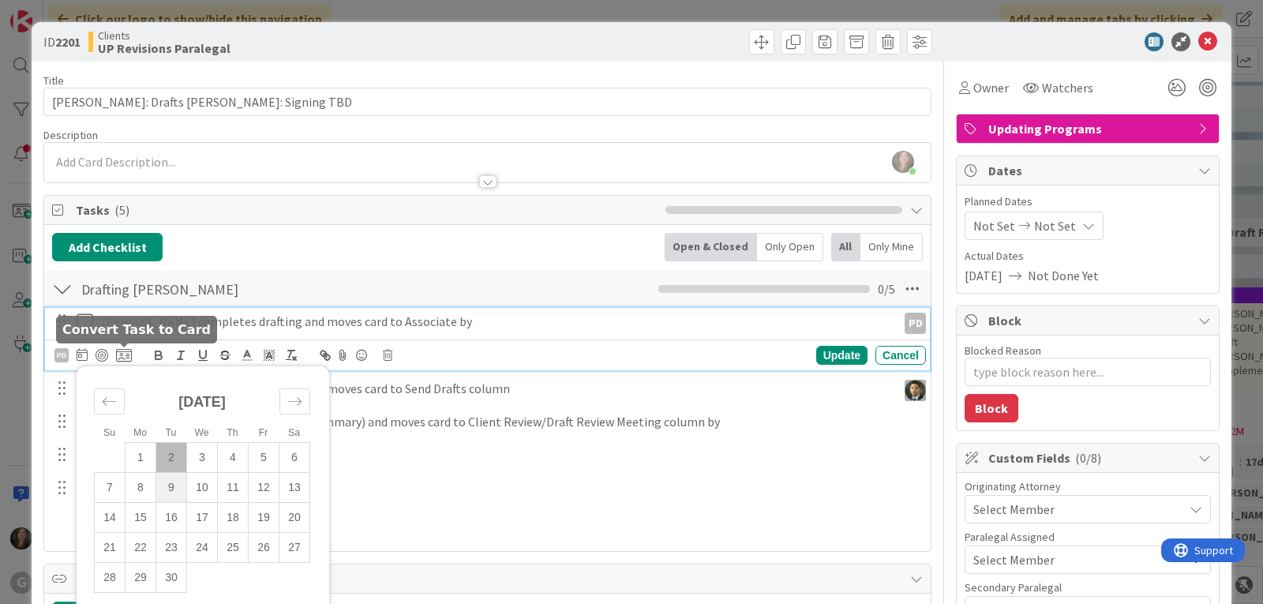
click at [174, 488] on td "9" at bounding box center [171, 487] width 31 height 30
type input "[DATE]"
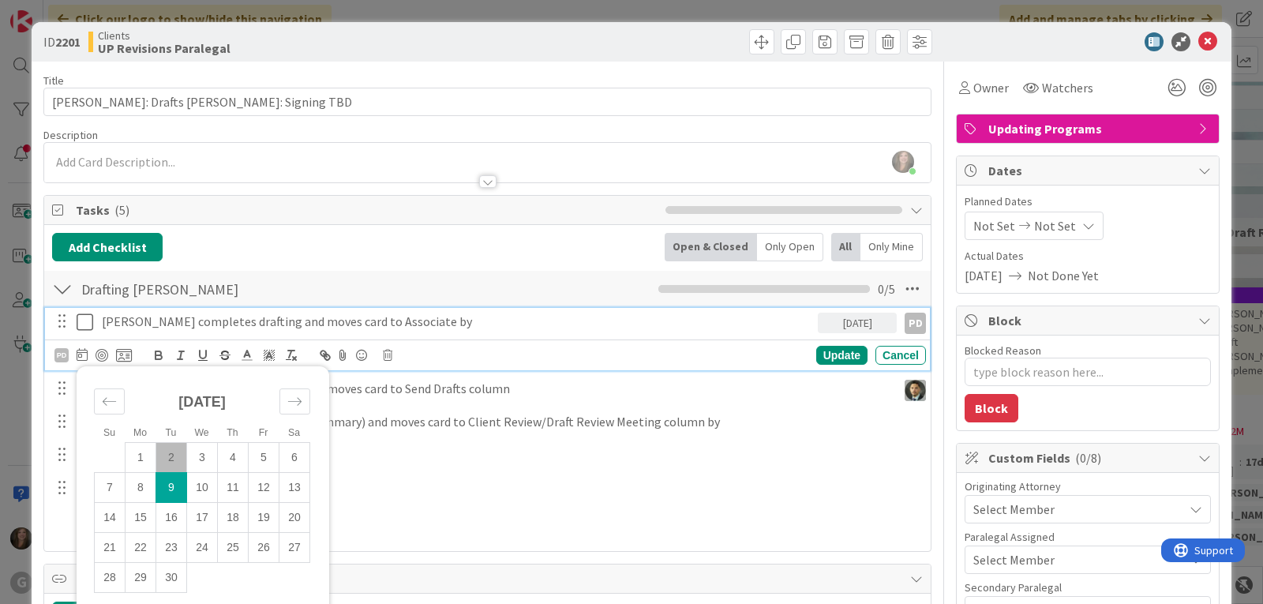
type textarea "x"
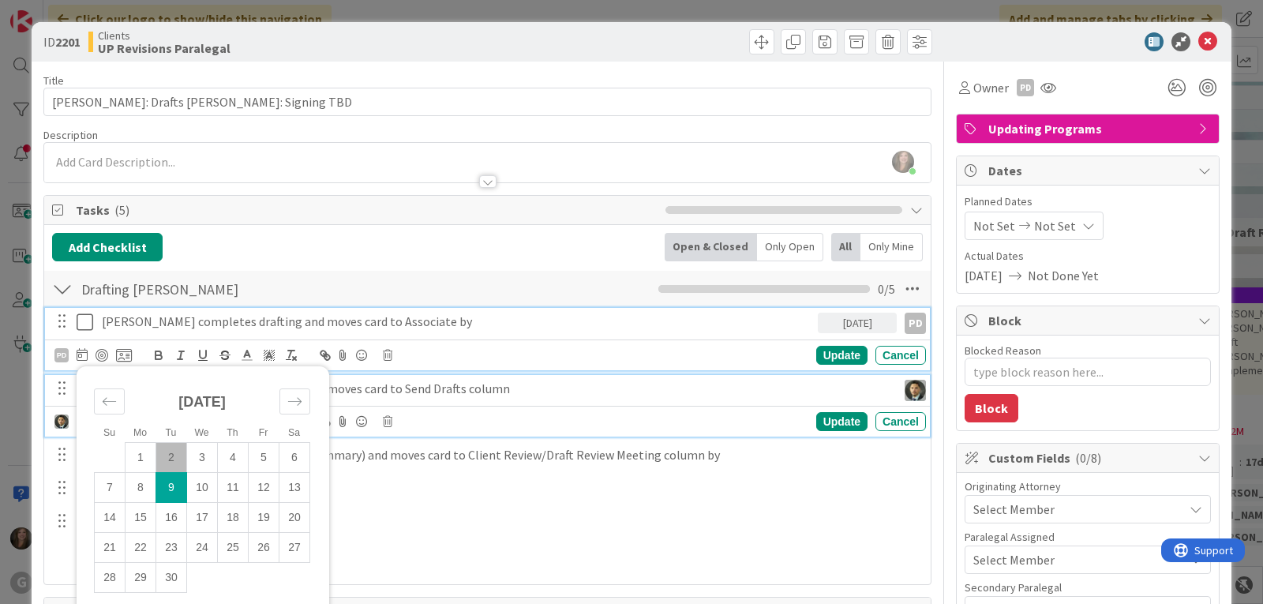
click at [377, 393] on p "[PERSON_NAME] completes drafting and moves card to Send Drafts column" at bounding box center [496, 389] width 788 height 18
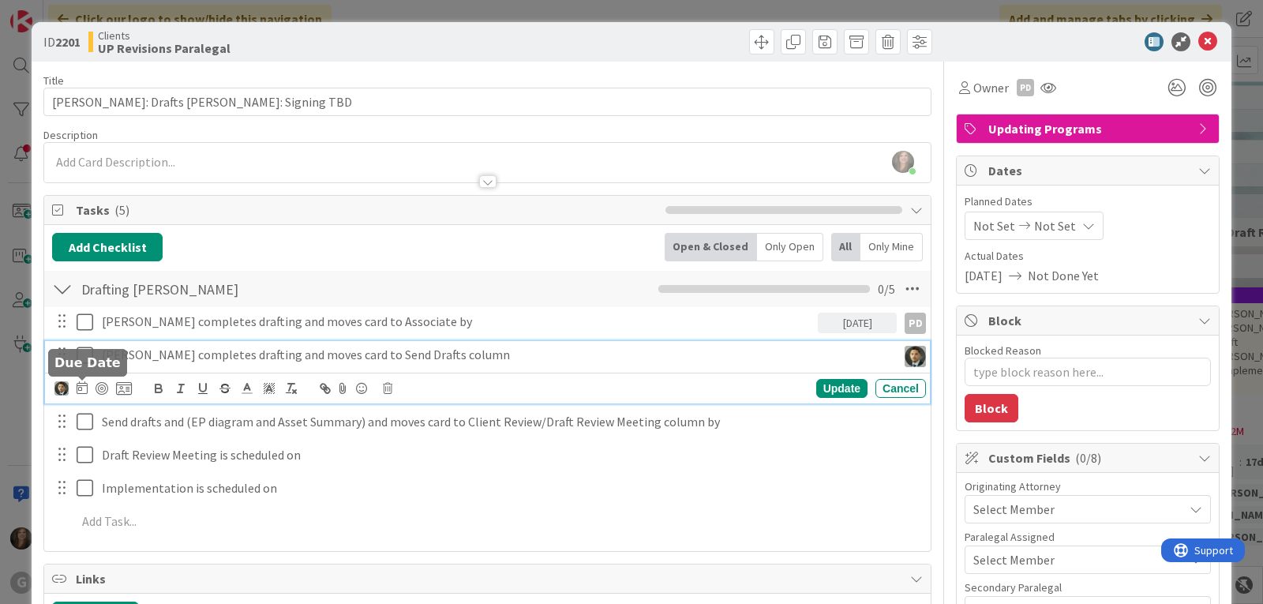
click at [80, 386] on icon at bounding box center [82, 387] width 11 height 13
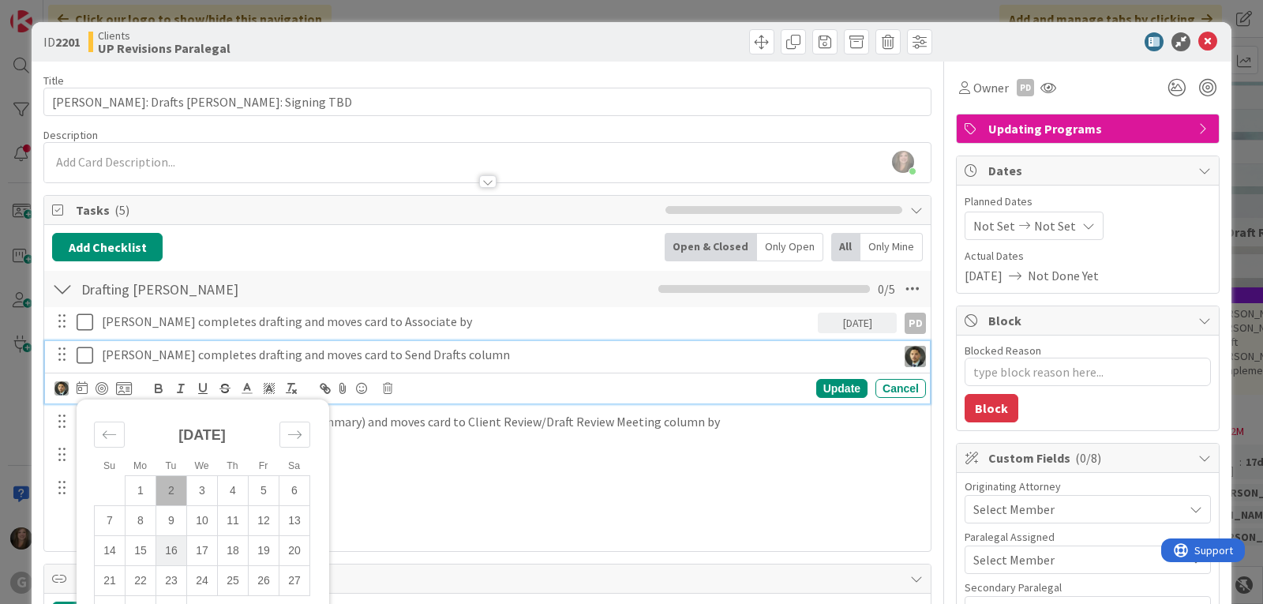
click at [170, 539] on td "16" at bounding box center [171, 550] width 31 height 30
type input "[DATE]"
type textarea "x"
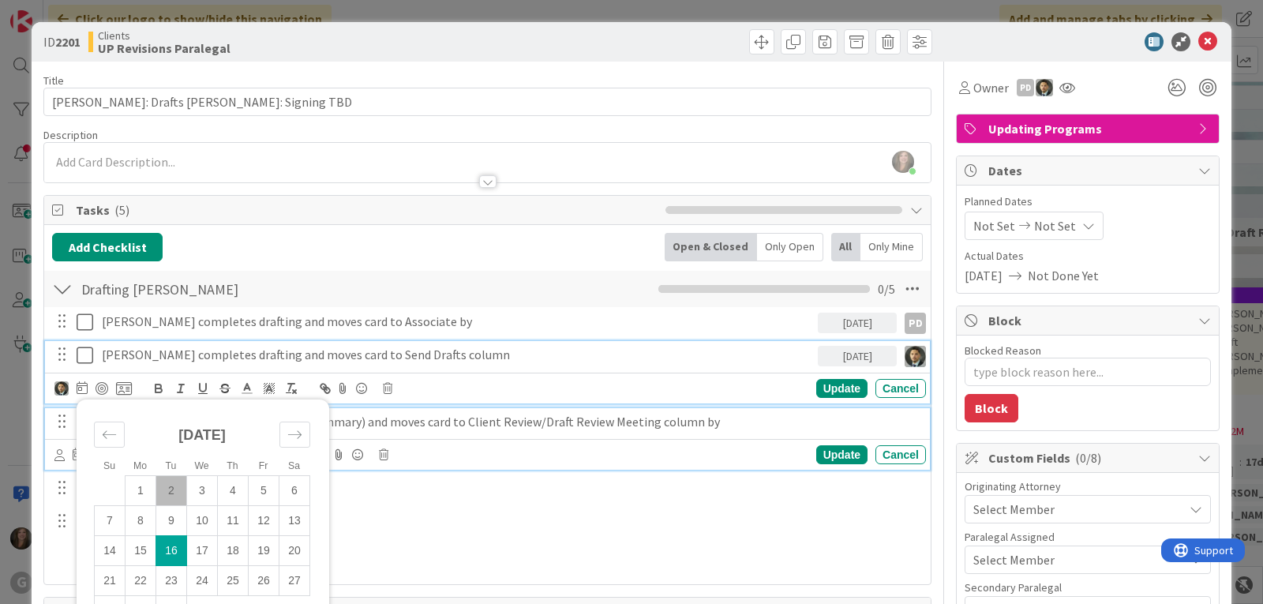
click at [431, 423] on p "Send drafts and (EP diagram and Asset Summary) and moves card to Client Review/…" at bounding box center [511, 422] width 818 height 18
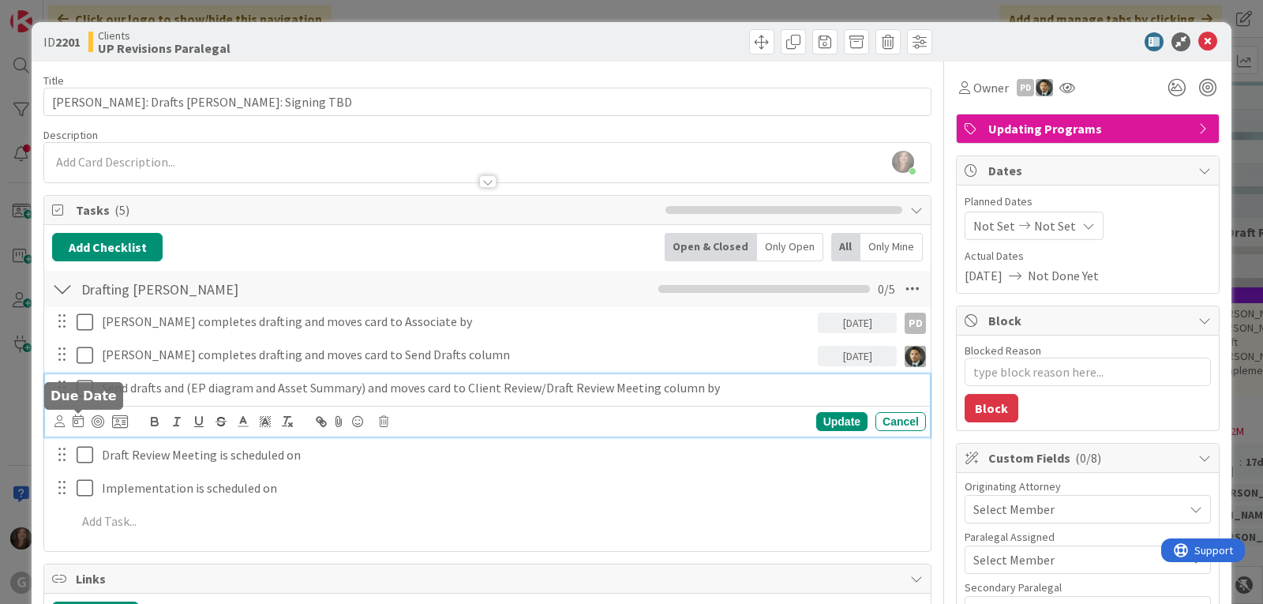
click at [76, 421] on icon at bounding box center [78, 420] width 11 height 13
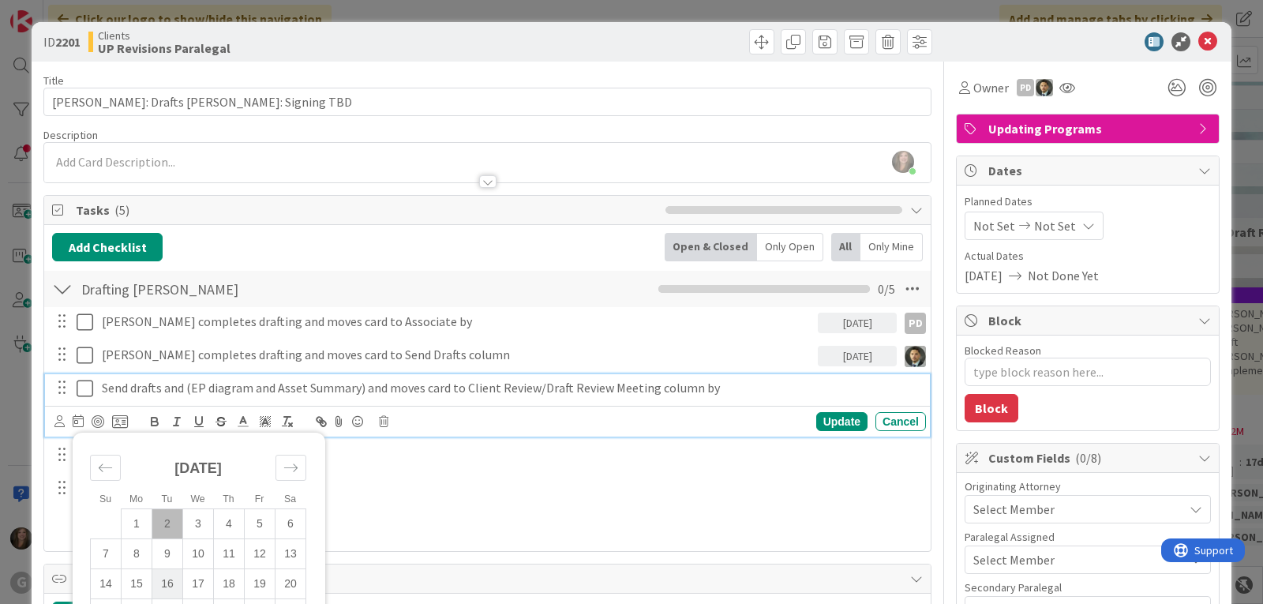
click at [167, 581] on td "16" at bounding box center [167, 583] width 31 height 30
type input "[DATE]"
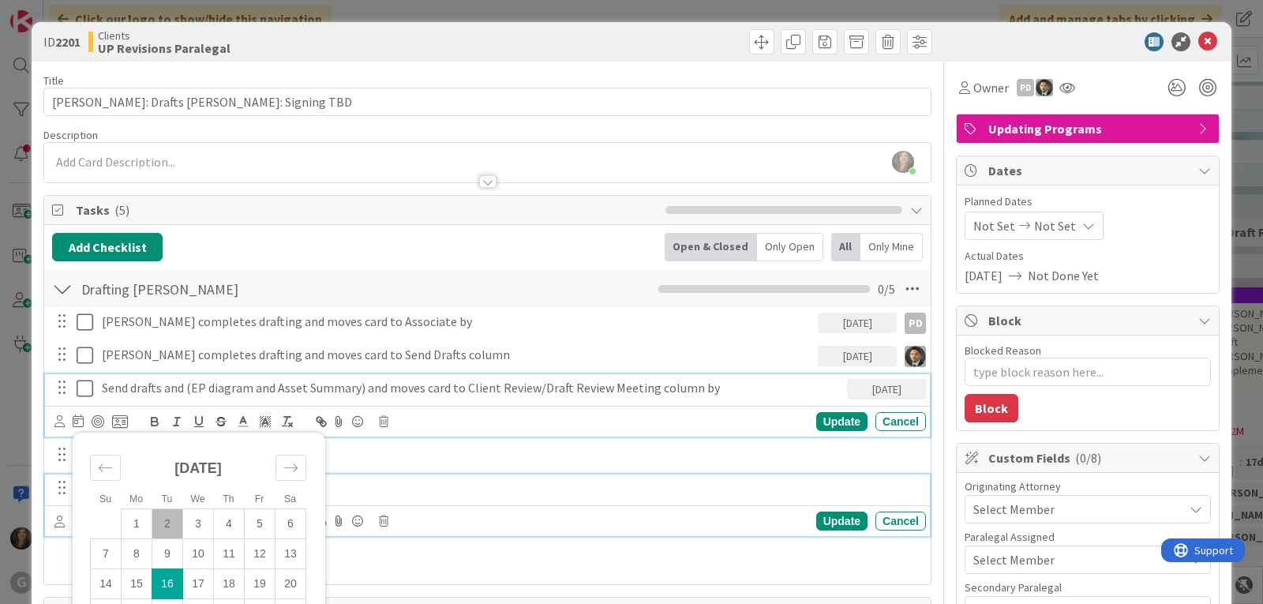
click at [409, 474] on div "Implementation is scheduled on" at bounding box center [510, 488] width 830 height 28
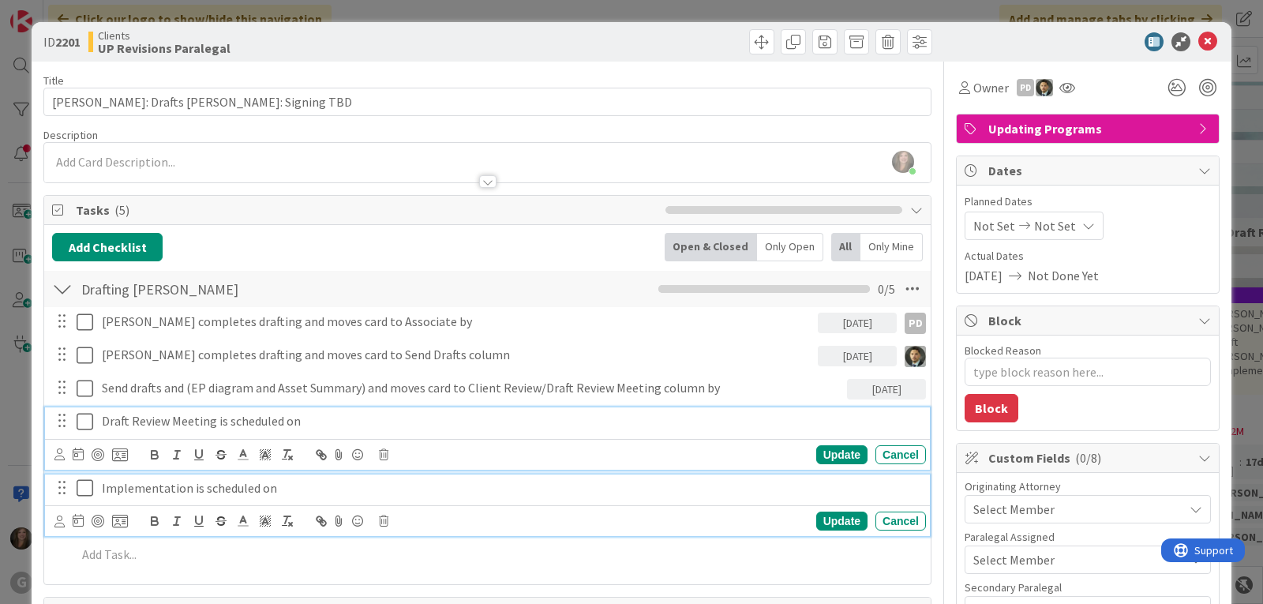
click at [260, 417] on p "Draft Review Meeting is scheduled on" at bounding box center [511, 421] width 818 height 18
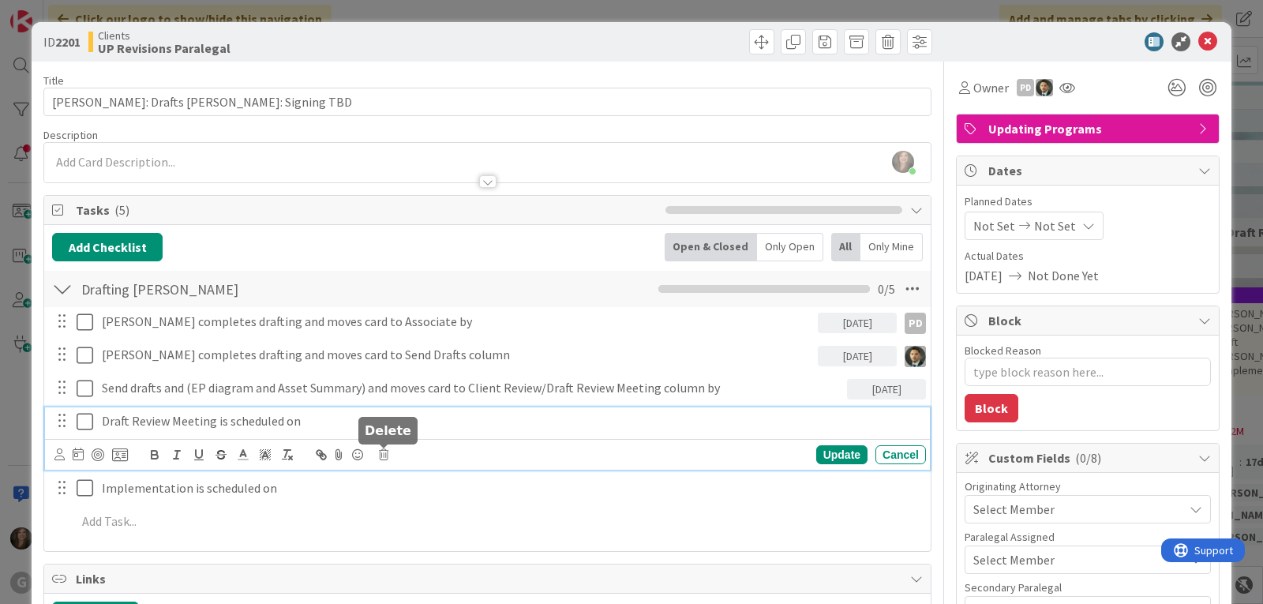
click at [386, 455] on icon at bounding box center [383, 454] width 9 height 11
click at [413, 525] on div "Delete" at bounding box center [424, 521] width 58 height 28
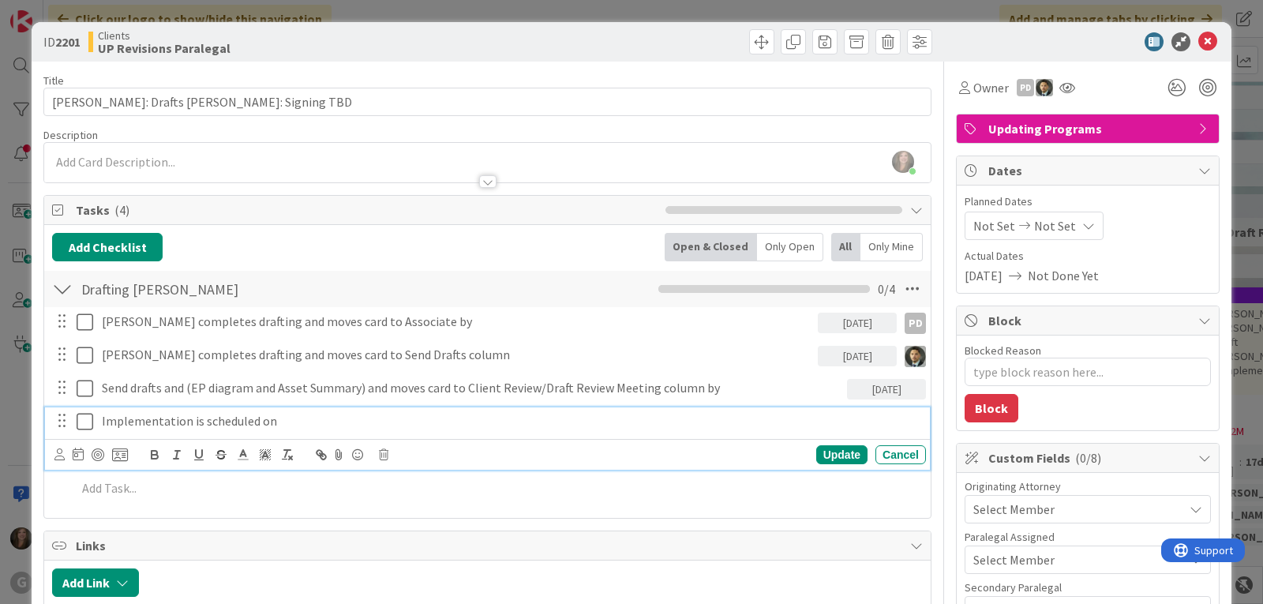
click at [214, 421] on p "Implementation is scheduled on" at bounding box center [511, 421] width 818 height 18
click at [59, 455] on icon at bounding box center [59, 454] width 10 height 12
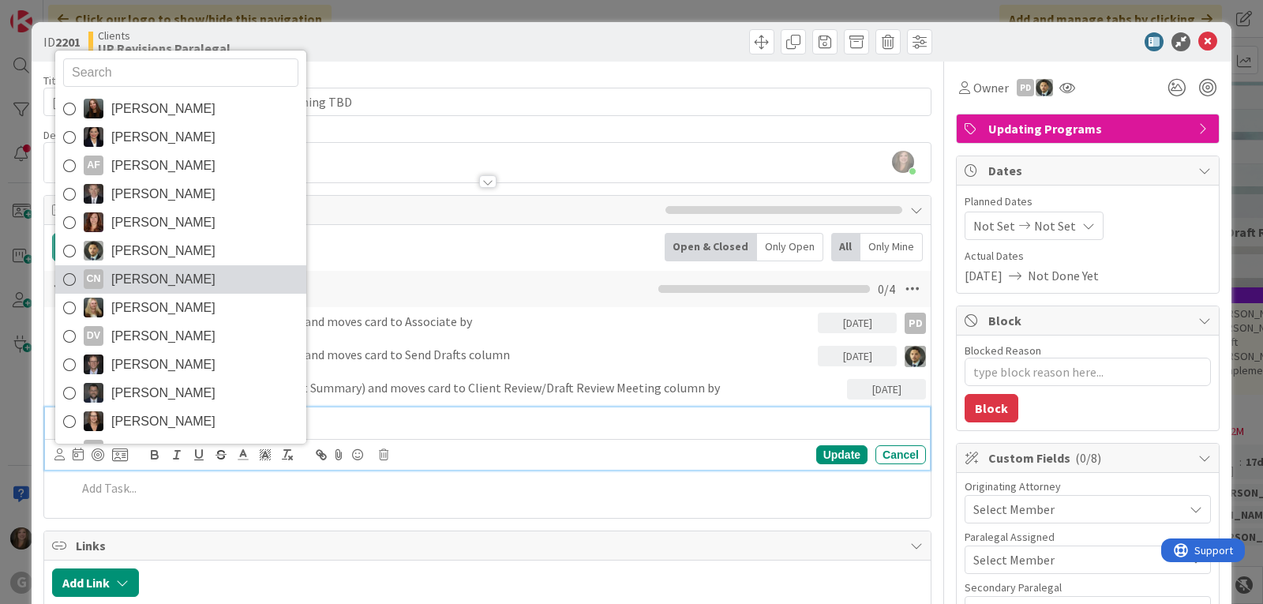
click at [207, 276] on span "[PERSON_NAME]" at bounding box center [163, 280] width 104 height 24
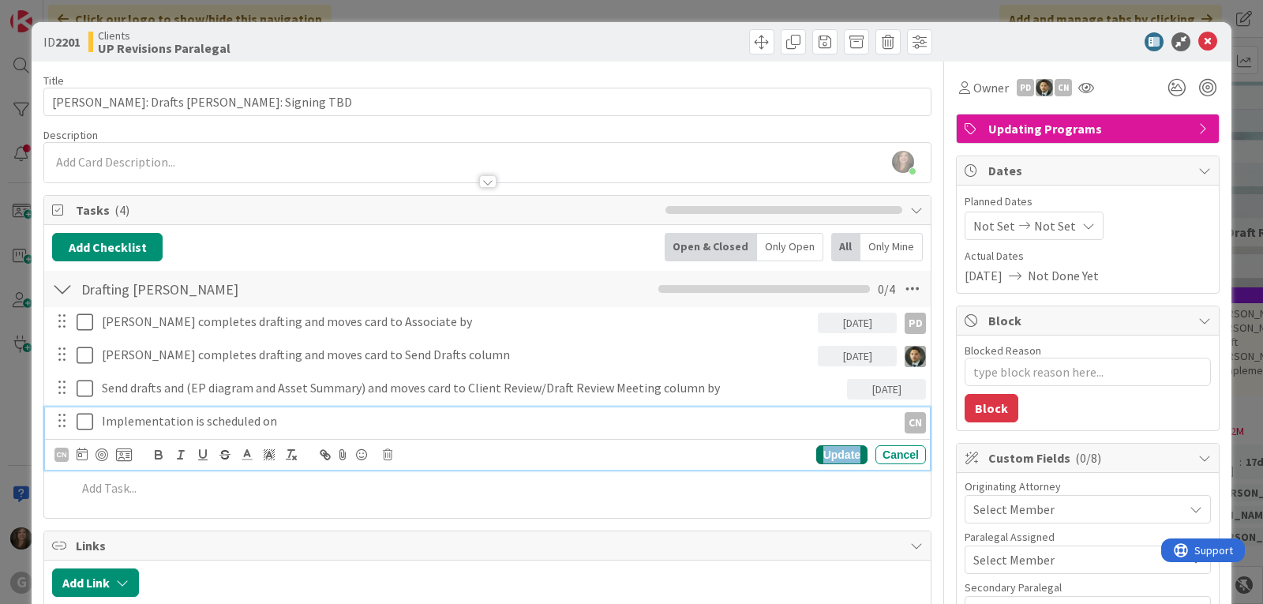
click at [819, 455] on div "Update" at bounding box center [841, 454] width 51 height 19
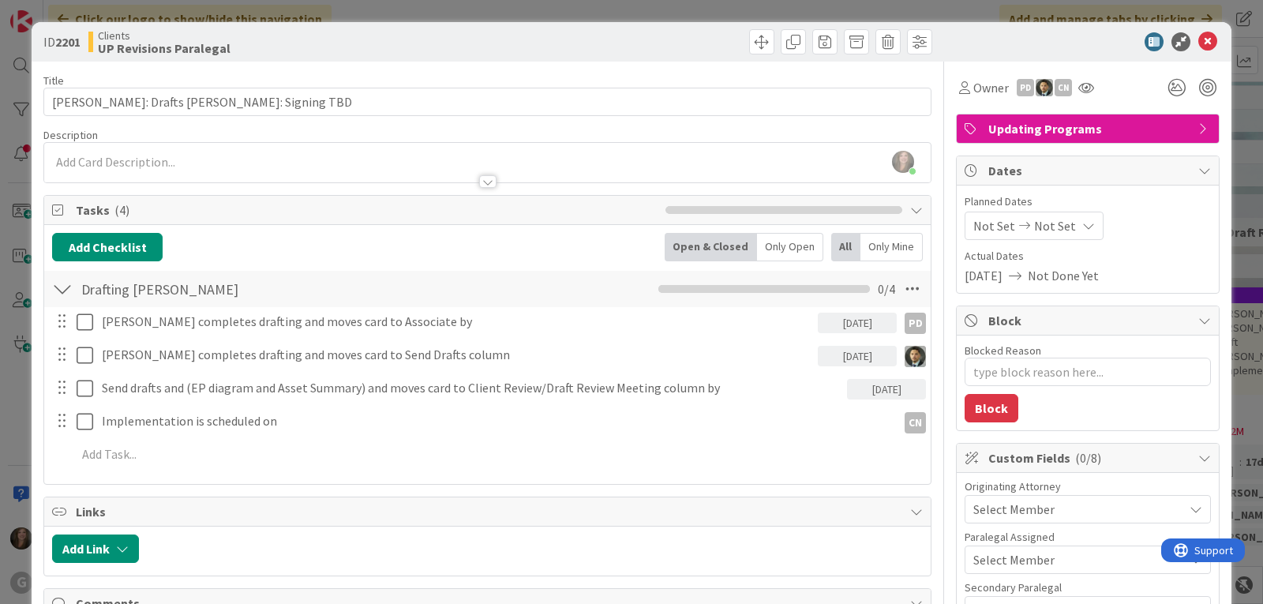
click at [1143, 505] on div "Select Member" at bounding box center [1078, 509] width 210 height 19
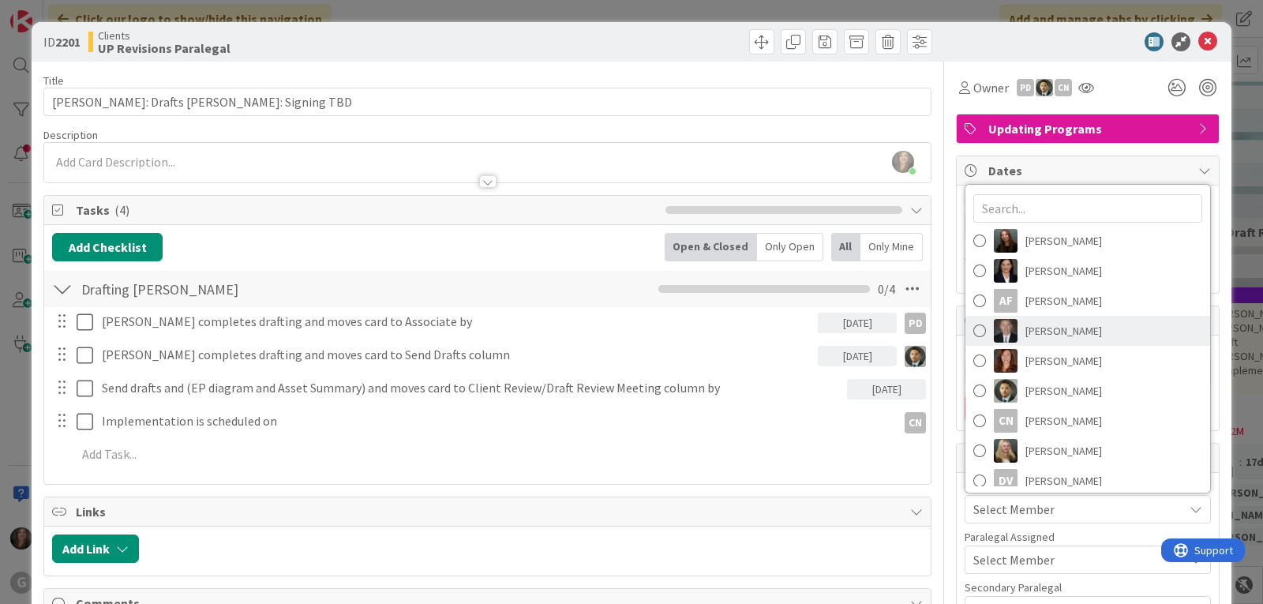
click at [1031, 330] on span "[PERSON_NAME]" at bounding box center [1063, 331] width 77 height 24
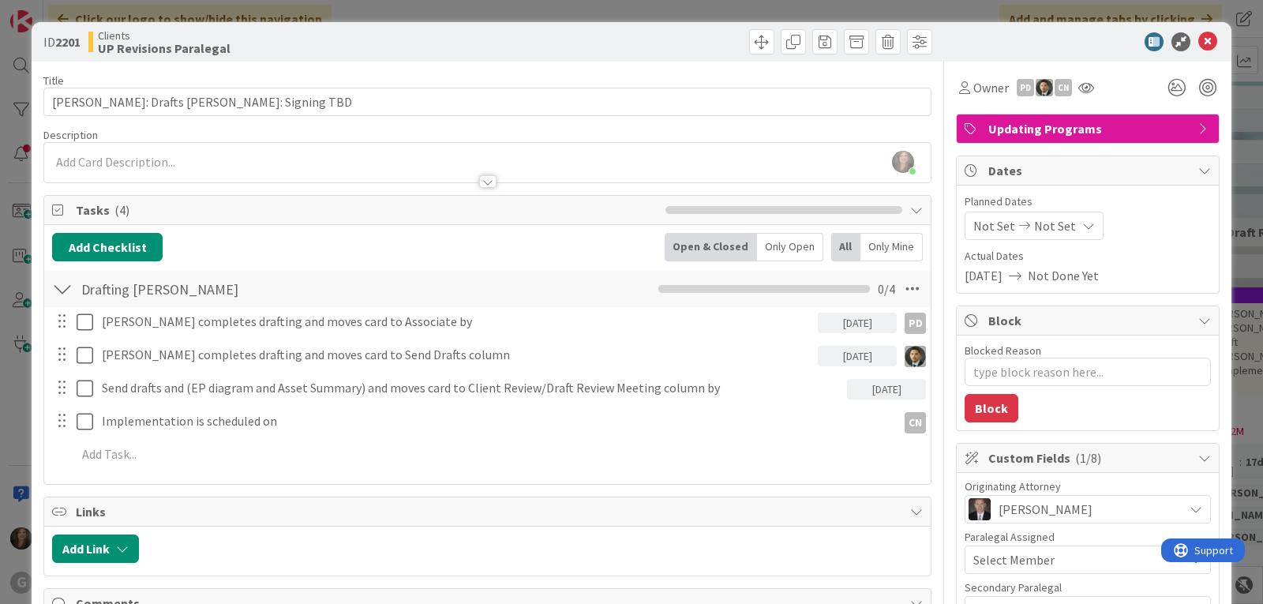
type textarea "x"
click at [973, 221] on span "Not Set" at bounding box center [994, 225] width 42 height 19
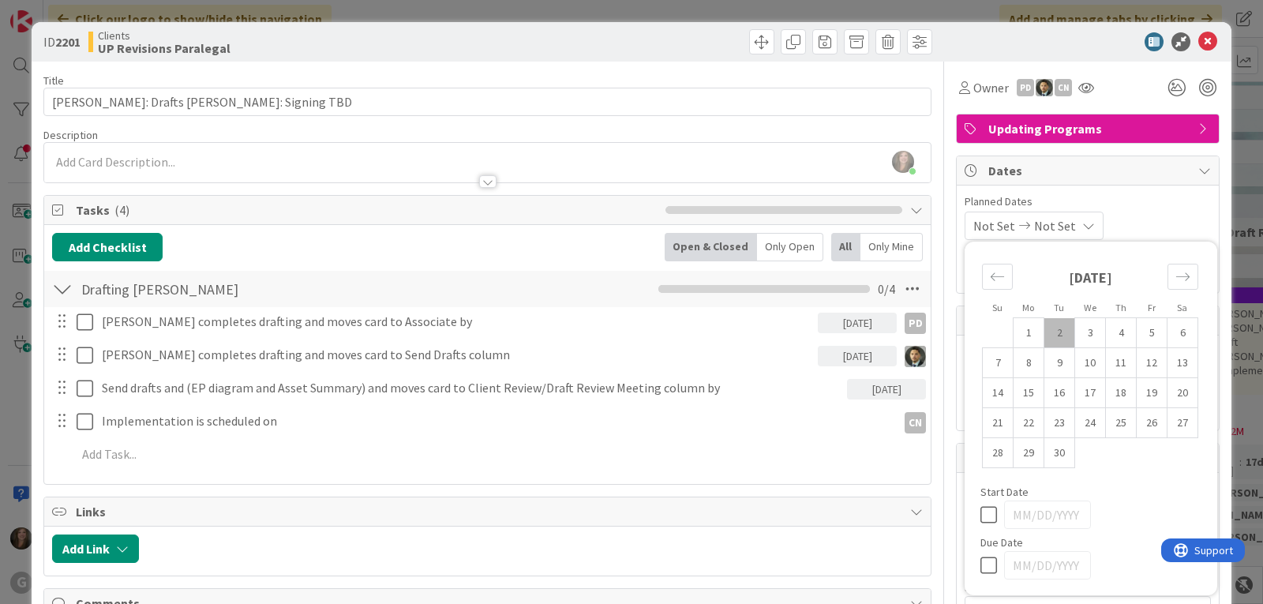
click at [1051, 327] on td "2" at bounding box center [1059, 333] width 31 height 30
type input "[DATE]"
click at [1159, 221] on div "[DATE] Not Set Su Mo Tu We Th Fr Sa [DATE] 1 2 3 4 5 6 7 8 9 10 11 12 13 14 15 …" at bounding box center [1087, 225] width 246 height 28
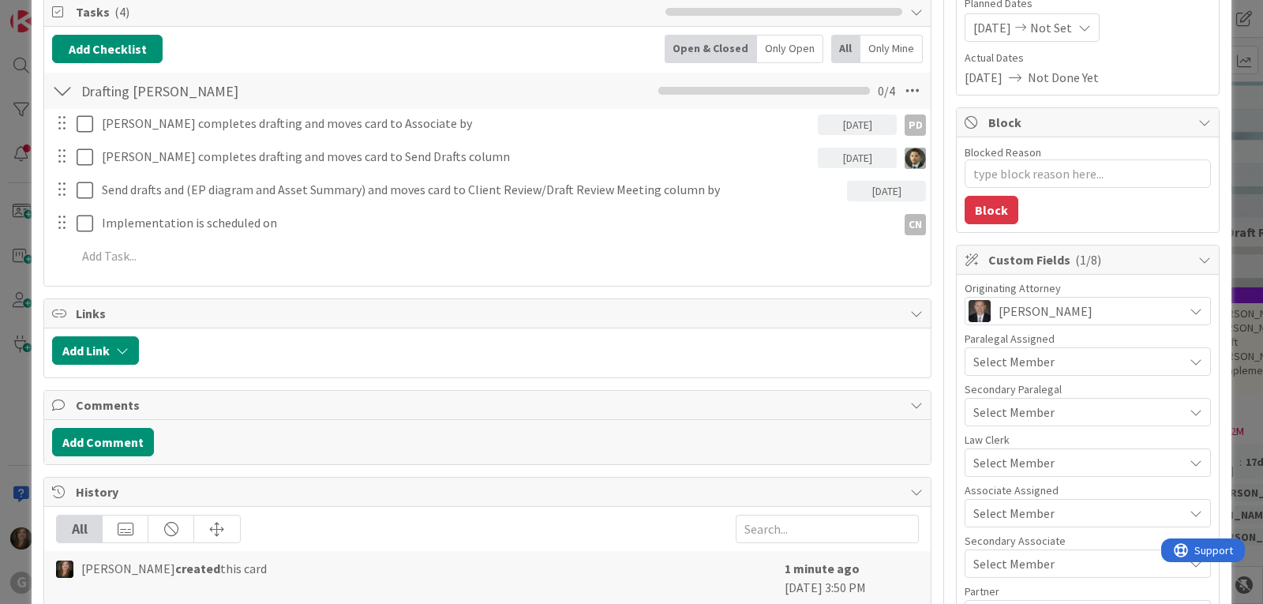
scroll to position [237, 0]
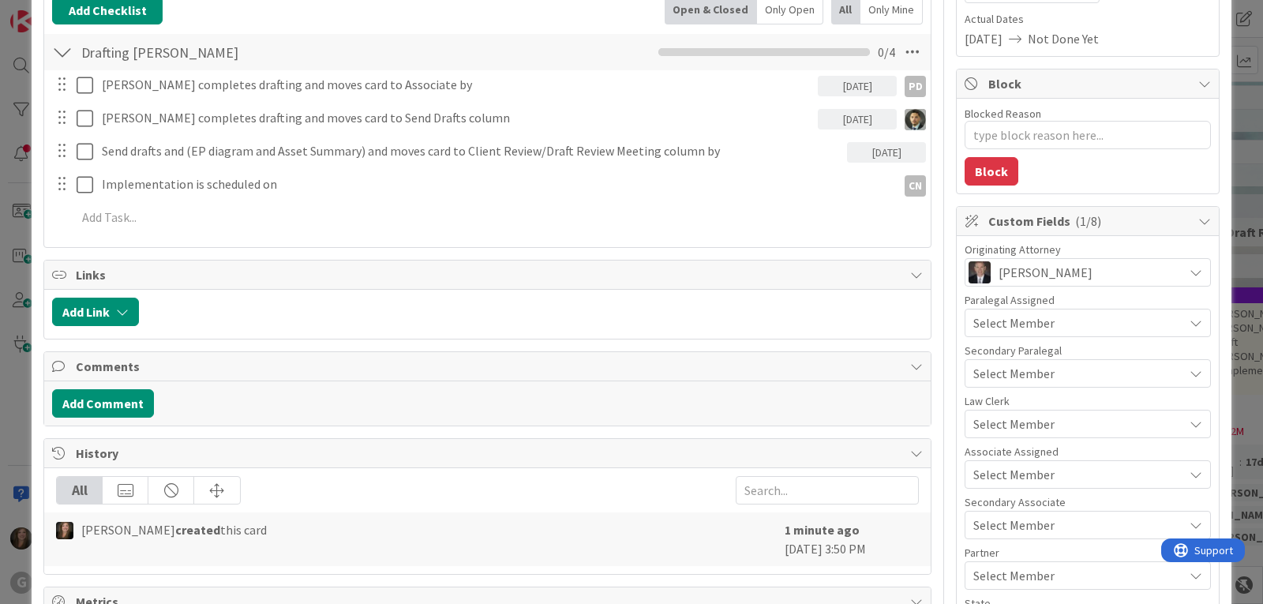
click at [1045, 421] on div "Select Member" at bounding box center [1078, 423] width 210 height 19
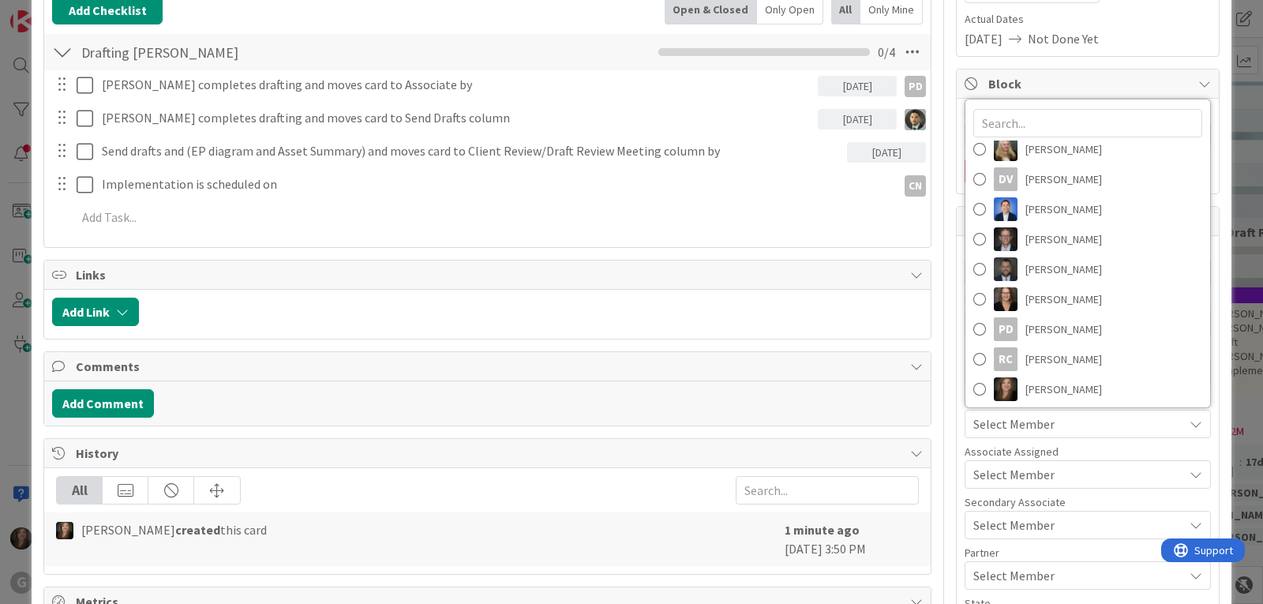
scroll to position [219, 0]
click at [1059, 324] on span "[PERSON_NAME]" at bounding box center [1063, 326] width 77 height 24
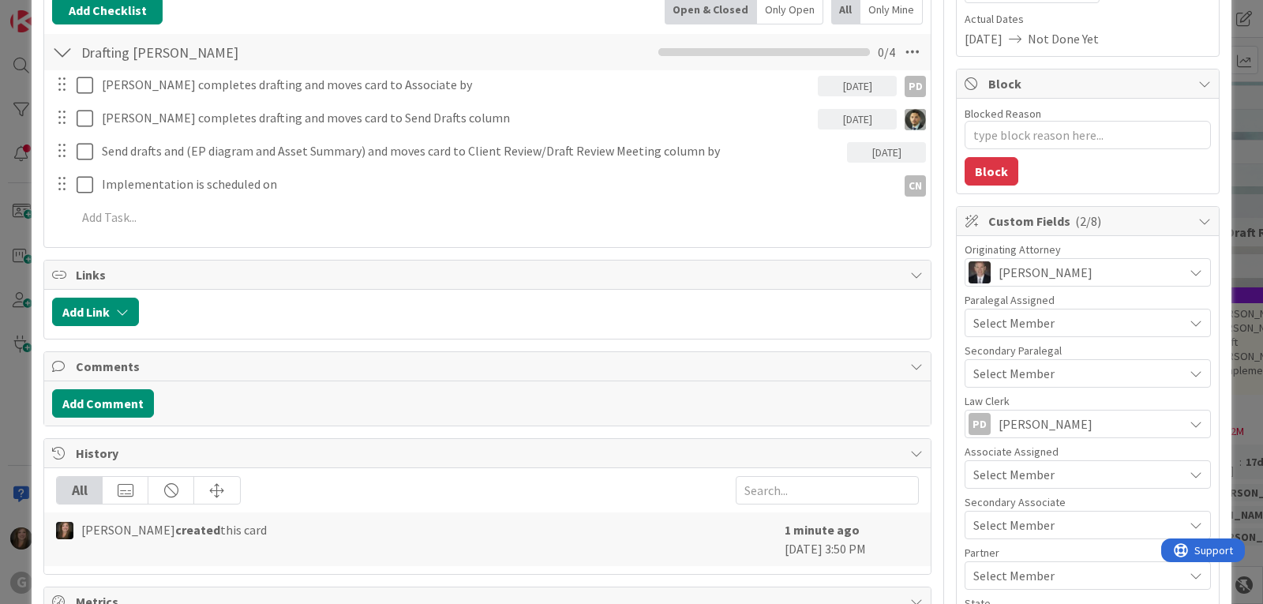
click at [1035, 475] on span "Select Member" at bounding box center [1013, 474] width 81 height 19
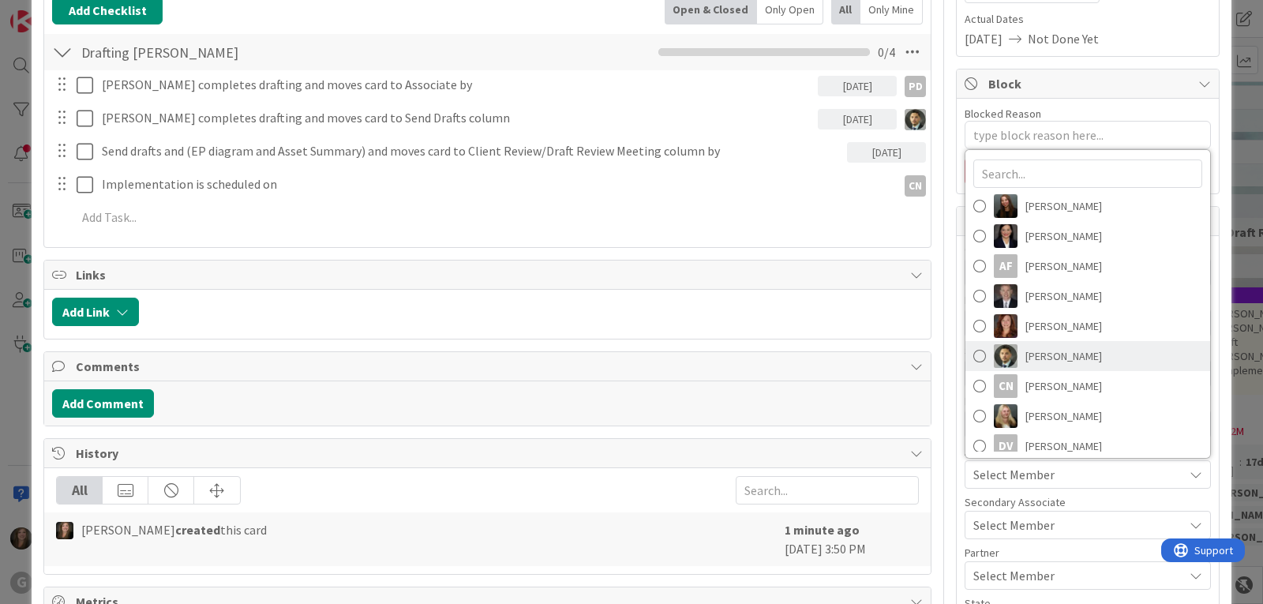
click at [1051, 356] on span "[PERSON_NAME]" at bounding box center [1063, 356] width 77 height 24
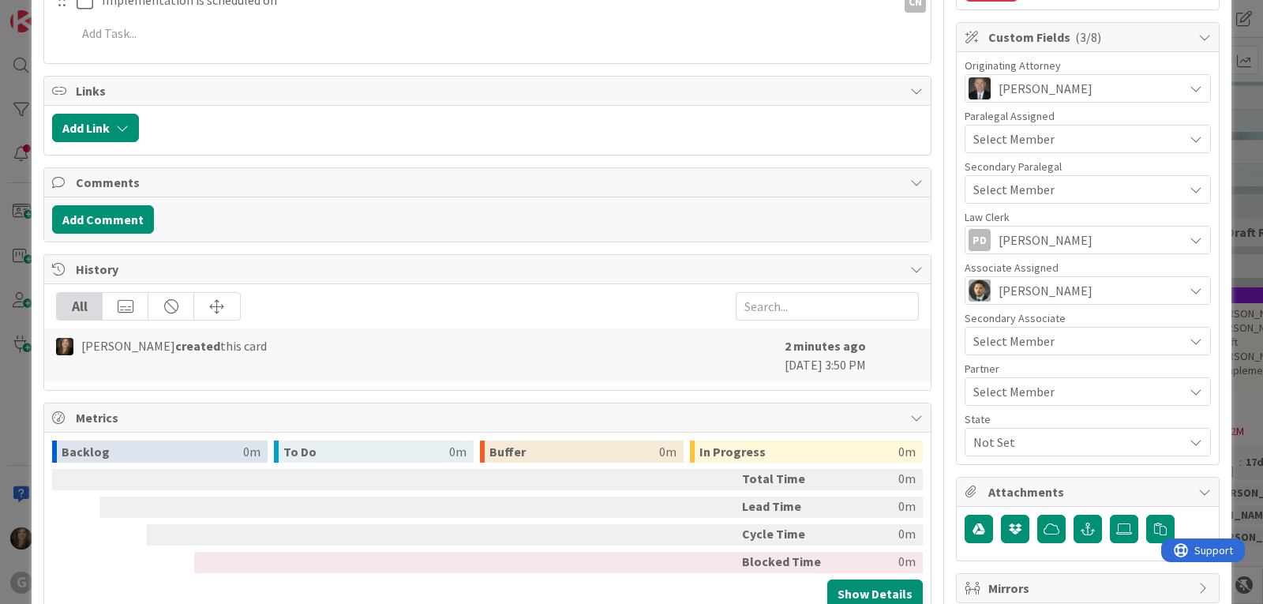
scroll to position [473, 0]
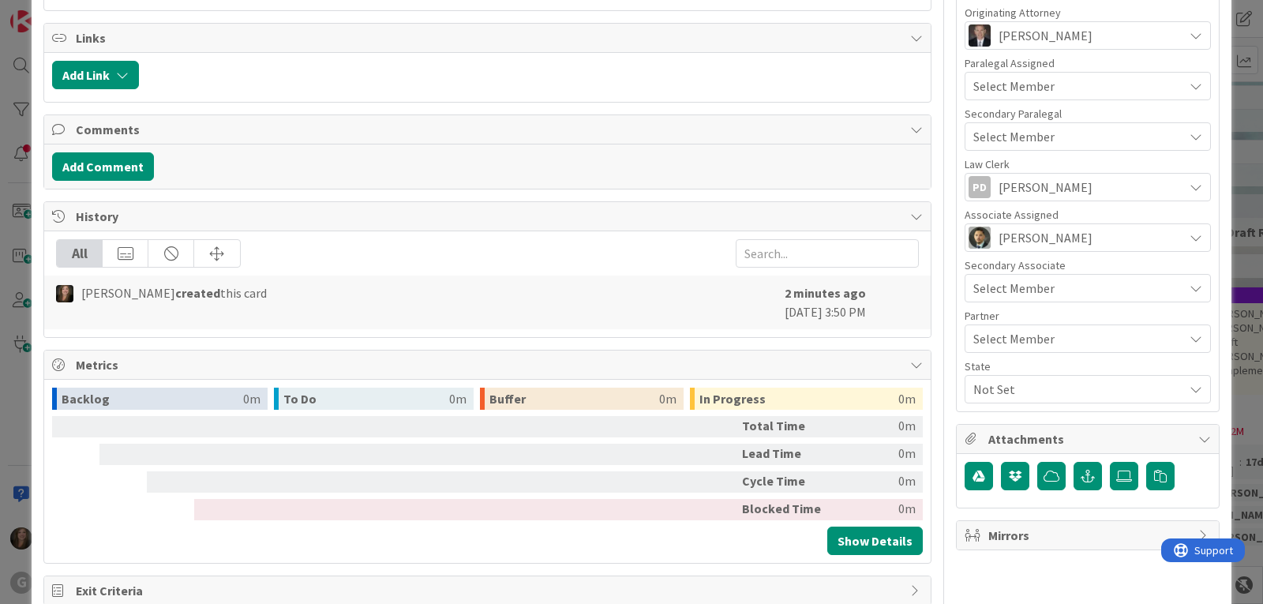
click at [1008, 391] on span "Not Set" at bounding box center [1078, 389] width 210 height 19
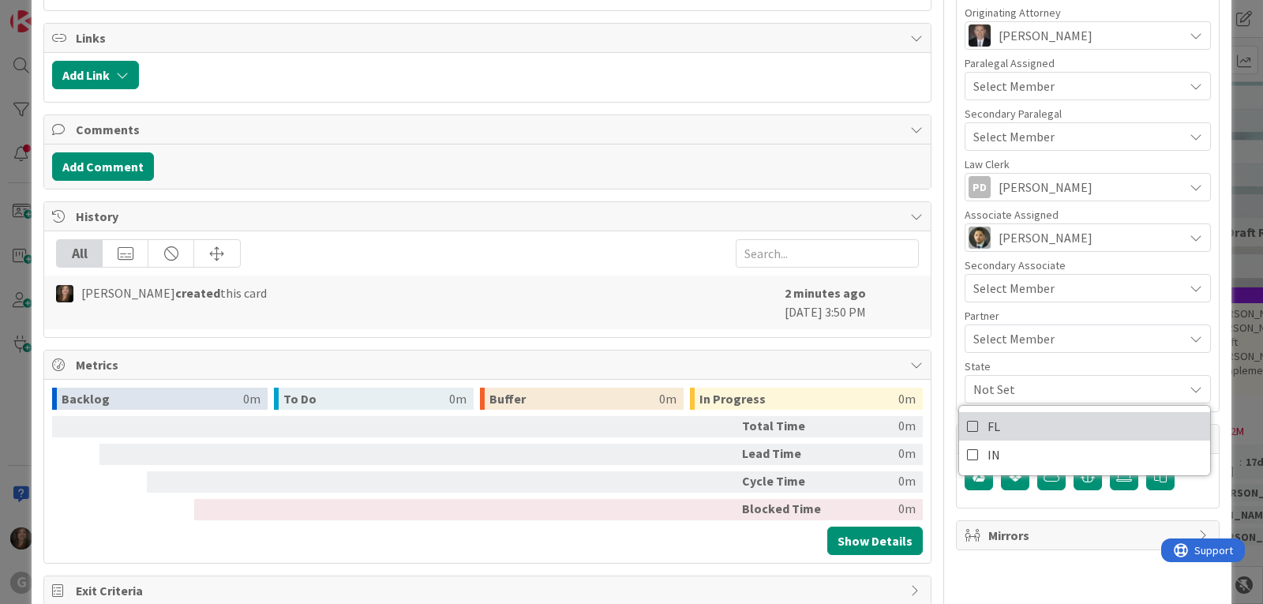
click at [1012, 416] on link "FL" at bounding box center [1084, 426] width 251 height 28
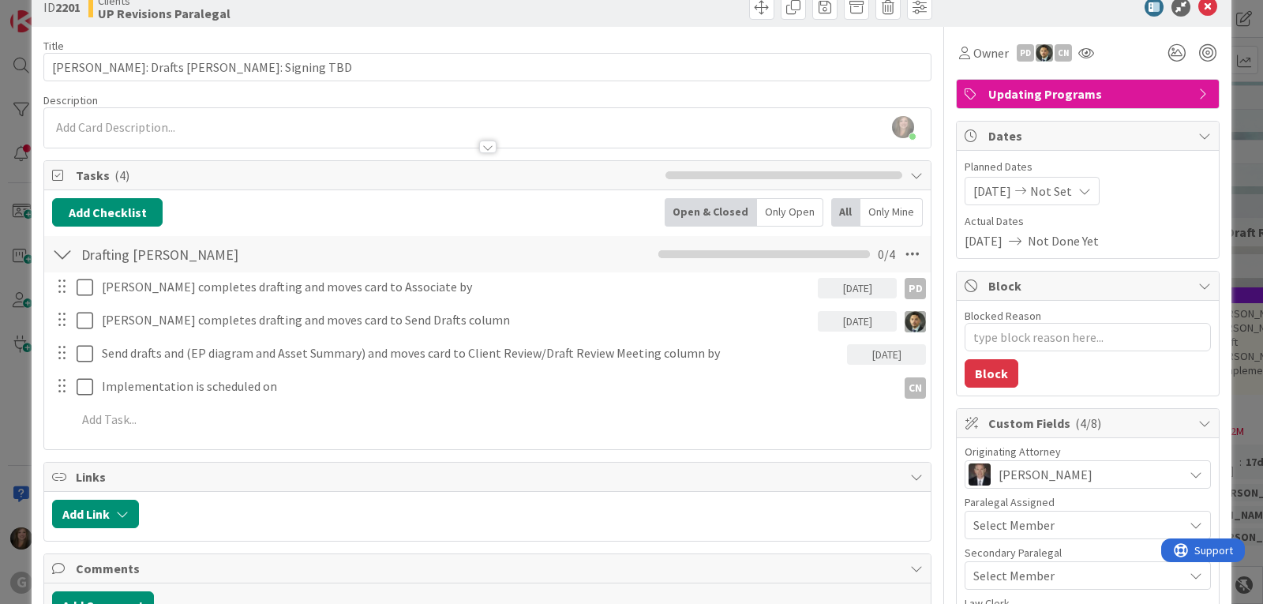
scroll to position [0, 0]
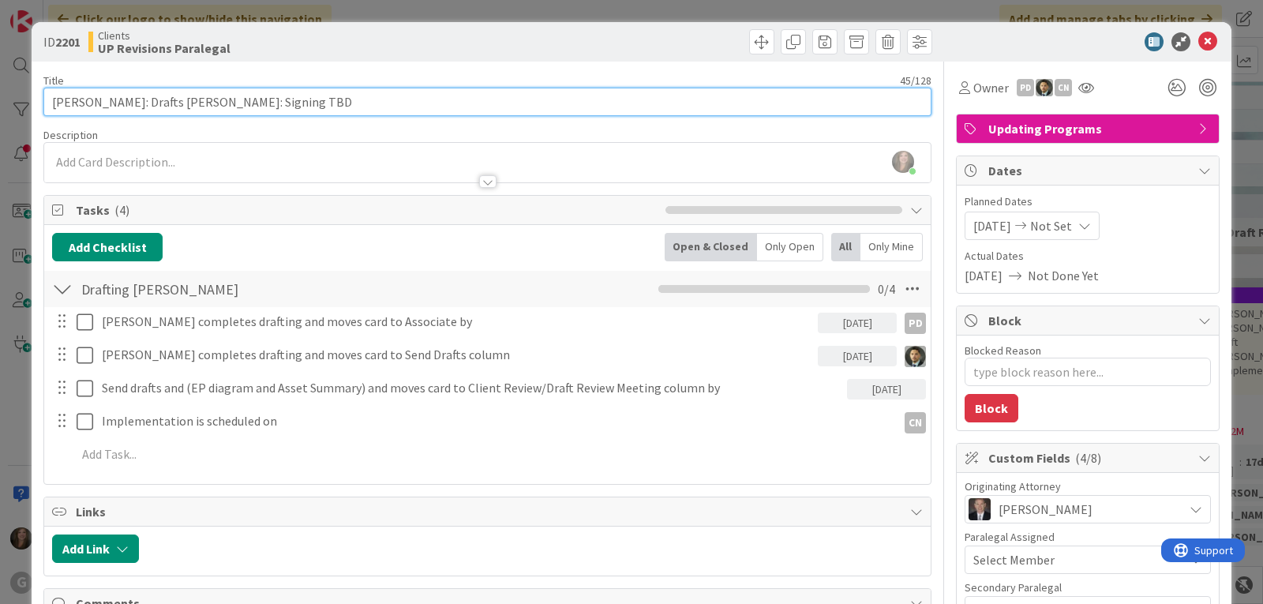
click at [689, 110] on input "[PERSON_NAME]: Drafts [PERSON_NAME]: Signing TBD" at bounding box center [487, 102] width 888 height 28
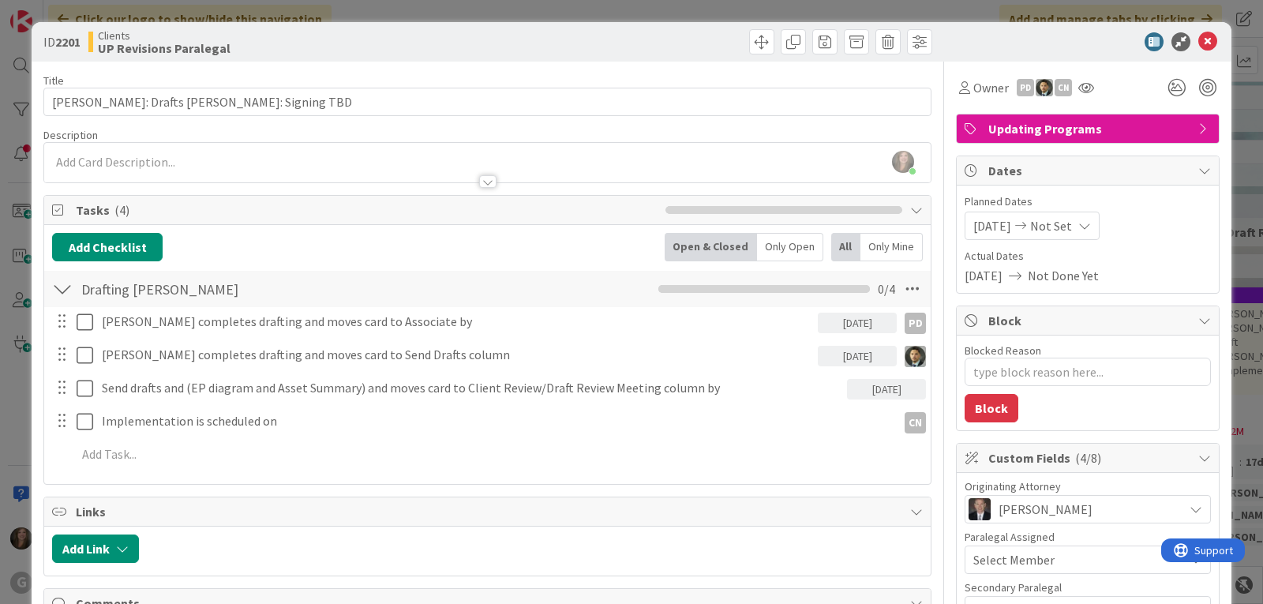
type textarea "x"
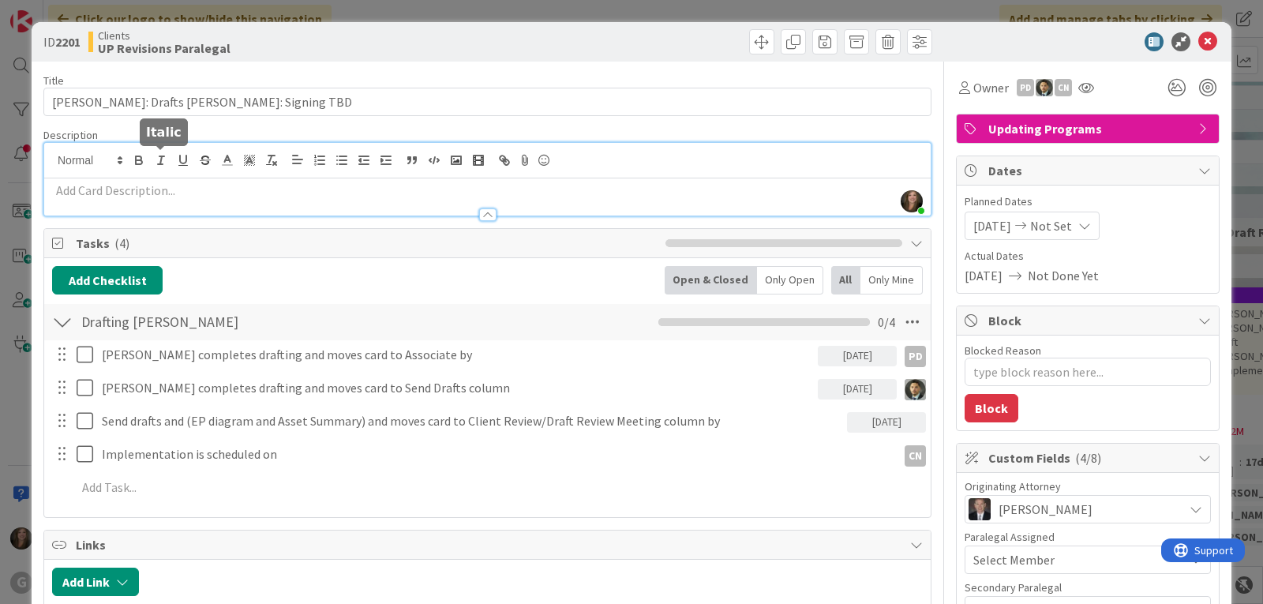
click at [155, 162] on div "[PERSON_NAME] joined 5 m ago" at bounding box center [487, 179] width 886 height 73
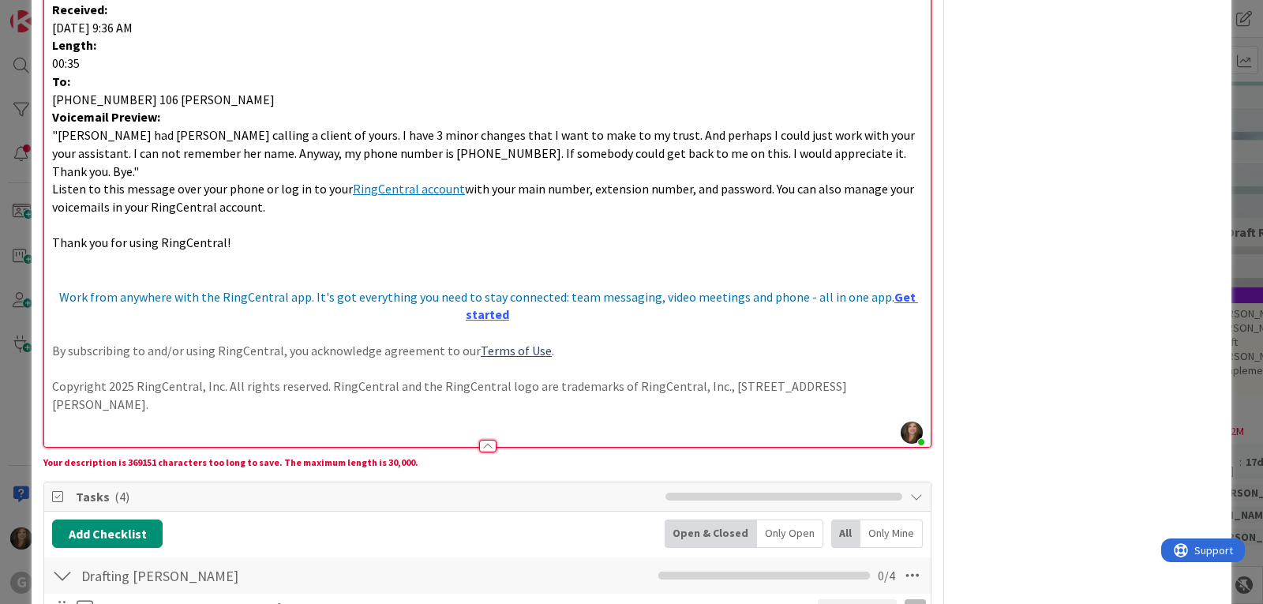
scroll to position [2867, 0]
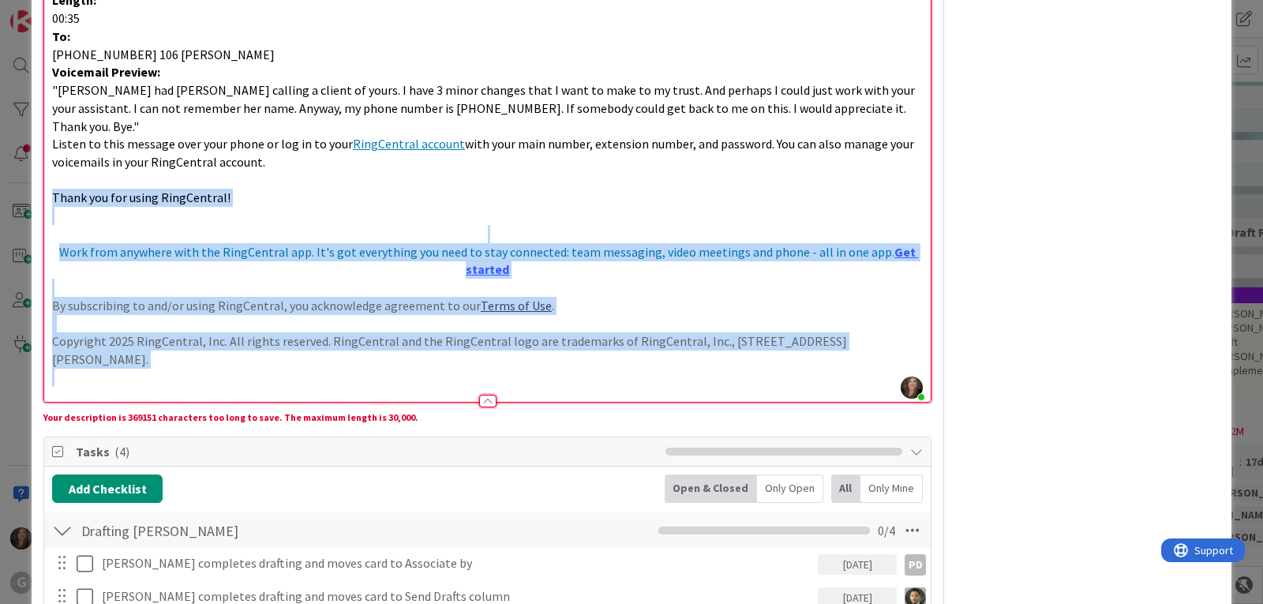
drag, startPoint x: 67, startPoint y: 359, endPoint x: 41, endPoint y: 184, distance: 177.1
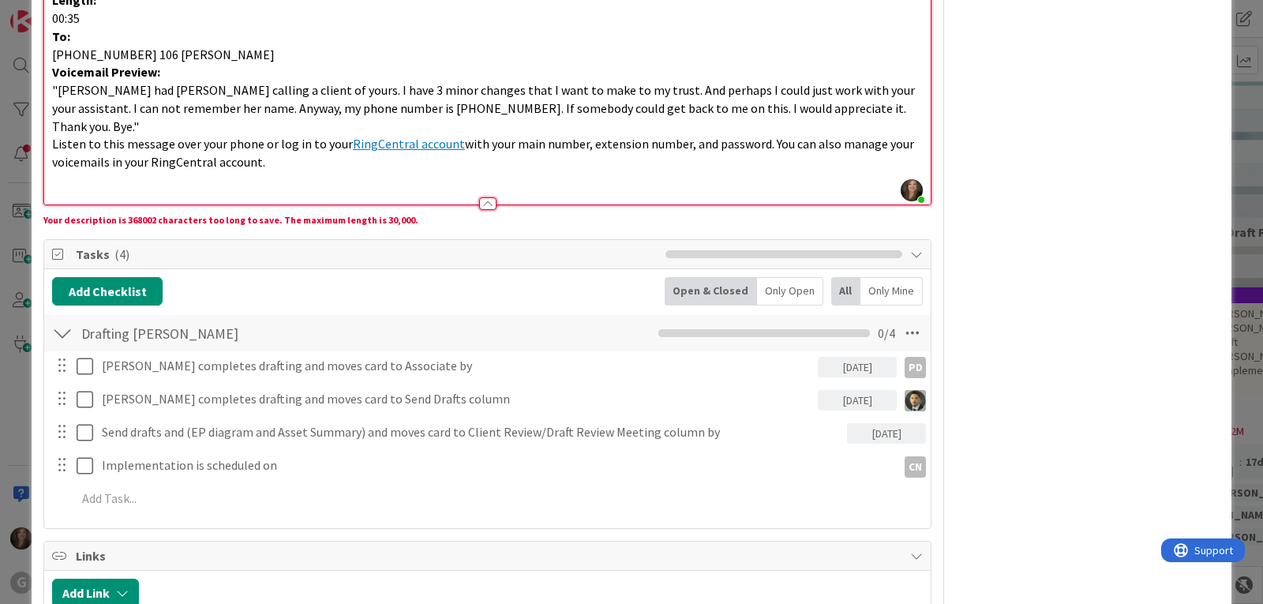
drag, startPoint x: 49, startPoint y: 129, endPoint x: 280, endPoint y: 147, distance: 231.9
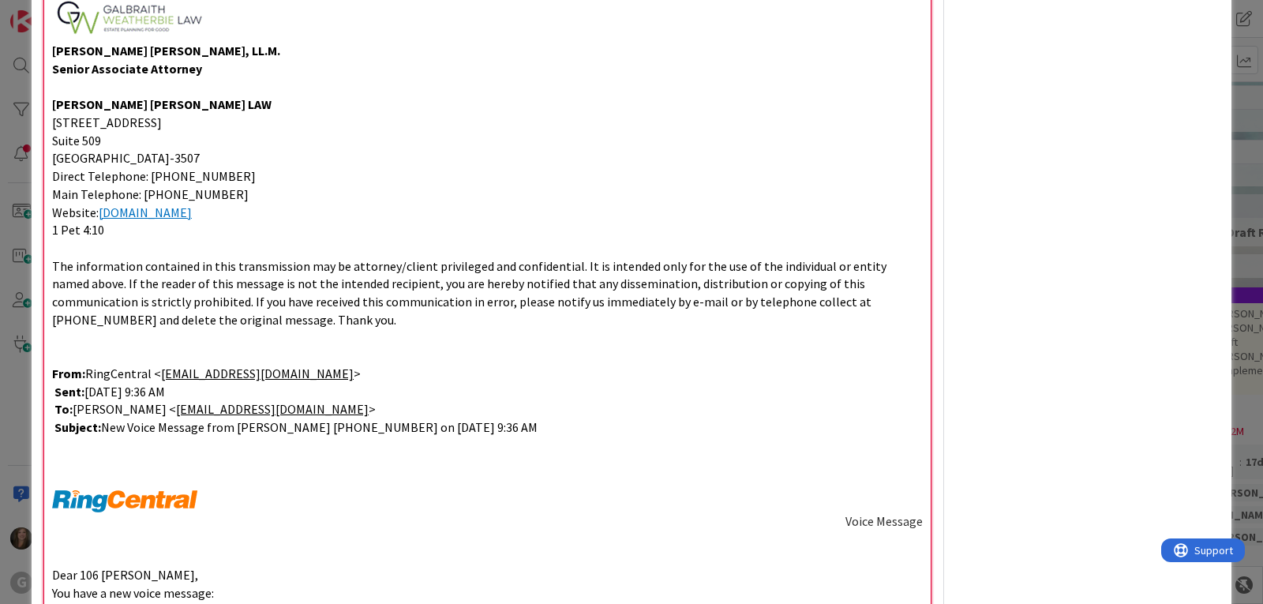
scroll to position [2157, 0]
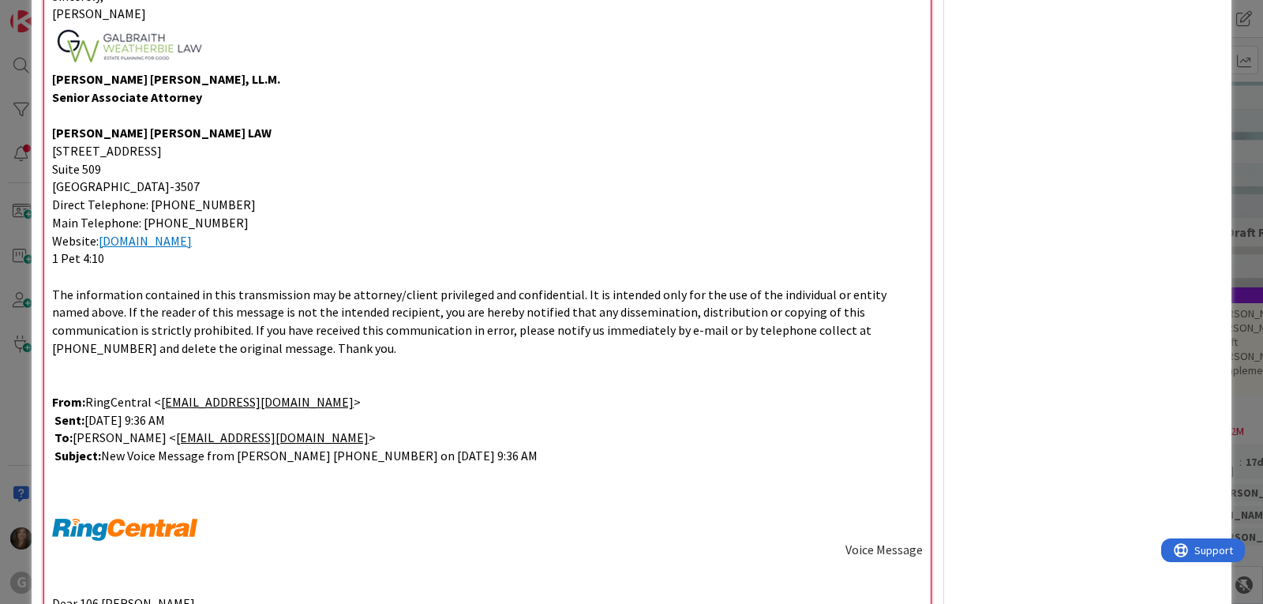
click at [238, 523] on p at bounding box center [487, 529] width 870 height 22
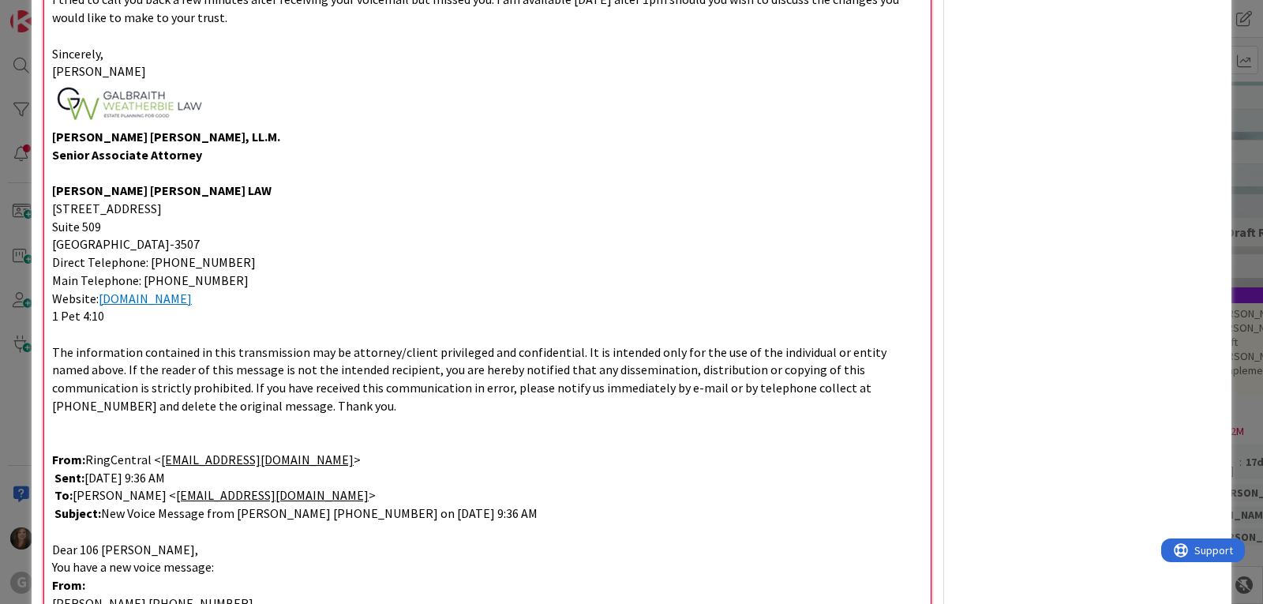
scroll to position [2078, 0]
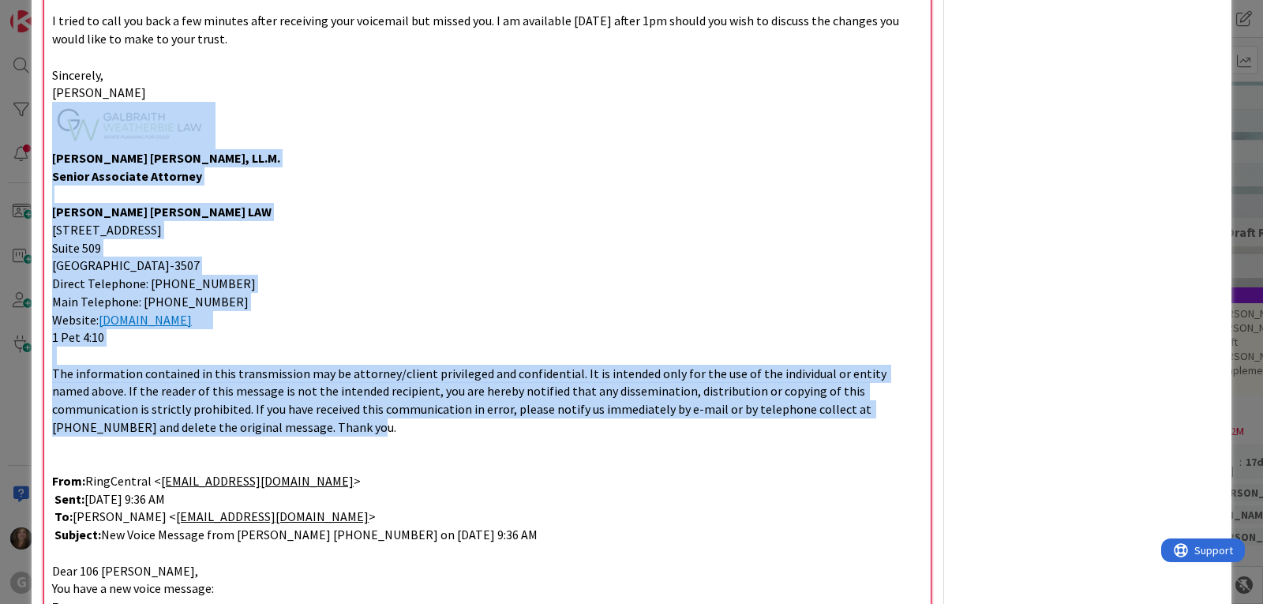
drag, startPoint x: 233, startPoint y: 425, endPoint x: 33, endPoint y: 131, distance: 355.7
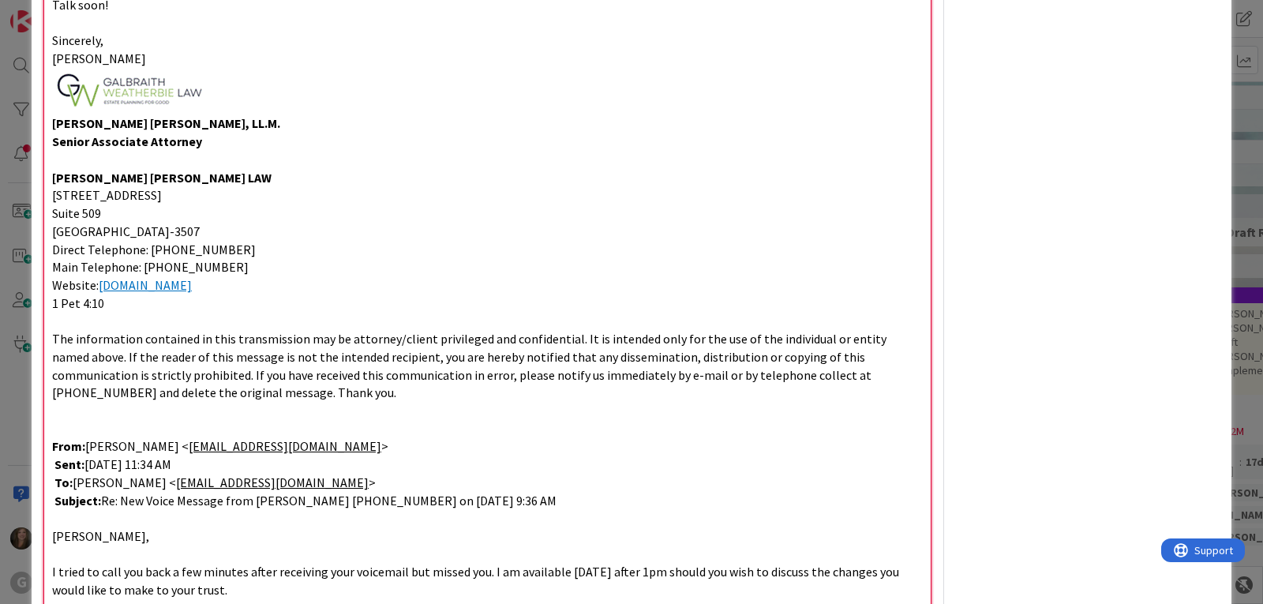
scroll to position [1525, 0]
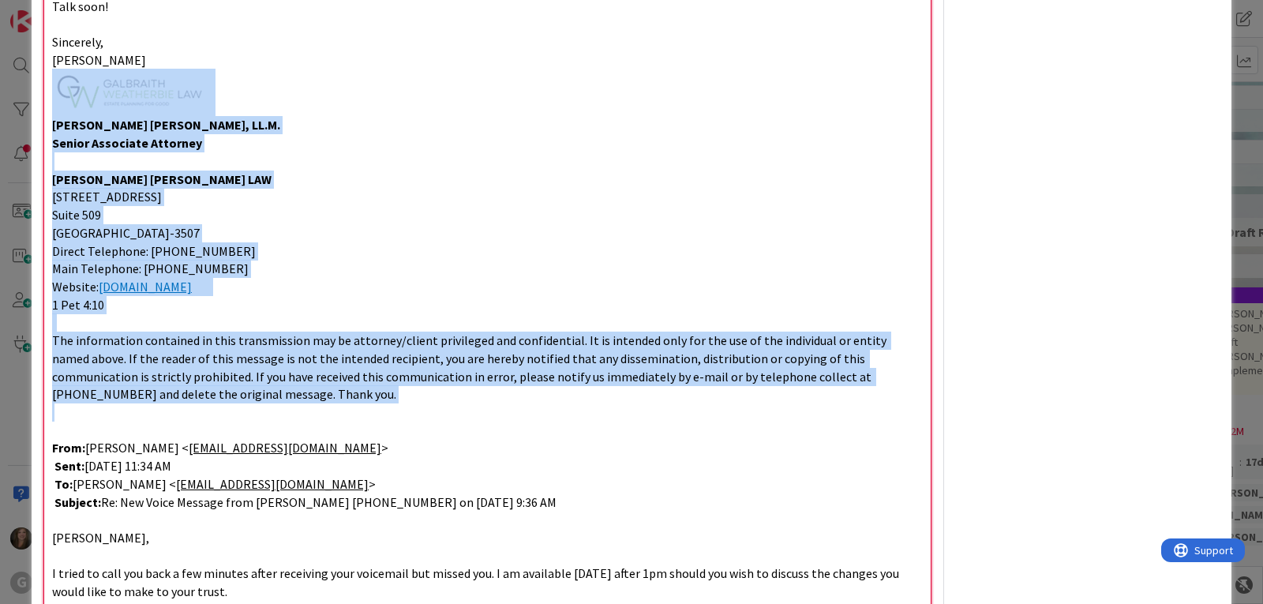
drag, startPoint x: 223, startPoint y: 402, endPoint x: -11, endPoint y: 109, distance: 374.5
click at [0, 109] on html "G Click our logo to show/hide this navigation Add and manage tabs by clicking K…" at bounding box center [631, 302] width 1263 height 604
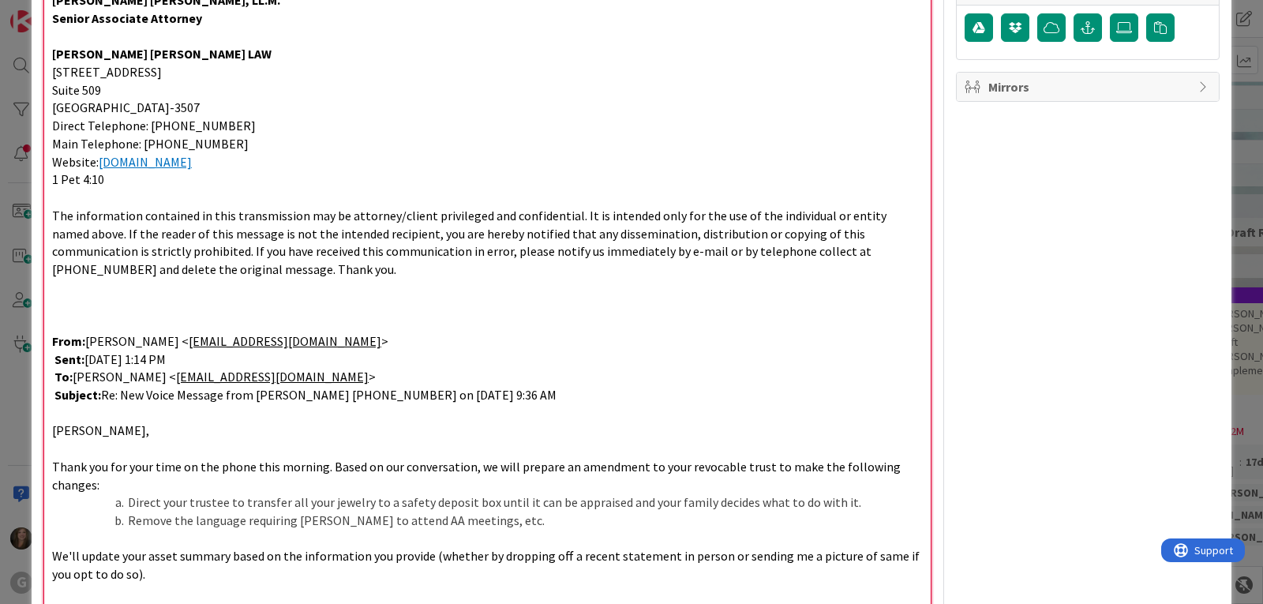
scroll to position [894, 0]
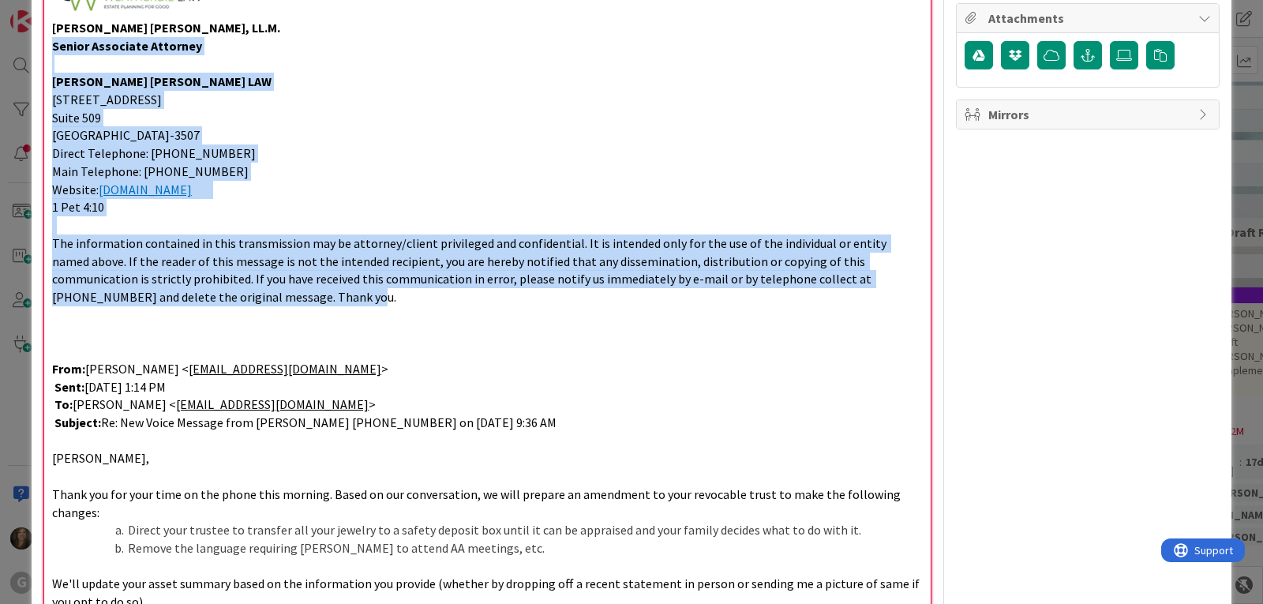
drag, startPoint x: 226, startPoint y: 305, endPoint x: 21, endPoint y: 49, distance: 327.8
click at [21, 49] on div "ID 2201 Clients UP Revisions Paralegal Title 45 / 128 [PERSON_NAME]: Drafts [PE…" at bounding box center [631, 302] width 1263 height 604
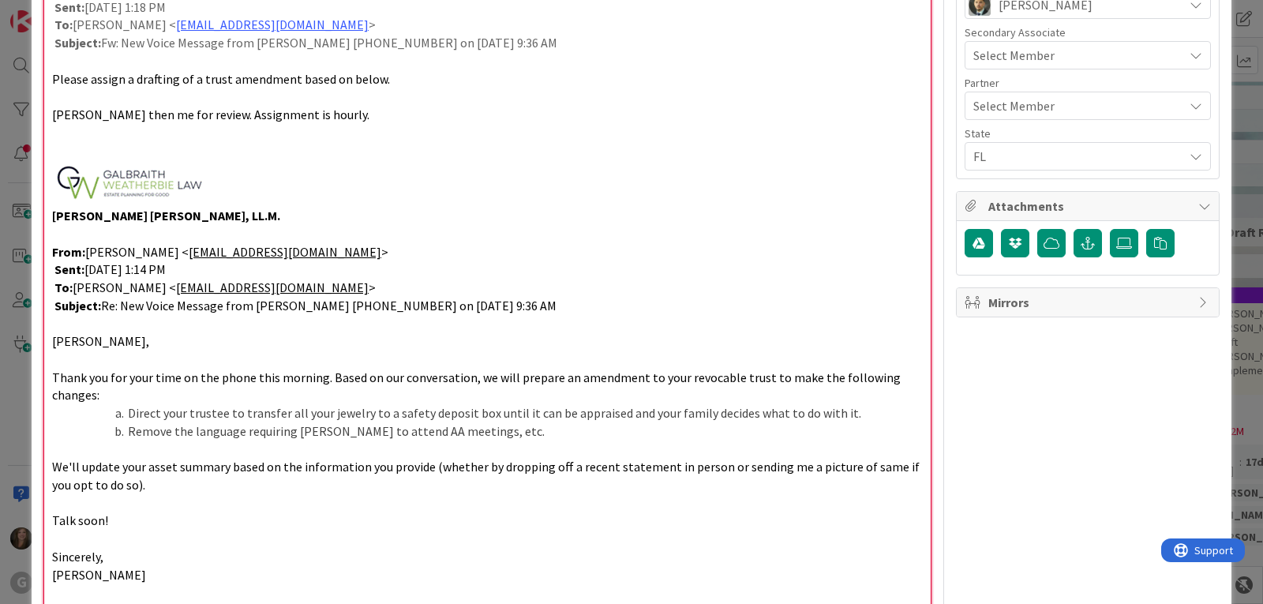
scroll to position [657, 0]
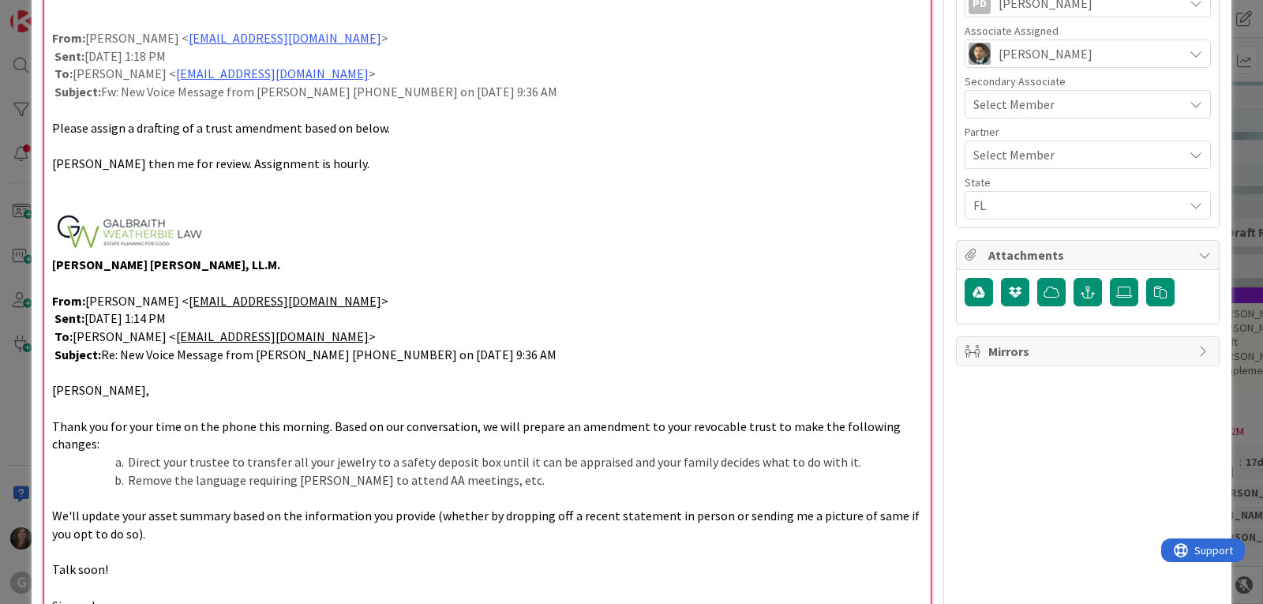
click at [251, 220] on p at bounding box center [487, 231] width 870 height 47
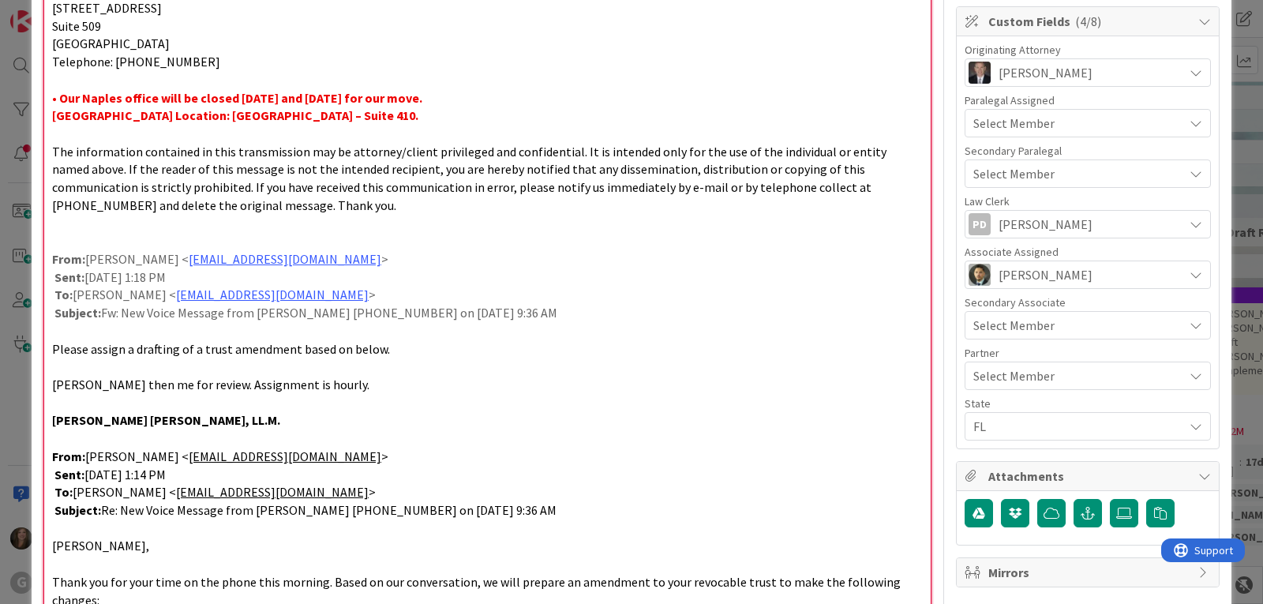
scroll to position [342, 0]
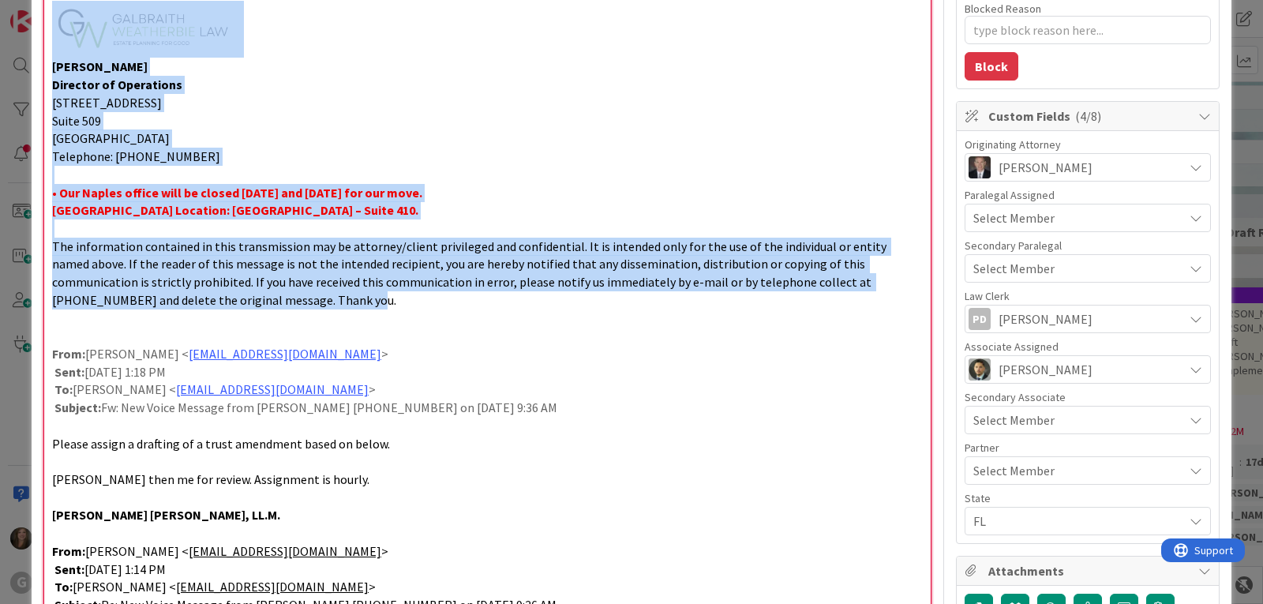
drag, startPoint x: 245, startPoint y: 307, endPoint x: 67, endPoint y: 28, distance: 331.0
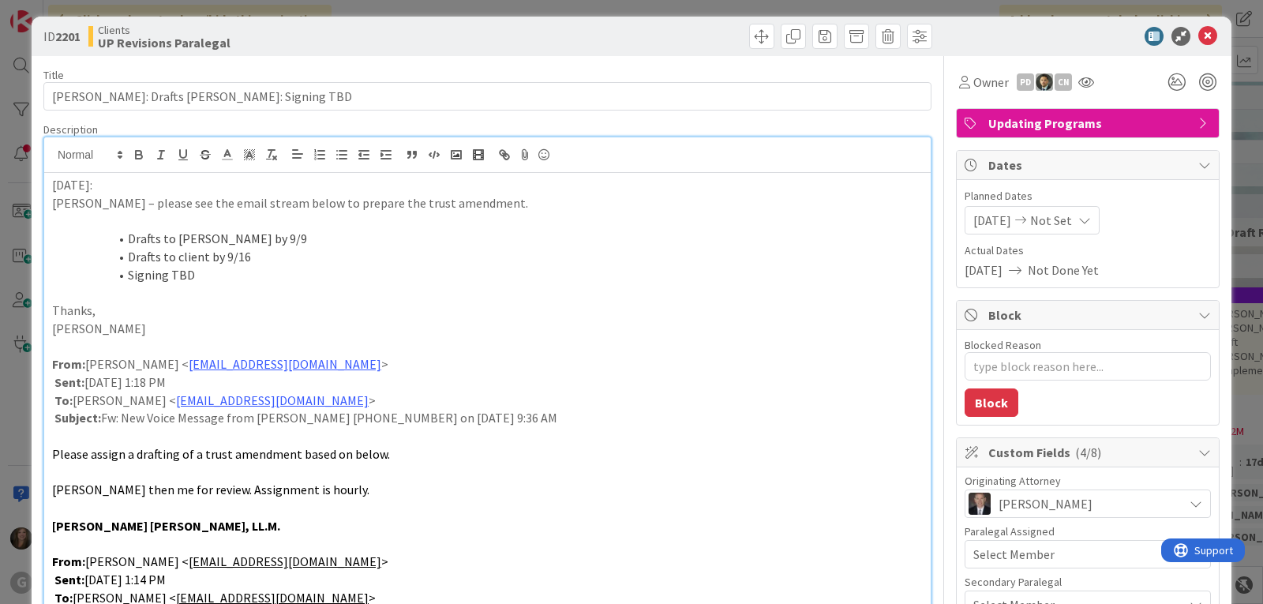
scroll to position [0, 0]
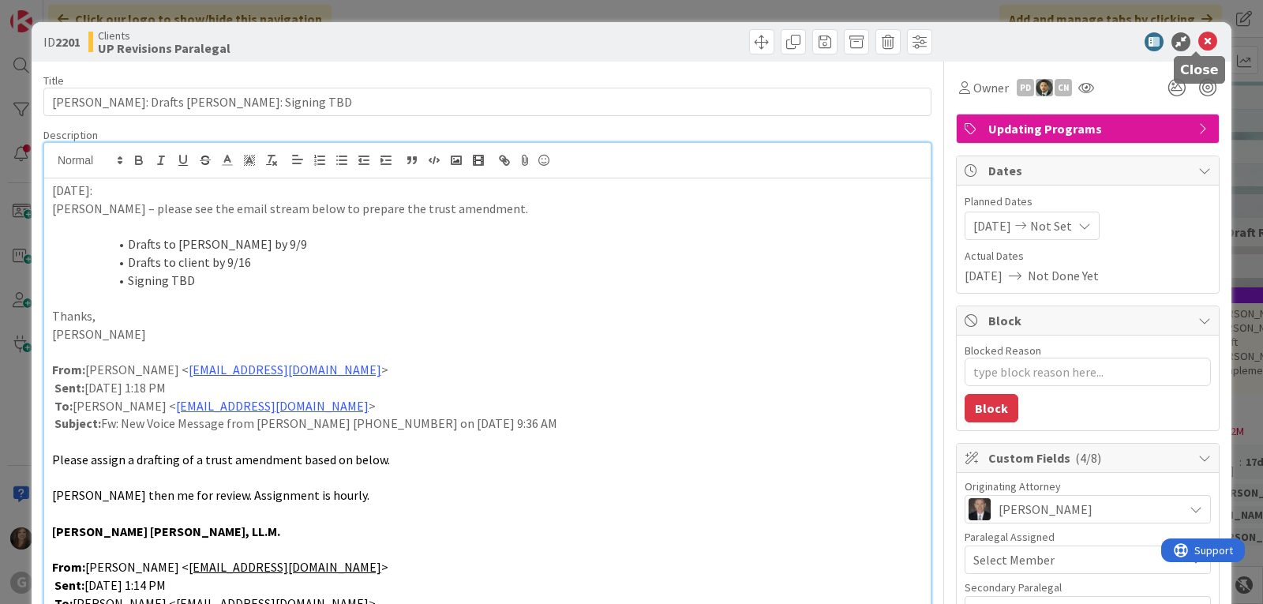
click at [1199, 40] on icon at bounding box center [1207, 41] width 19 height 19
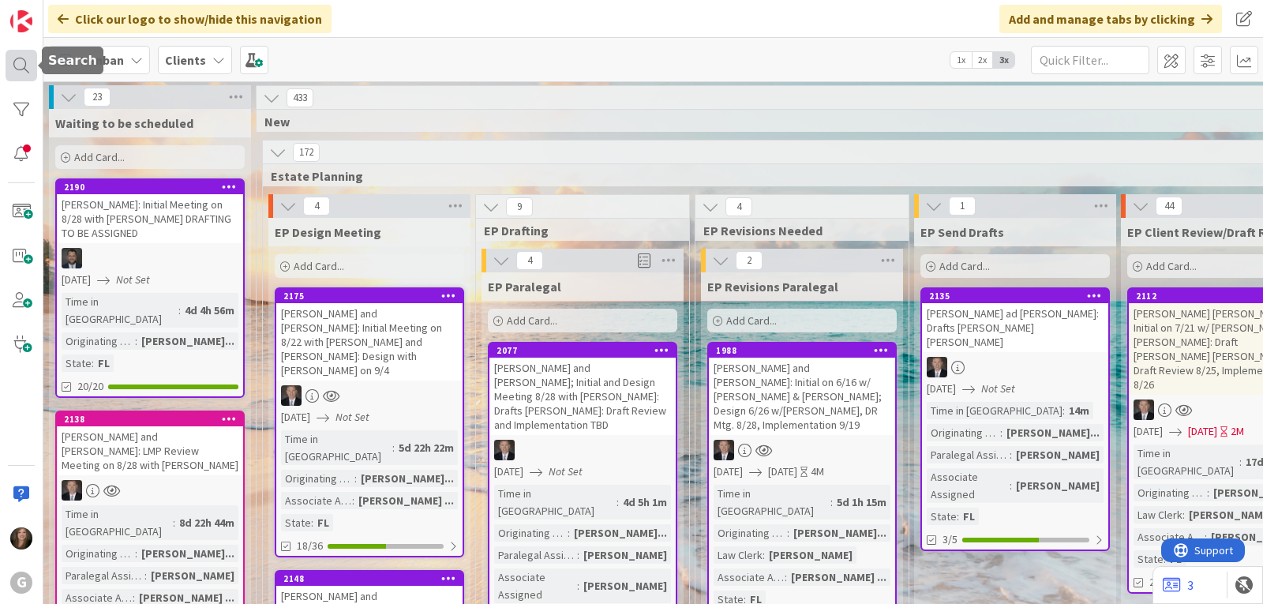
click at [15, 69] on div at bounding box center [22, 66] width 32 height 32
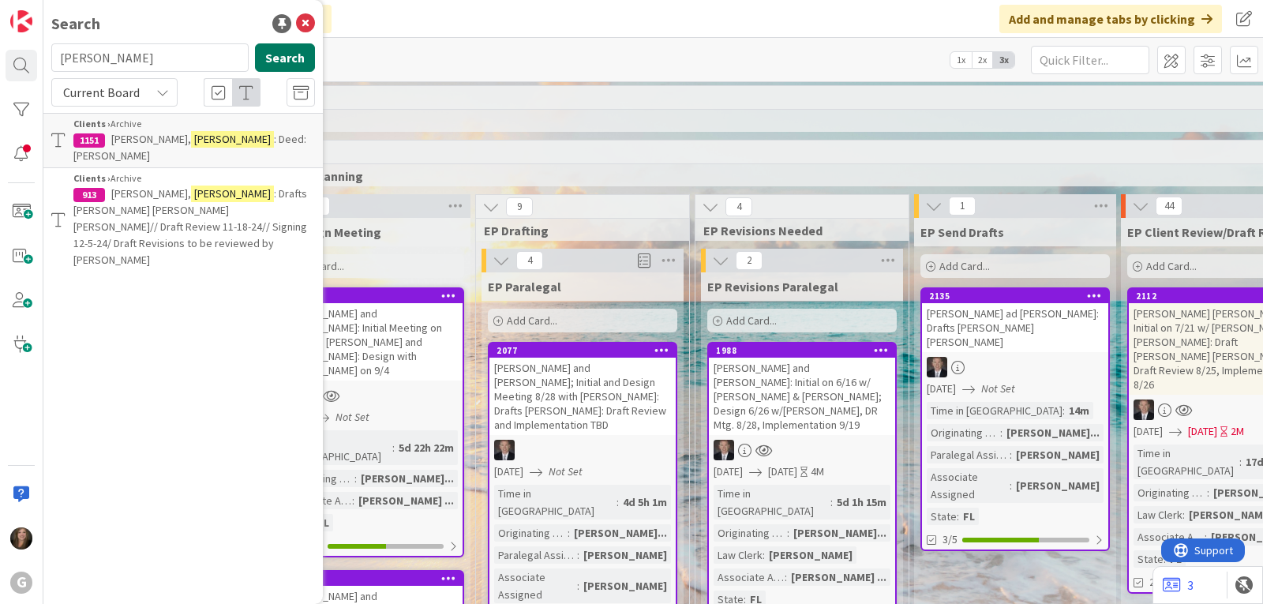
click at [279, 61] on button "Search" at bounding box center [285, 57] width 60 height 28
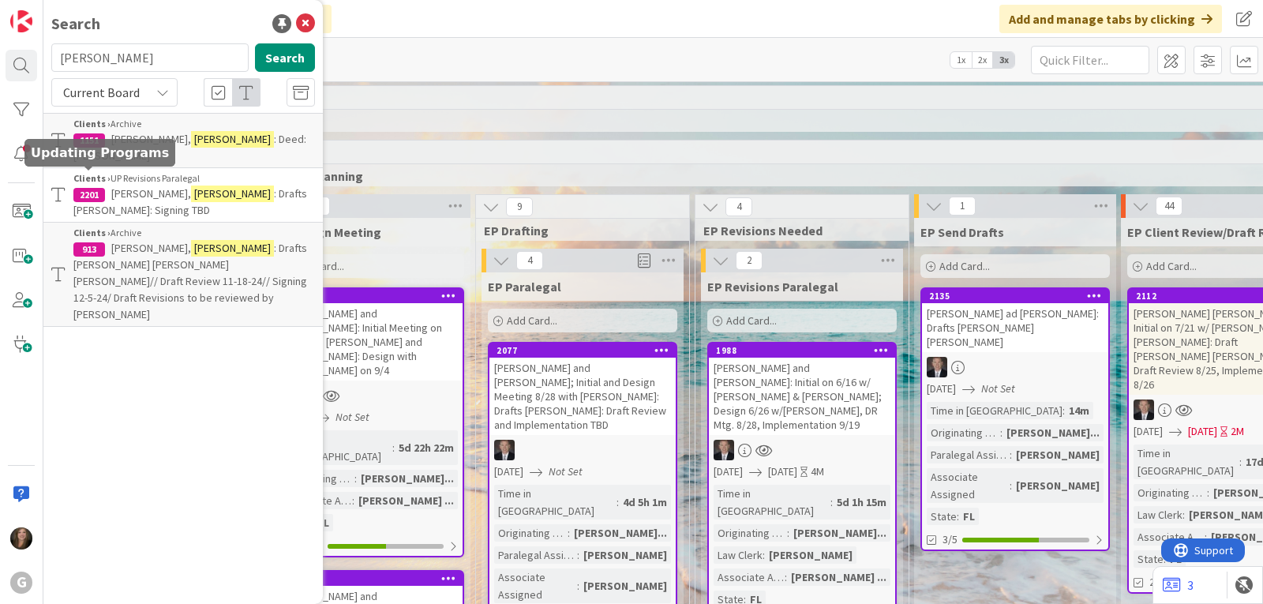
click at [100, 188] on div "2201" at bounding box center [89, 195] width 32 height 14
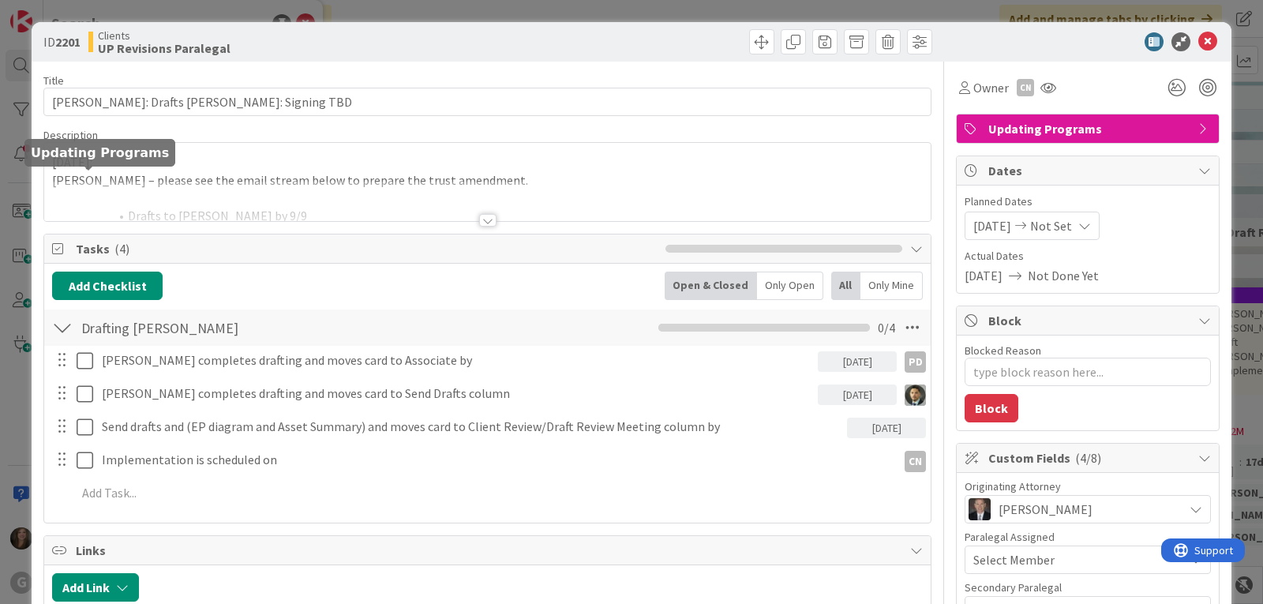
type textarea "x"
click at [1202, 43] on icon at bounding box center [1207, 41] width 19 height 19
